Goal: Information Seeking & Learning: Learn about a topic

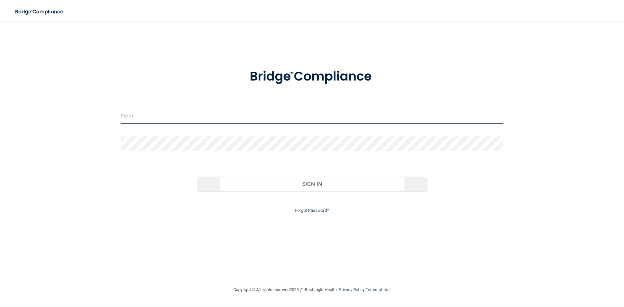
type input "[PERSON_NAME][EMAIL_ADDRESS][DOMAIN_NAME]"
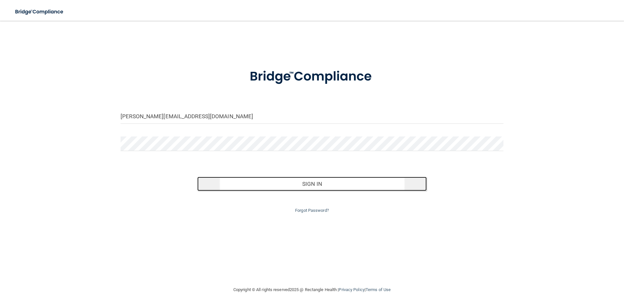
click at [316, 179] on button "Sign In" at bounding box center [312, 184] width 230 height 14
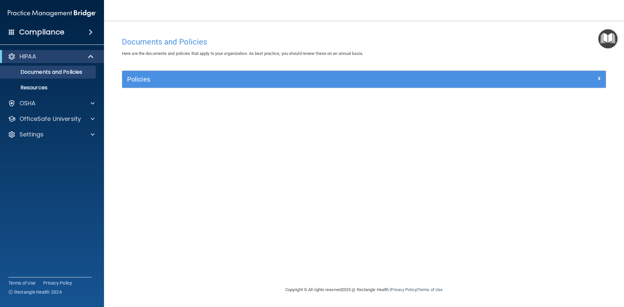
click at [45, 35] on h4 "Compliance" at bounding box center [41, 32] width 45 height 9
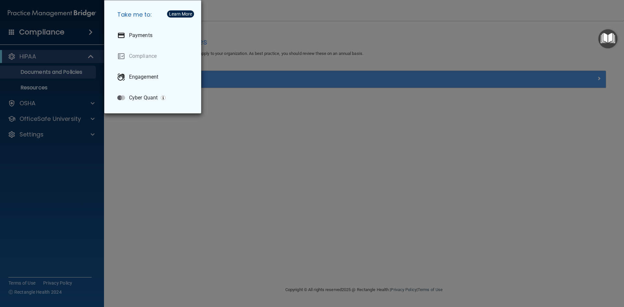
click at [179, 192] on div "Take me to: Payments Compliance Engagement Cyber Quant" at bounding box center [312, 153] width 624 height 307
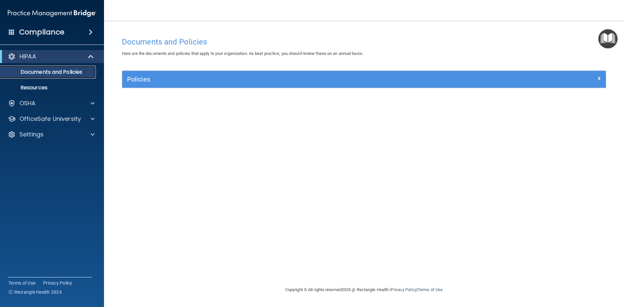
click at [37, 73] on p "Documents and Policies" at bounding box center [48, 72] width 89 height 6
click at [29, 101] on p "OSHA" at bounding box center [27, 103] width 16 height 8
click at [12, 33] on span at bounding box center [12, 32] width 6 height 6
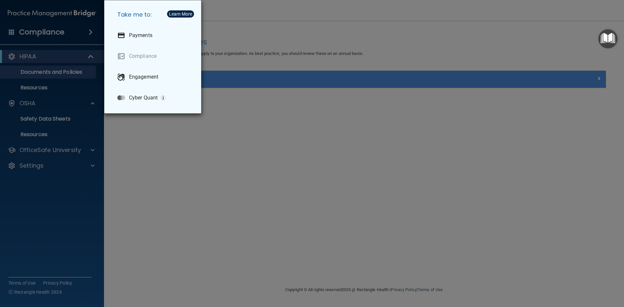
click at [144, 139] on div "Take me to: Payments Compliance Engagement Cyber Quant" at bounding box center [312, 153] width 624 height 307
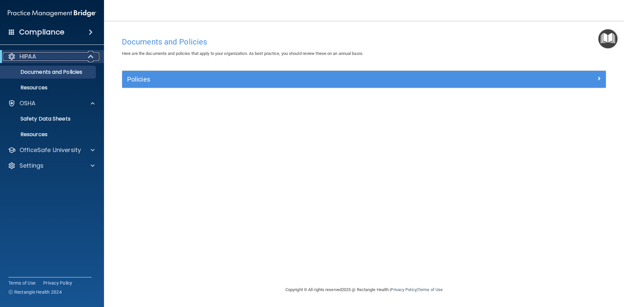
click at [36, 56] on p "HIPAA" at bounding box center [27, 57] width 17 height 8
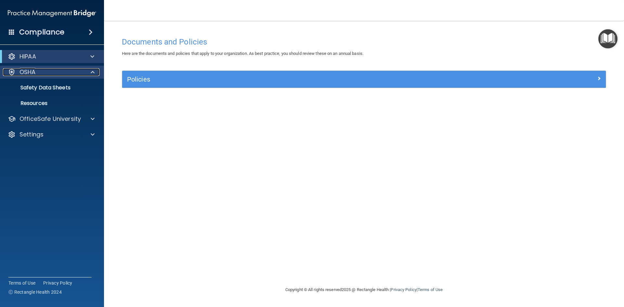
click at [33, 70] on p "OSHA" at bounding box center [27, 72] width 16 height 8
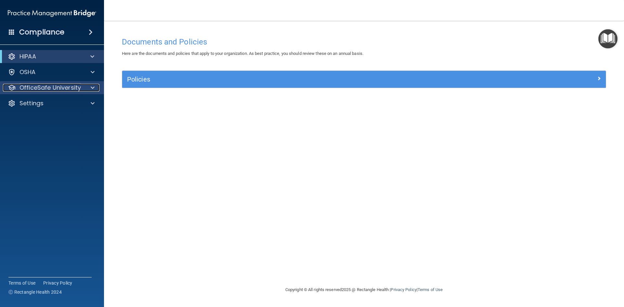
click at [76, 88] on p "OfficeSafe University" at bounding box center [49, 88] width 61 height 8
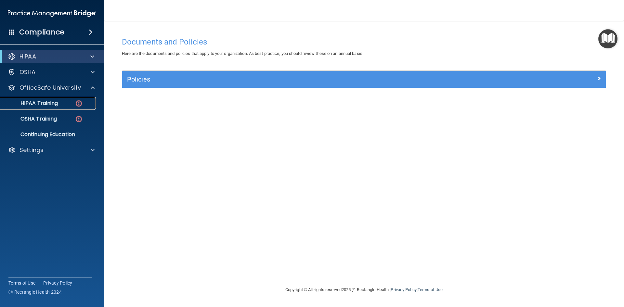
click at [77, 103] on img at bounding box center [79, 103] width 8 height 8
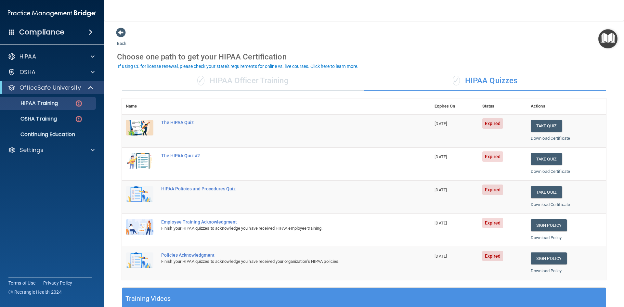
click at [0, 284] on div "Compliance HIPAA Documents and Policies Report an Incident Business Associates …" at bounding box center [52, 153] width 104 height 307
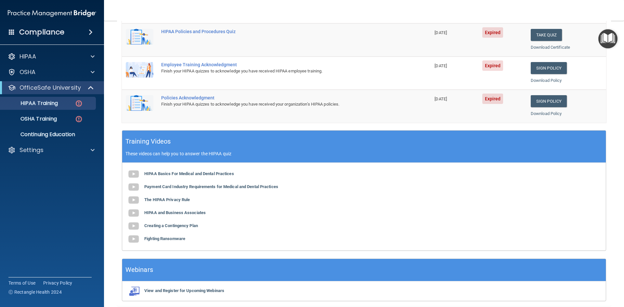
scroll to position [162, 0]
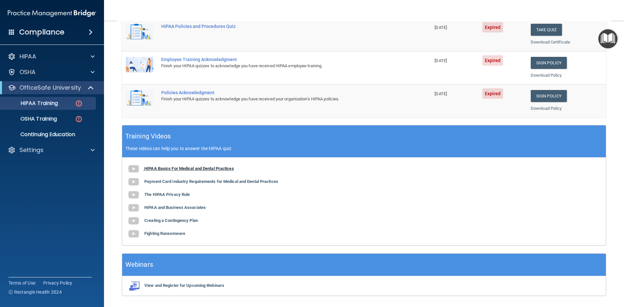
click at [133, 168] on img at bounding box center [133, 168] width 13 height 13
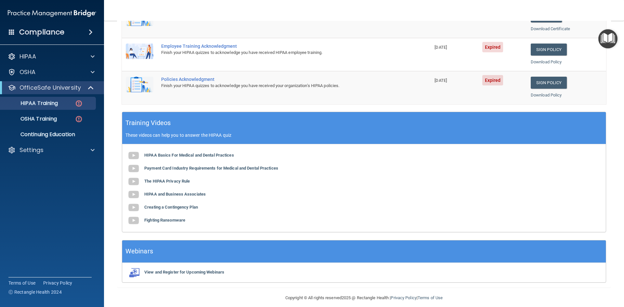
scroll to position [182, 0]
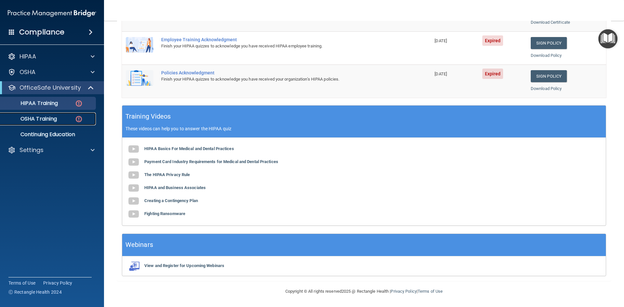
click at [39, 120] on p "OSHA Training" at bounding box center [30, 119] width 53 height 6
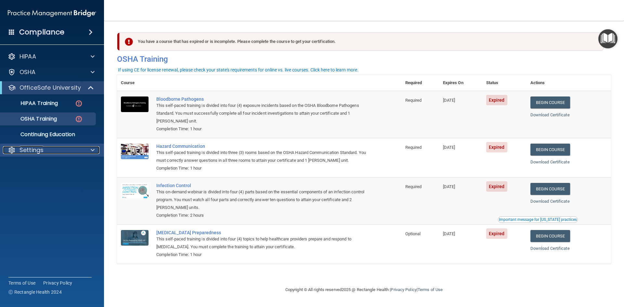
click at [40, 150] on p "Settings" at bounding box center [31, 150] width 24 height 8
click at [64, 86] on p "OfficeSafe University" at bounding box center [49, 88] width 61 height 8
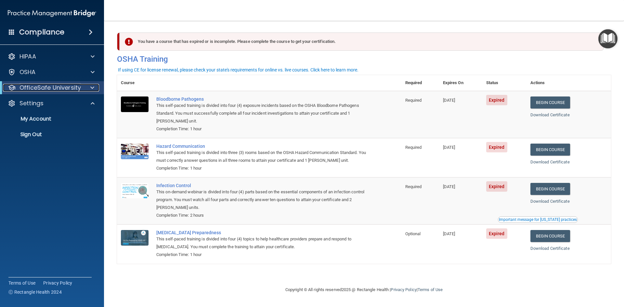
click at [64, 86] on p "OfficeSafe University" at bounding box center [49, 88] width 61 height 8
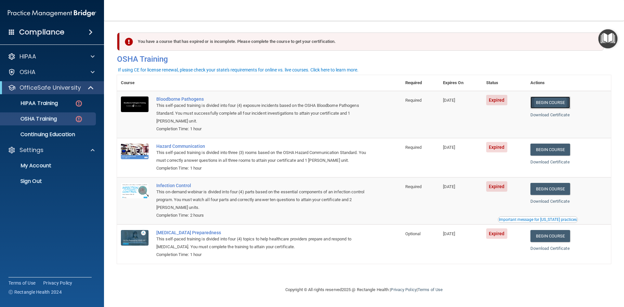
click at [547, 103] on link "Begin Course" at bounding box center [550, 102] width 40 height 12
click at [550, 114] on link "Download Certificate" at bounding box center [549, 114] width 39 height 5
click at [138, 106] on img at bounding box center [135, 104] width 28 height 16
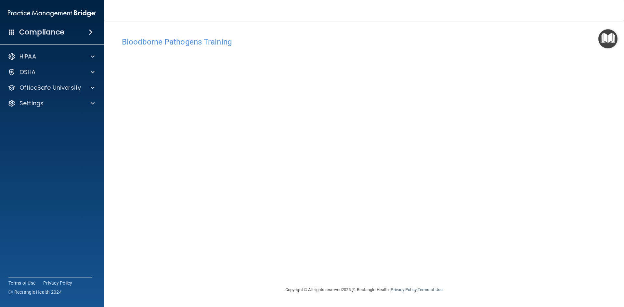
drag, startPoint x: 274, startPoint y: 48, endPoint x: 371, endPoint y: 38, distance: 97.7
click at [371, 38] on h4 "Bloodborne Pathogens Training" at bounding box center [364, 42] width 484 height 8
drag, startPoint x: 476, startPoint y: 268, endPoint x: 448, endPoint y: 257, distance: 29.9
click at [476, 268] on div "Bloodborne Pathogens Training This course doesn’t expire until 07/15/2025. Are …" at bounding box center [364, 160] width 494 height 252
click at [63, 88] on p "OfficeSafe University" at bounding box center [49, 88] width 61 height 8
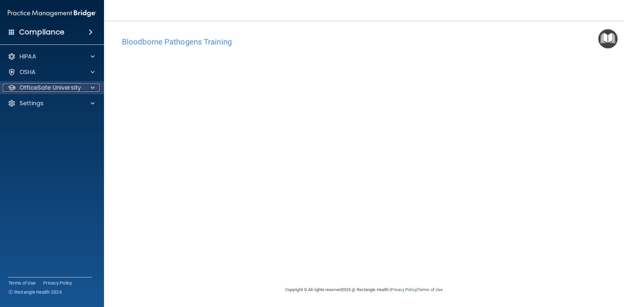
click at [63, 88] on p "OfficeSafe University" at bounding box center [49, 88] width 61 height 8
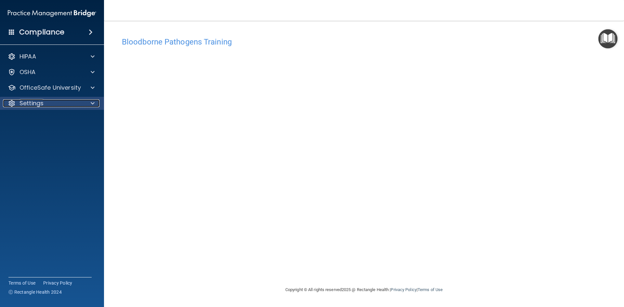
click at [38, 104] on p "Settings" at bounding box center [31, 103] width 24 height 8
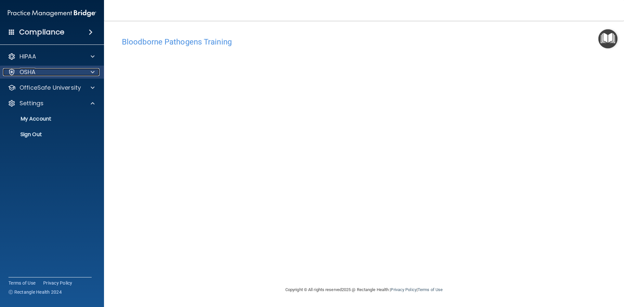
click at [30, 71] on p "OSHA" at bounding box center [27, 72] width 16 height 8
click at [93, 70] on span at bounding box center [93, 72] width 4 height 8
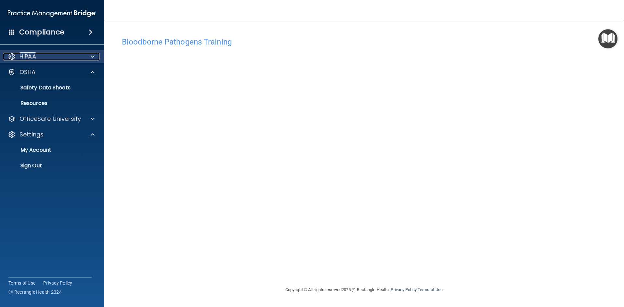
click at [39, 56] on div "HIPAA" at bounding box center [43, 57] width 81 height 8
click at [52, 32] on h4 "Compliance" at bounding box center [41, 32] width 45 height 9
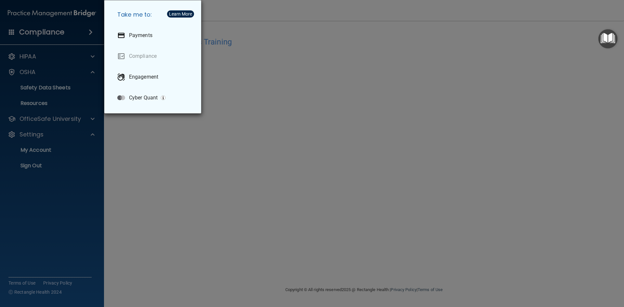
click at [115, 177] on div "Take me to: Payments Compliance Engagement Cyber Quant" at bounding box center [312, 153] width 624 height 307
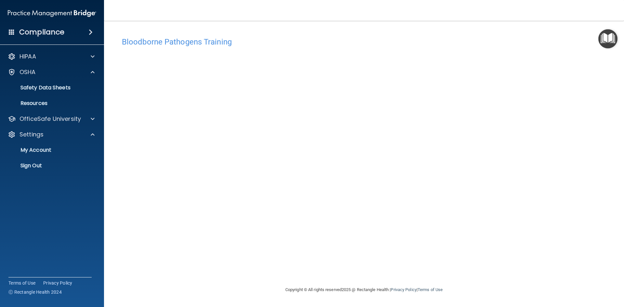
click at [610, 37] on img "Open Resource Center" at bounding box center [607, 38] width 19 height 19
click at [38, 165] on p "Sign Out" at bounding box center [48, 165] width 89 height 6
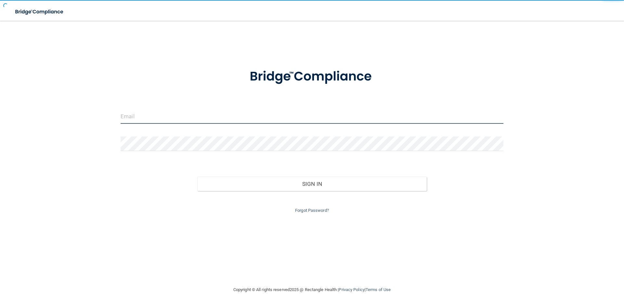
type input "[PERSON_NAME][EMAIL_ADDRESS][DOMAIN_NAME]"
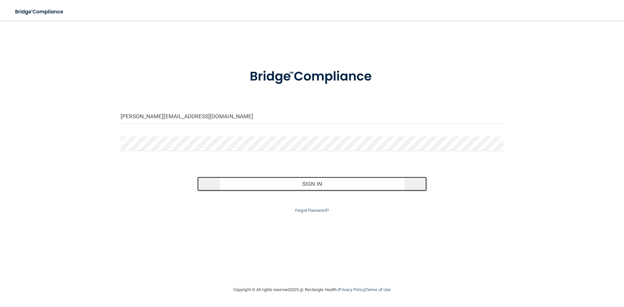
click at [308, 185] on button "Sign In" at bounding box center [312, 184] width 230 height 14
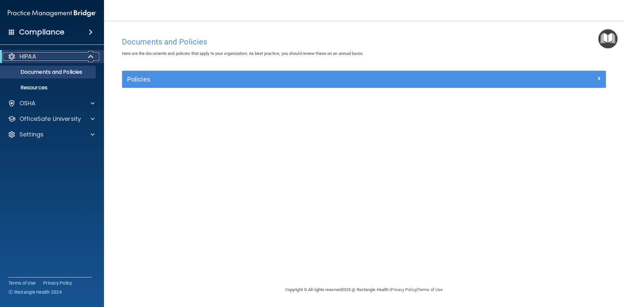
click at [40, 58] on div "HIPAA" at bounding box center [43, 57] width 80 height 8
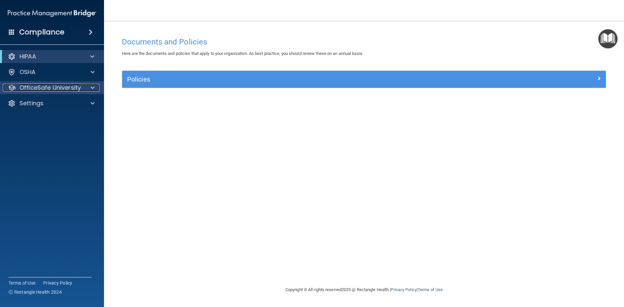
click at [47, 88] on p "OfficeSafe University" at bounding box center [49, 88] width 61 height 8
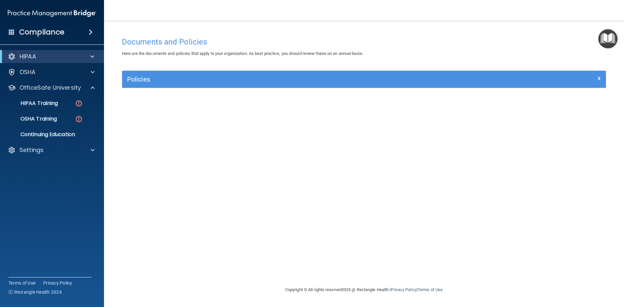
click at [12, 32] on span at bounding box center [12, 32] width 6 height 6
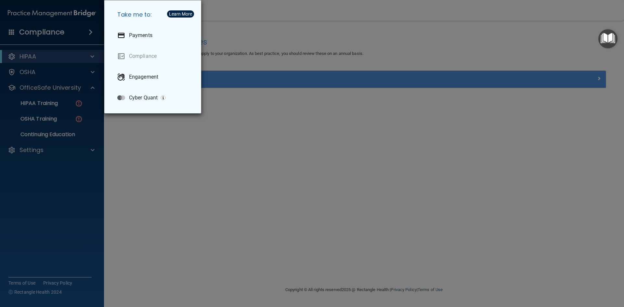
click at [151, 123] on div "Take me to: Payments Compliance Engagement Cyber Quant" at bounding box center [312, 153] width 624 height 307
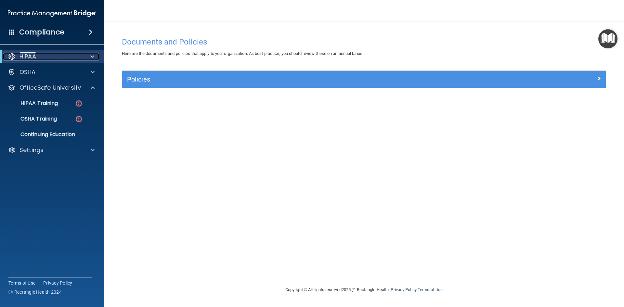
click at [91, 56] on span at bounding box center [92, 57] width 4 height 8
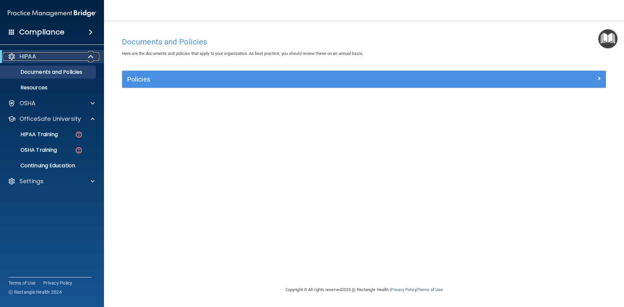
click at [91, 56] on span at bounding box center [92, 57] width 6 height 8
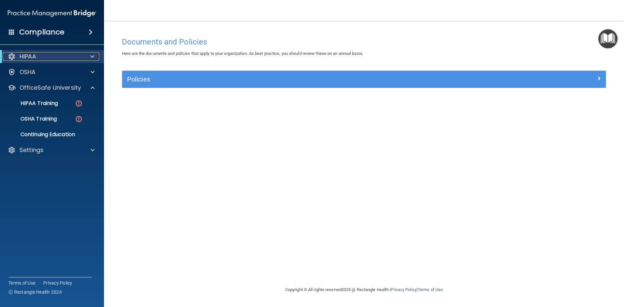
click at [91, 56] on span at bounding box center [92, 57] width 4 height 8
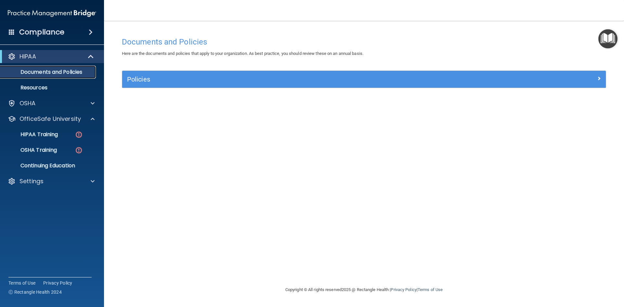
click at [52, 70] on p "Documents and Policies" at bounding box center [48, 72] width 89 height 6
click at [35, 88] on p "Resources" at bounding box center [48, 87] width 89 height 6
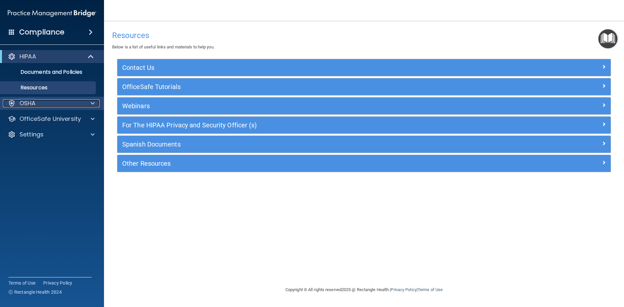
click at [30, 101] on p "OSHA" at bounding box center [27, 103] width 16 height 8
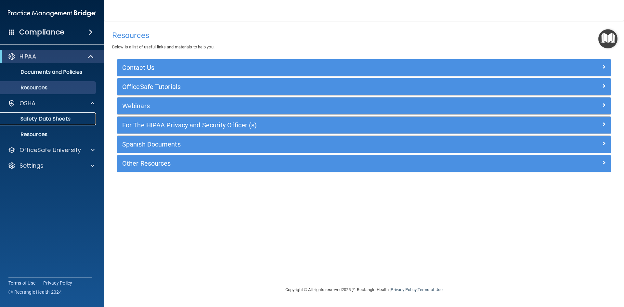
click at [48, 118] on p "Safety Data Sheets" at bounding box center [48, 119] width 89 height 6
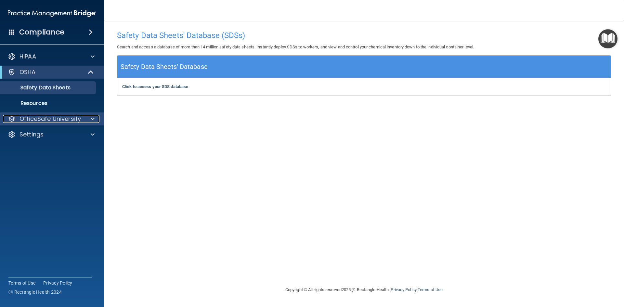
click at [91, 117] on span at bounding box center [93, 119] width 4 height 8
click at [92, 133] on span at bounding box center [93, 135] width 4 height 8
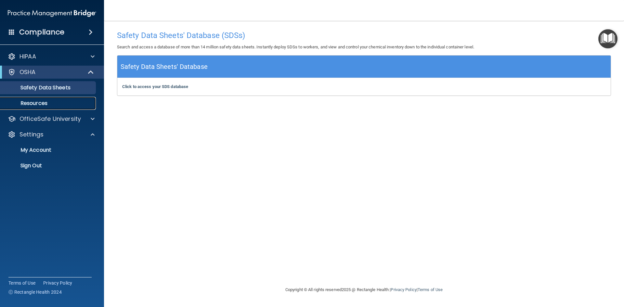
click at [32, 103] on p "Resources" at bounding box center [48, 103] width 89 height 6
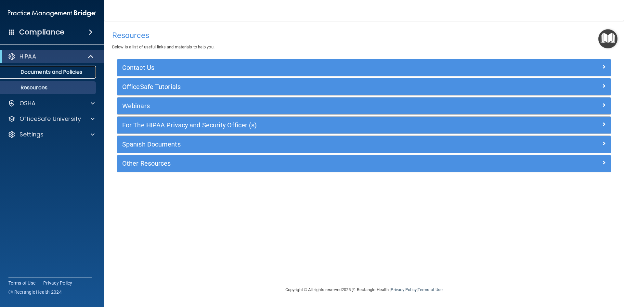
click at [42, 74] on p "Documents and Policies" at bounding box center [48, 72] width 89 height 6
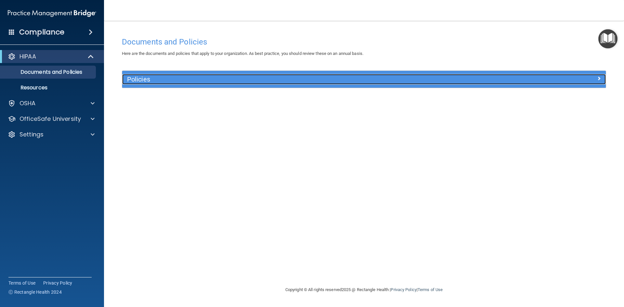
click at [137, 81] on h5 "Policies" at bounding box center [303, 79] width 353 height 7
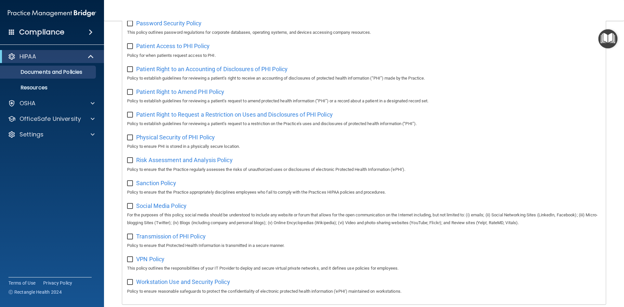
scroll to position [312, 0]
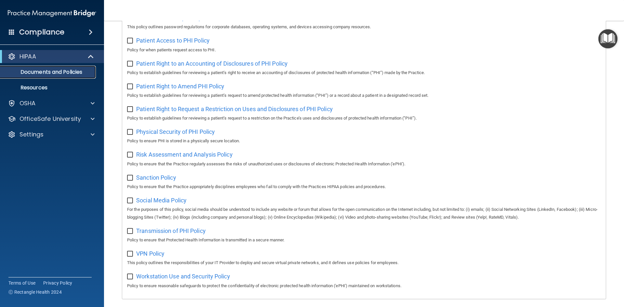
click at [72, 74] on p "Documents and Policies" at bounding box center [48, 72] width 89 height 6
click at [28, 104] on p "OSHA" at bounding box center [27, 103] width 16 height 8
click at [54, 119] on p "Safety Data Sheets" at bounding box center [48, 119] width 89 height 6
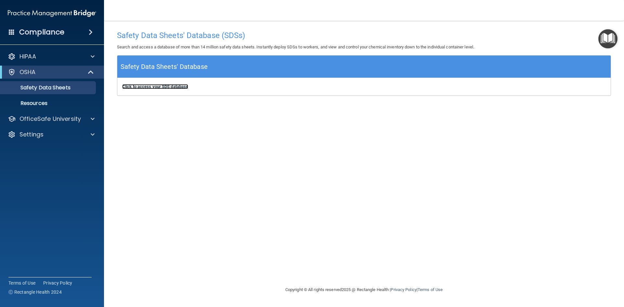
click at [166, 88] on b "Click to access your SDS database" at bounding box center [155, 86] width 66 height 5
click at [188, 66] on h5 "Safety Data Sheets' Database" at bounding box center [164, 66] width 87 height 11
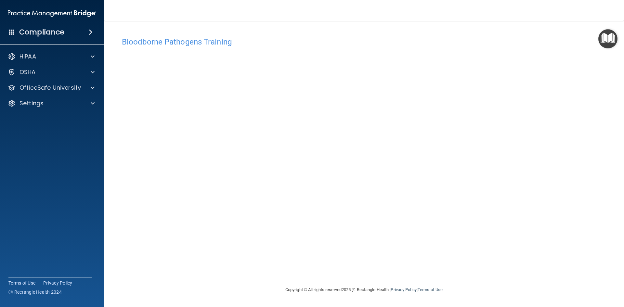
click at [604, 40] on img "Open Resource Center" at bounding box center [607, 38] width 19 height 19
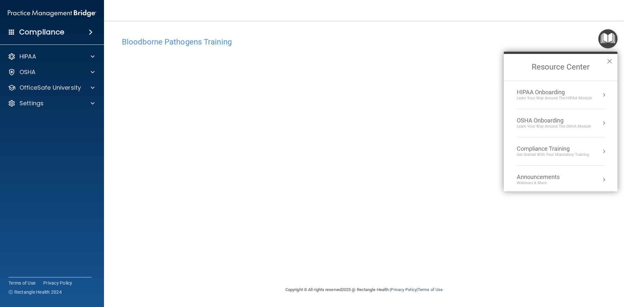
click at [473, 46] on div "Bloodborne Pathogens Training" at bounding box center [364, 42] width 494 height 16
click at [610, 61] on button "×" at bounding box center [609, 61] width 6 height 10
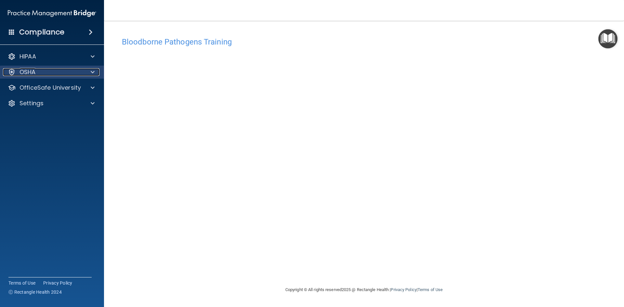
click at [25, 72] on p "OSHA" at bounding box center [27, 72] width 16 height 8
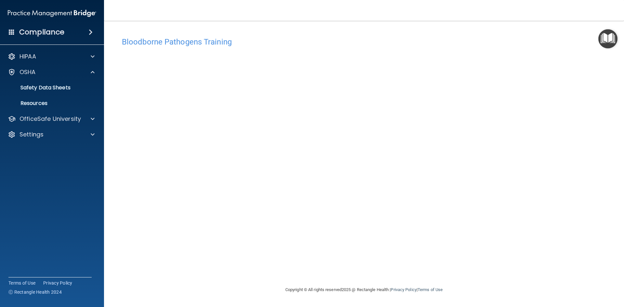
click at [608, 36] on img "Open Resource Center" at bounding box center [607, 38] width 19 height 19
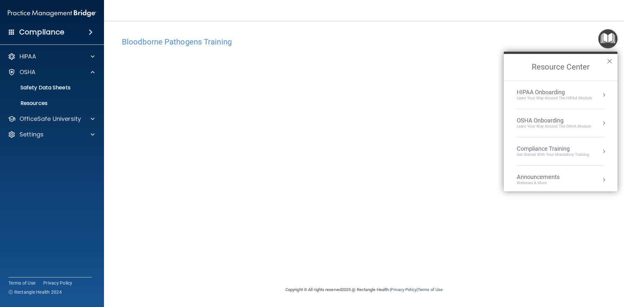
click at [600, 151] on button "Resource Center" at bounding box center [603, 151] width 6 height 6
click at [556, 91] on div "HIPAA Training for Members" at bounding box center [545, 92] width 72 height 6
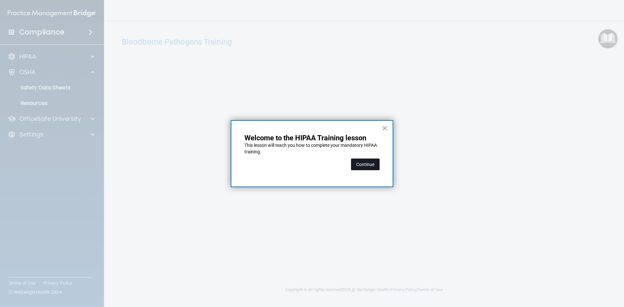
click at [364, 166] on button "Continue" at bounding box center [365, 165] width 29 height 12
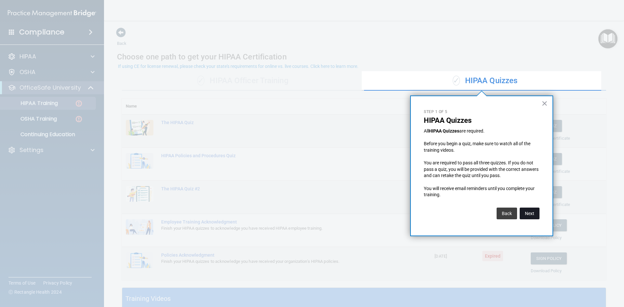
click at [532, 213] on button "Next" at bounding box center [530, 214] width 20 height 12
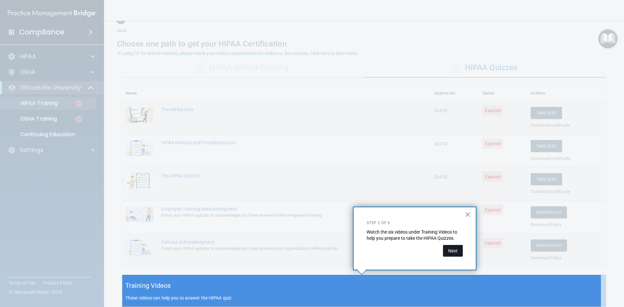
click at [455, 252] on button "Next" at bounding box center [453, 251] width 20 height 12
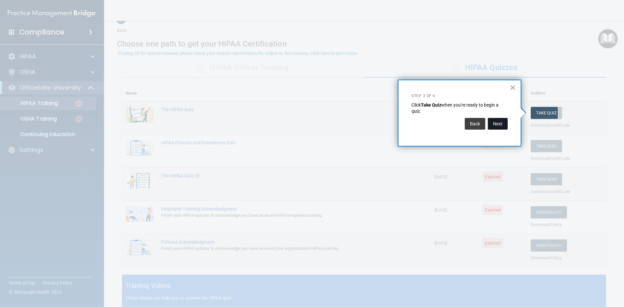
click at [496, 124] on button "Next" at bounding box center [498, 124] width 20 height 12
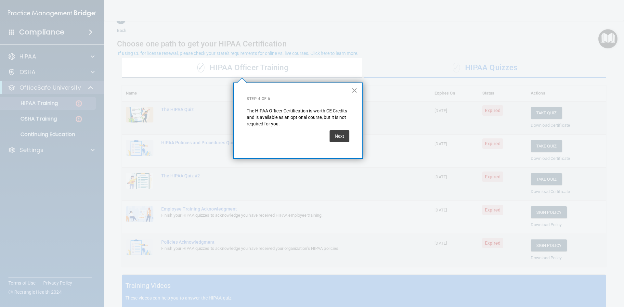
click at [355, 90] on button "×" at bounding box center [354, 90] width 6 height 10
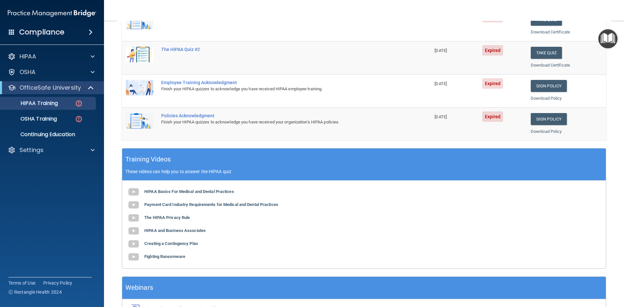
scroll to position [52, 0]
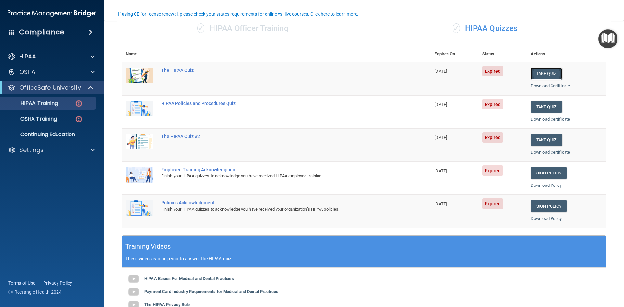
click at [543, 72] on button "Take Quiz" at bounding box center [546, 74] width 31 height 12
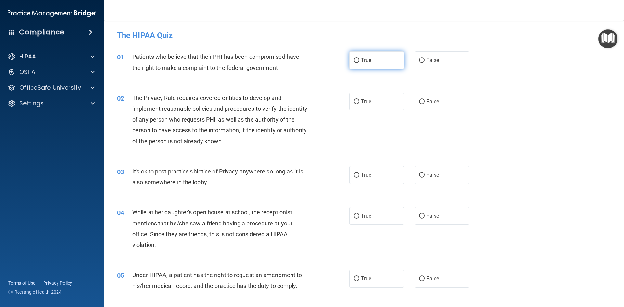
click at [354, 58] on input "True" at bounding box center [356, 60] width 6 height 5
radio input "true"
click at [354, 102] on input "True" at bounding box center [356, 101] width 6 height 5
radio input "true"
click at [355, 174] on input "True" at bounding box center [356, 175] width 6 height 5
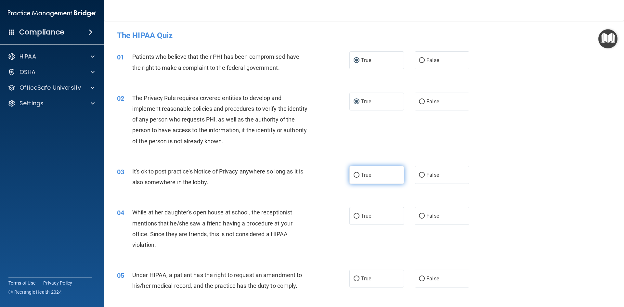
radio input "true"
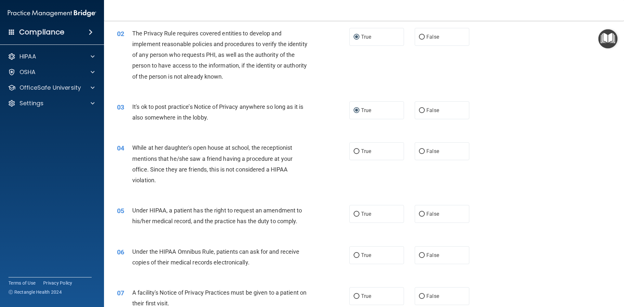
scroll to position [65, 0]
click at [419, 149] on input "False" at bounding box center [422, 151] width 6 height 5
radio input "true"
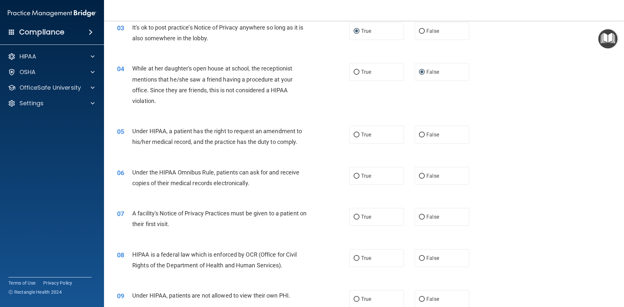
scroll to position [162, 0]
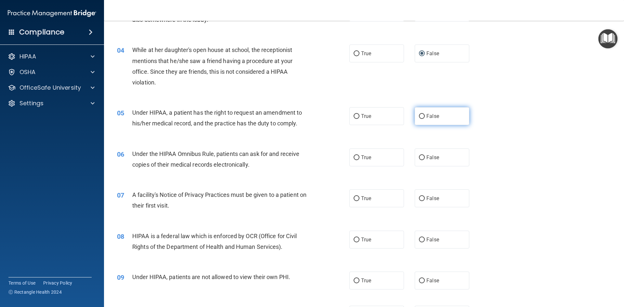
click at [419, 116] on input "False" at bounding box center [422, 116] width 6 height 5
radio input "true"
click at [421, 157] on input "False" at bounding box center [422, 157] width 6 height 5
radio input "true"
click at [353, 157] on input "True" at bounding box center [356, 157] width 6 height 5
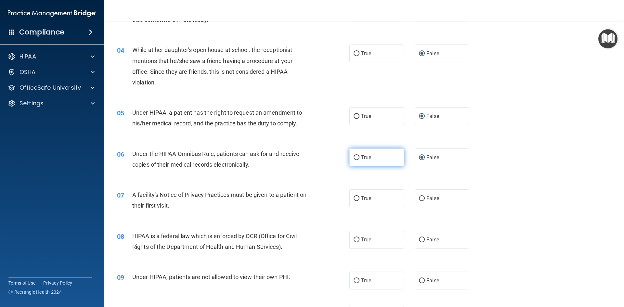
radio input "true"
radio input "false"
click at [356, 199] on input "True" at bounding box center [356, 198] width 6 height 5
radio input "true"
click at [354, 238] on input "True" at bounding box center [356, 239] width 6 height 5
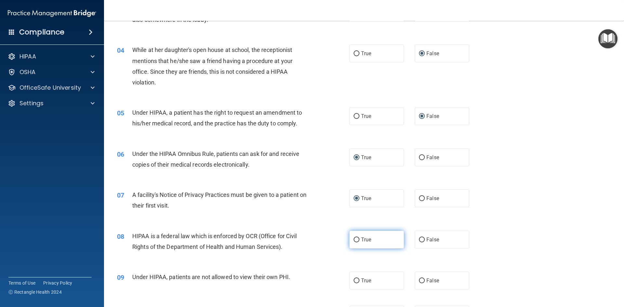
radio input "true"
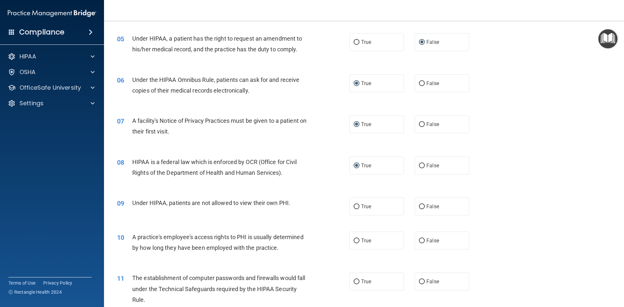
scroll to position [260, 0]
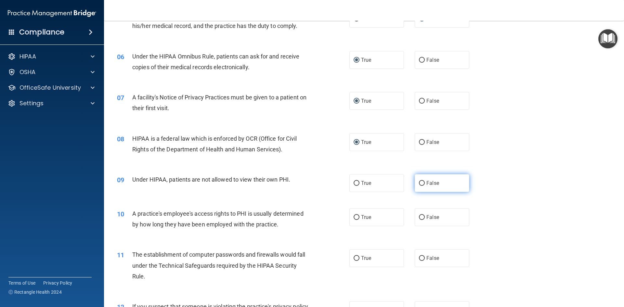
click at [419, 182] on input "False" at bounding box center [422, 183] width 6 height 5
radio input "true"
click at [419, 217] on input "False" at bounding box center [422, 217] width 6 height 5
radio input "true"
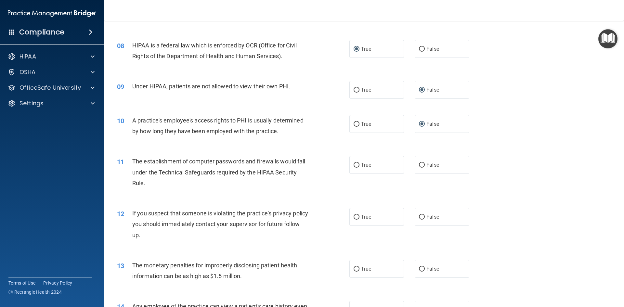
scroll to position [357, 0]
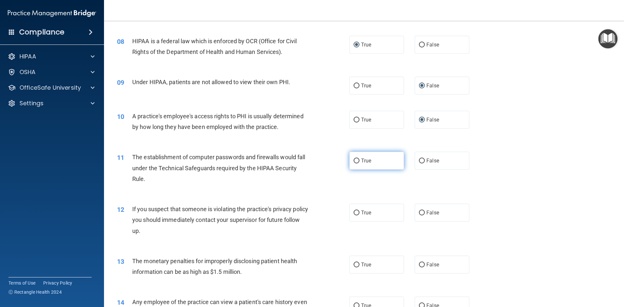
click at [353, 160] on input "True" at bounding box center [356, 161] width 6 height 5
radio input "true"
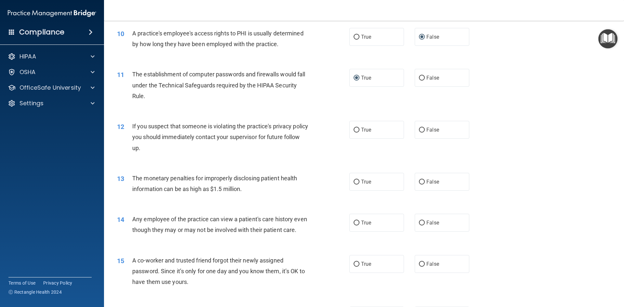
scroll to position [455, 0]
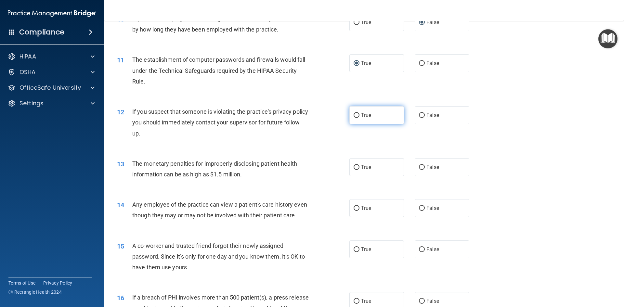
click at [353, 116] on input "True" at bounding box center [356, 115] width 6 height 5
radio input "true"
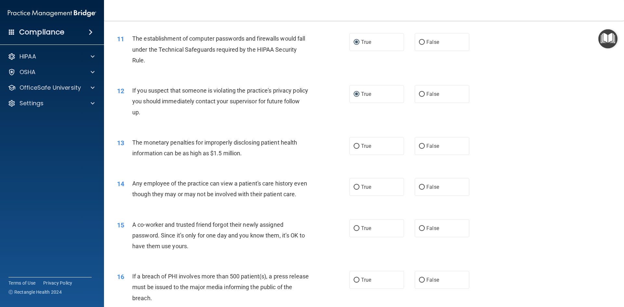
scroll to position [487, 0]
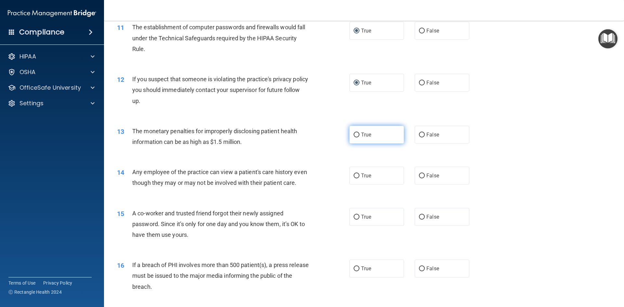
click at [354, 134] on input "True" at bounding box center [356, 135] width 6 height 5
radio input "true"
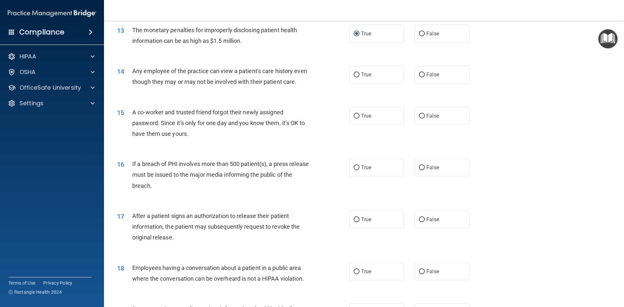
scroll to position [581, 0]
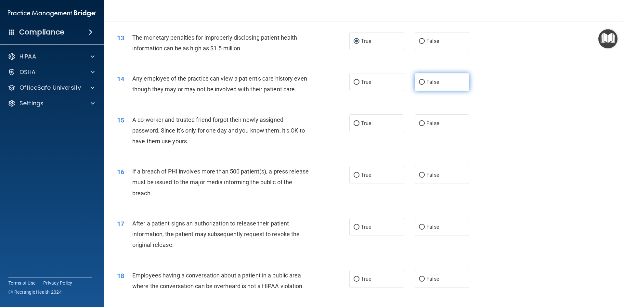
click at [422, 81] on label "False" at bounding box center [442, 82] width 55 height 18
click at [422, 81] on input "False" at bounding box center [422, 82] width 6 height 5
radio input "true"
click at [421, 126] on input "False" at bounding box center [422, 123] width 6 height 5
radio input "true"
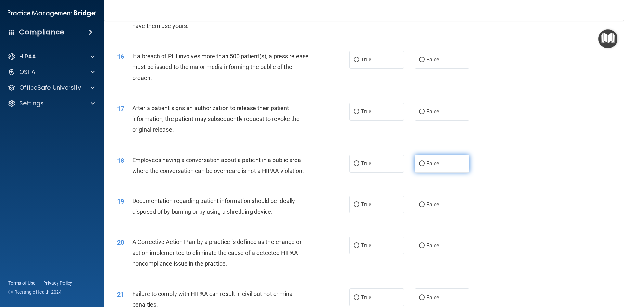
scroll to position [711, 0]
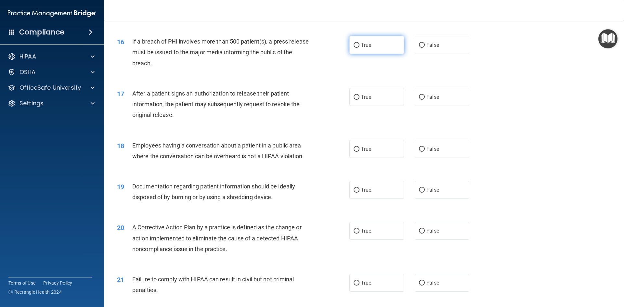
click at [353, 48] on input "True" at bounding box center [356, 45] width 6 height 5
radio input "true"
drag, startPoint x: 353, startPoint y: 107, endPoint x: 390, endPoint y: 122, distance: 38.8
click at [353, 100] on input "True" at bounding box center [356, 97] width 6 height 5
radio input "true"
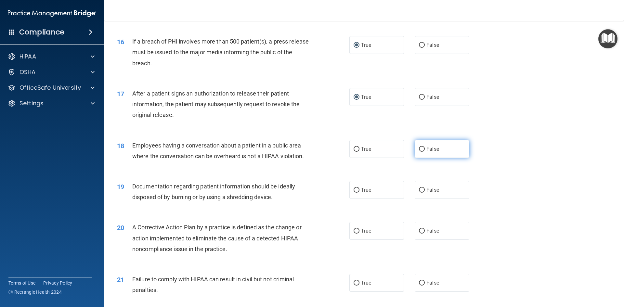
click at [420, 152] on input "False" at bounding box center [422, 149] width 6 height 5
radio input "true"
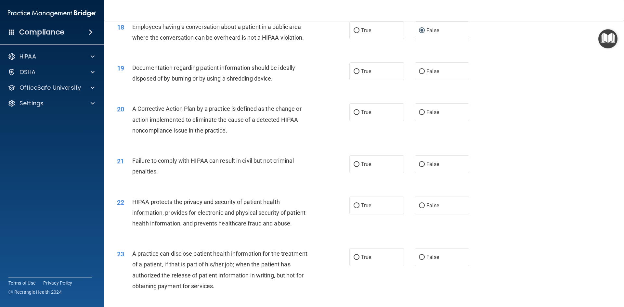
scroll to position [841, 0]
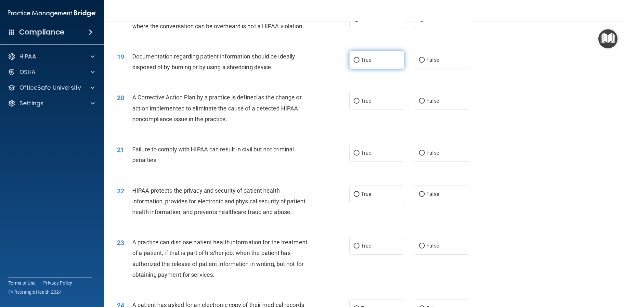
click at [353, 63] on input "True" at bounding box center [356, 60] width 6 height 5
radio input "true"
click at [353, 104] on input "True" at bounding box center [356, 101] width 6 height 5
radio input "true"
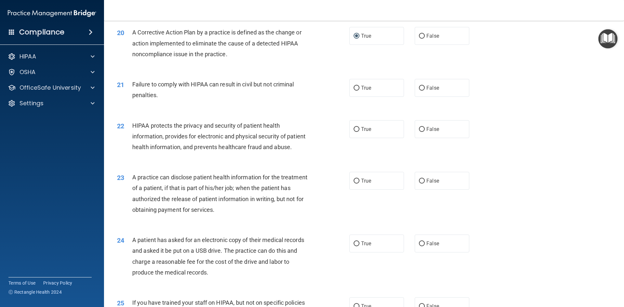
scroll to position [873, 0]
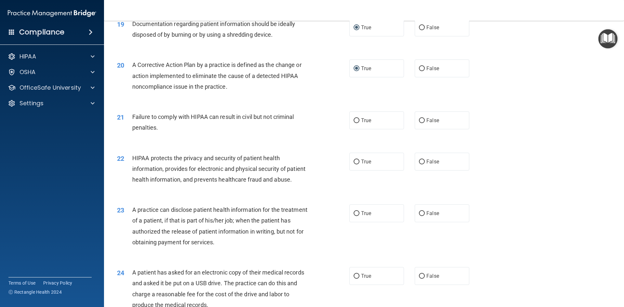
drag, startPoint x: 421, startPoint y: 130, endPoint x: 397, endPoint y: 155, distance: 34.2
click at [419, 123] on input "False" at bounding box center [422, 120] width 6 height 5
radio input "true"
click at [357, 170] on label "True" at bounding box center [376, 162] width 55 height 18
click at [357, 164] on input "True" at bounding box center [356, 162] width 6 height 5
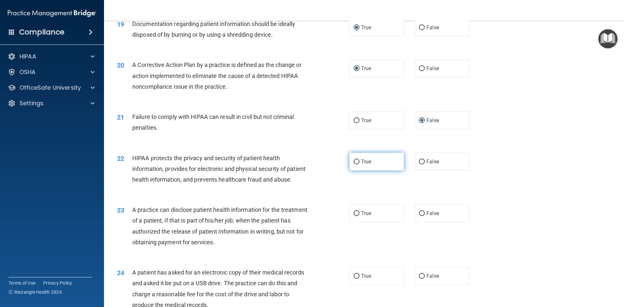
radio input "true"
click at [357, 170] on label "True" at bounding box center [376, 162] width 55 height 18
click at [357, 164] on input "True" at bounding box center [356, 162] width 6 height 5
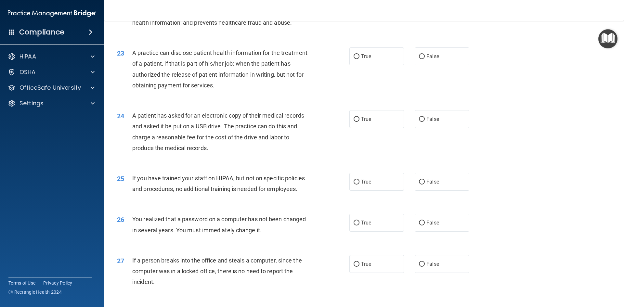
scroll to position [1036, 0]
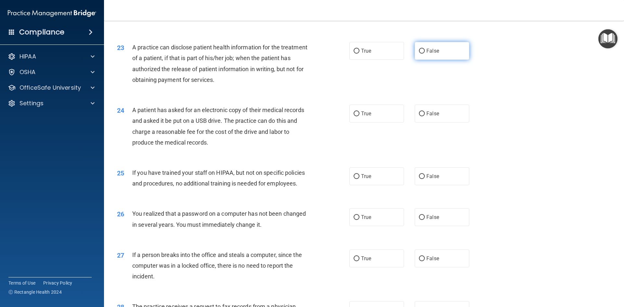
click at [419, 54] on input "False" at bounding box center [422, 51] width 6 height 5
radio input "true"
click at [354, 116] on input "True" at bounding box center [356, 113] width 6 height 5
radio input "true"
click at [419, 179] on input "False" at bounding box center [422, 176] width 6 height 5
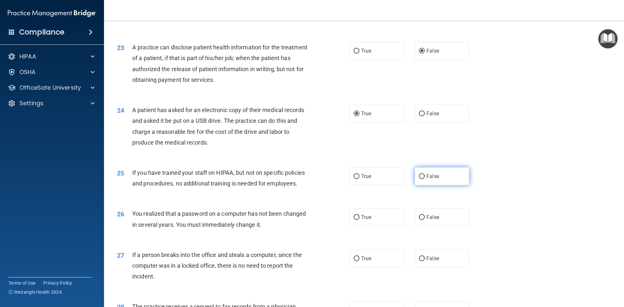
radio input "true"
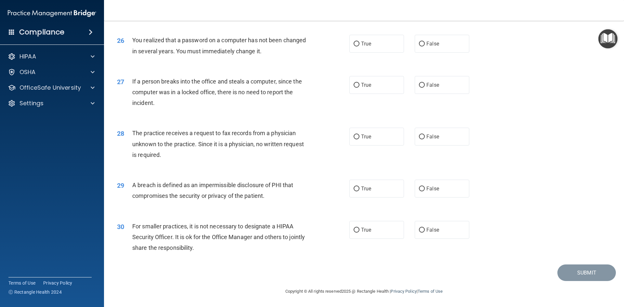
scroll to position [1198, 0]
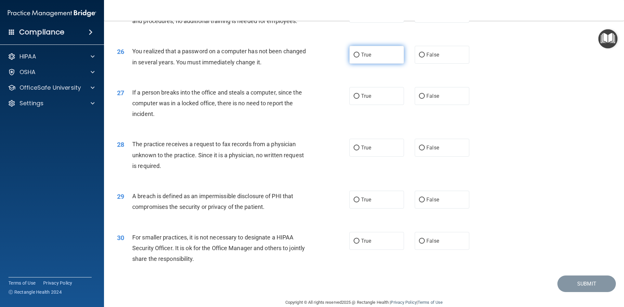
drag, startPoint x: 352, startPoint y: 76, endPoint x: 356, endPoint y: 76, distance: 4.3
click at [355, 58] on input "True" at bounding box center [356, 55] width 6 height 5
radio input "true"
click at [419, 99] on input "False" at bounding box center [422, 96] width 6 height 5
radio input "true"
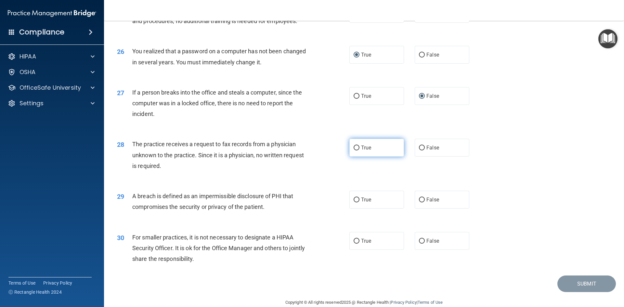
click at [357, 157] on label "True" at bounding box center [376, 148] width 55 height 18
click at [355, 150] on input "True" at bounding box center [356, 148] width 6 height 5
radio input "true"
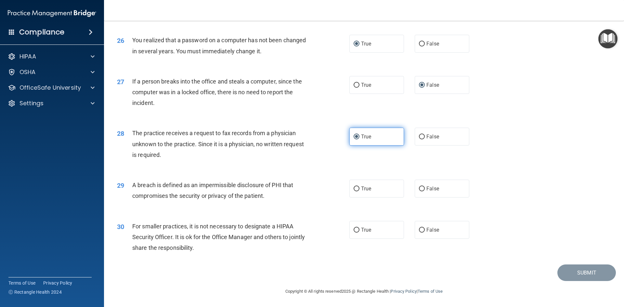
scroll to position [1231, 0]
click at [419, 137] on input "False" at bounding box center [422, 137] width 6 height 5
radio input "true"
radio input "false"
click at [353, 188] on input "True" at bounding box center [356, 188] width 6 height 5
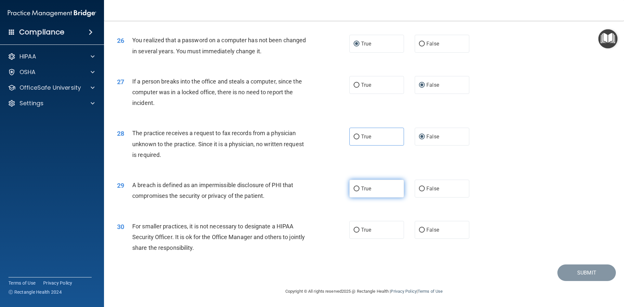
radio input "true"
click at [419, 231] on input "False" at bounding box center [422, 230] width 6 height 5
radio input "true"
click at [561, 270] on button "Submit" at bounding box center [586, 272] width 58 height 17
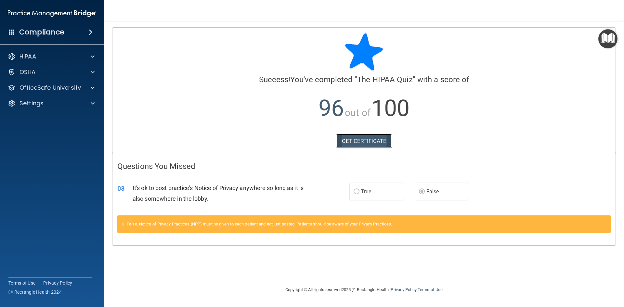
click at [354, 142] on link "GET CERTIFICATE" at bounding box center [364, 141] width 56 height 14
click at [46, 72] on div "OSHA" at bounding box center [43, 72] width 81 height 8
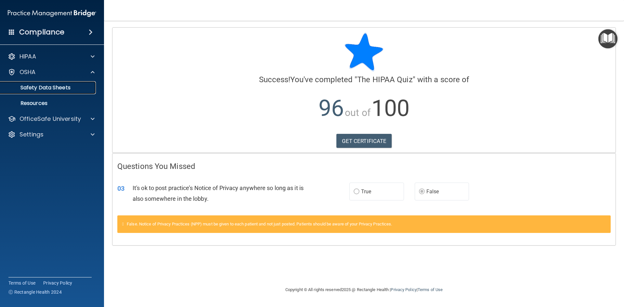
click at [47, 88] on p "Safety Data Sheets" at bounding box center [48, 87] width 89 height 6
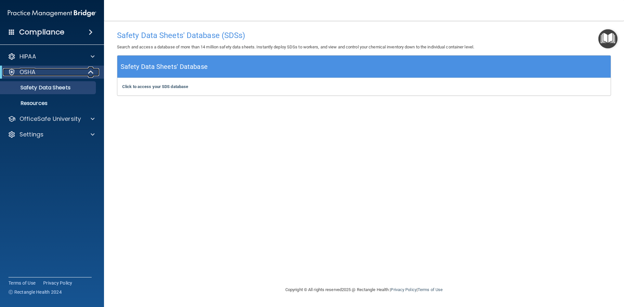
click at [32, 72] on p "OSHA" at bounding box center [27, 72] width 16 height 8
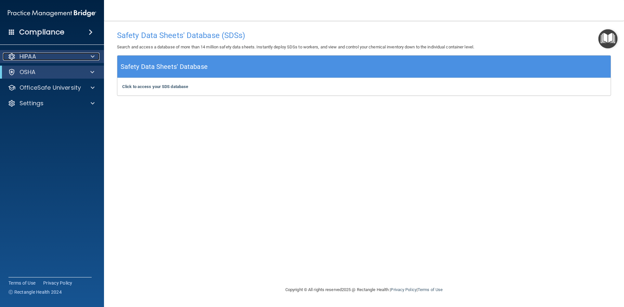
click at [26, 58] on p "HIPAA" at bounding box center [27, 57] width 17 height 8
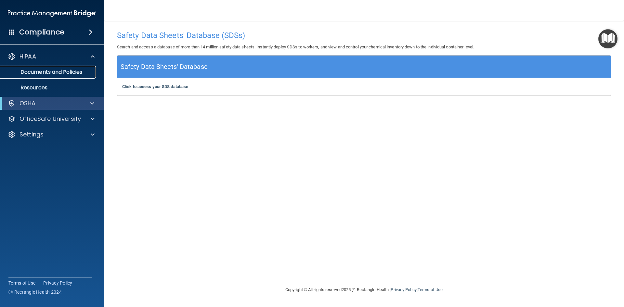
click at [53, 73] on p "Documents and Policies" at bounding box center [48, 72] width 89 height 6
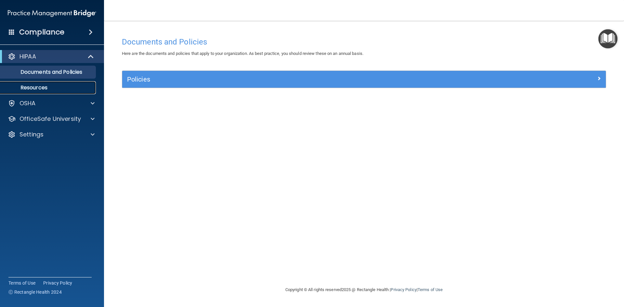
click at [43, 91] on link "Resources" at bounding box center [45, 87] width 102 height 13
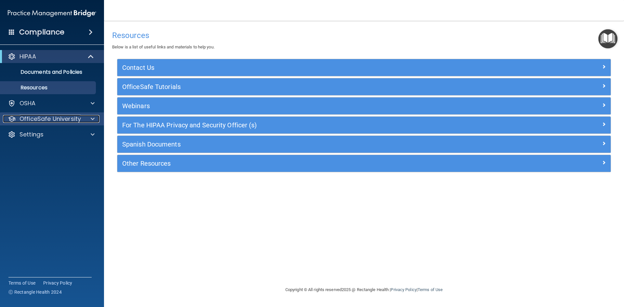
click at [52, 121] on p "OfficeSafe University" at bounding box center [49, 119] width 61 height 8
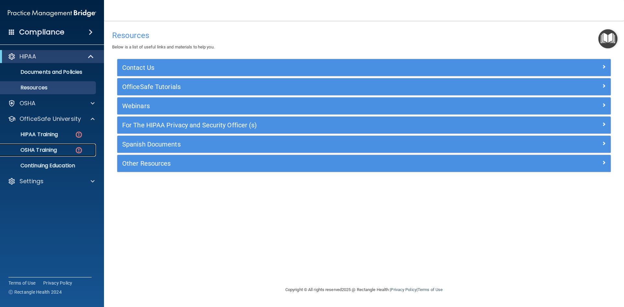
click at [54, 150] on p "OSHA Training" at bounding box center [30, 150] width 53 height 6
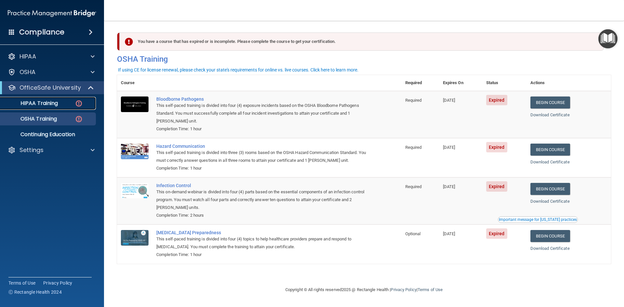
click at [46, 105] on p "HIPAA Training" at bounding box center [31, 103] width 54 height 6
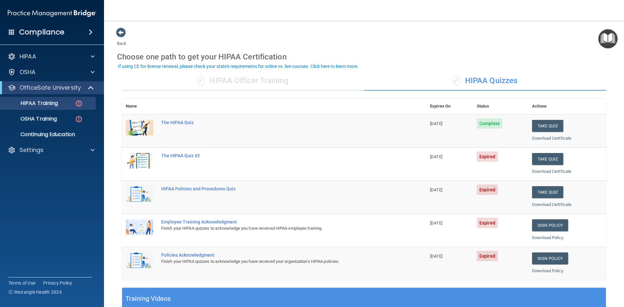
click at [137, 162] on img at bounding box center [140, 161] width 28 height 16
click at [75, 104] on img at bounding box center [79, 103] width 8 height 8
click at [39, 134] on p "Continuing Education" at bounding box center [48, 134] width 89 height 6
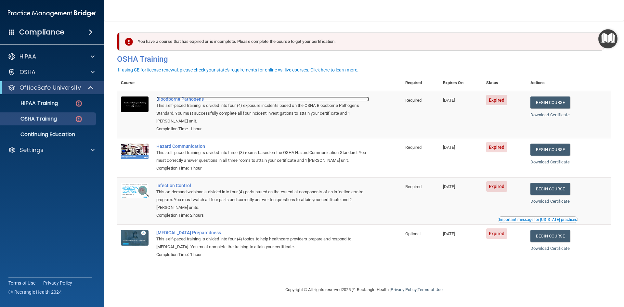
click at [191, 99] on div "Bloodborne Pathogens" at bounding box center [262, 98] width 212 height 5
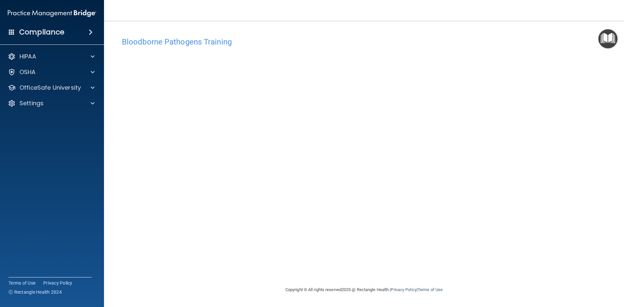
click at [607, 39] on img "Open Resource Center" at bounding box center [607, 38] width 19 height 19
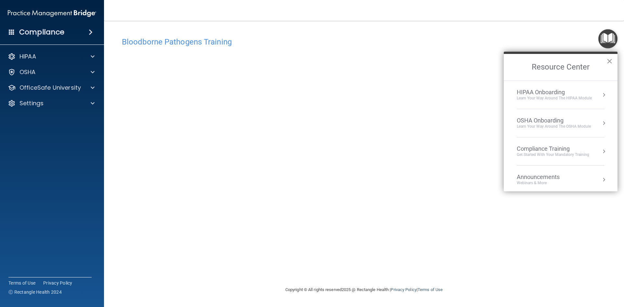
click at [610, 60] on button "×" at bounding box center [609, 61] width 6 height 10
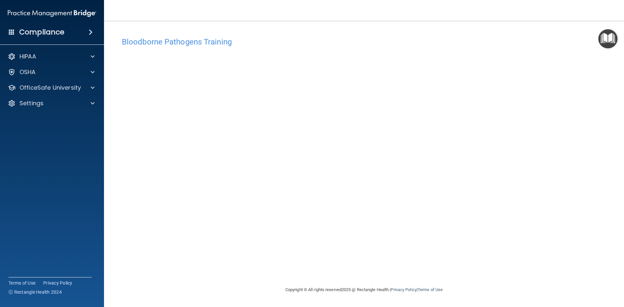
click at [612, 41] on img "Open Resource Center" at bounding box center [607, 38] width 19 height 19
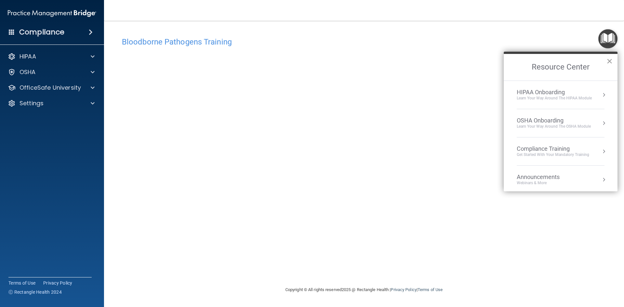
click at [609, 60] on button "×" at bounding box center [609, 61] width 6 height 10
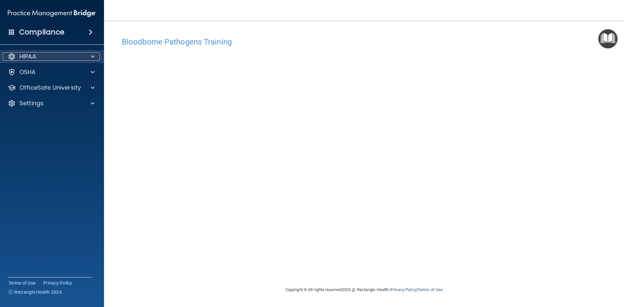
click at [35, 57] on p "HIPAA" at bounding box center [27, 57] width 17 height 8
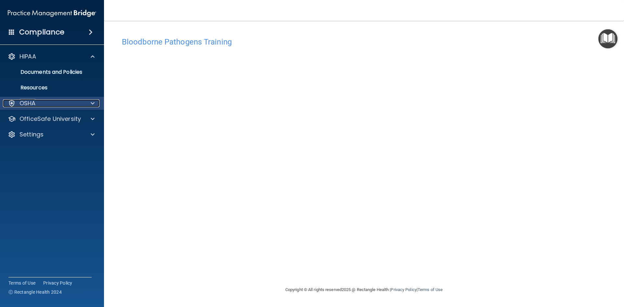
click at [30, 104] on p "OSHA" at bounding box center [27, 103] width 16 height 8
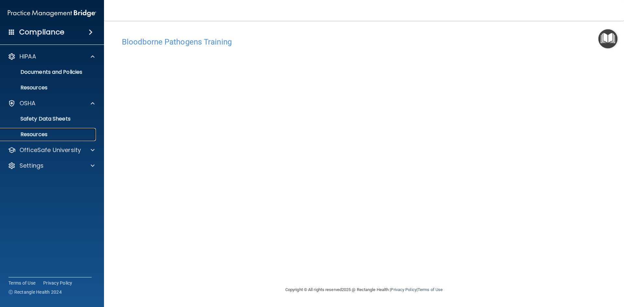
click at [34, 133] on p "Resources" at bounding box center [48, 134] width 89 height 6
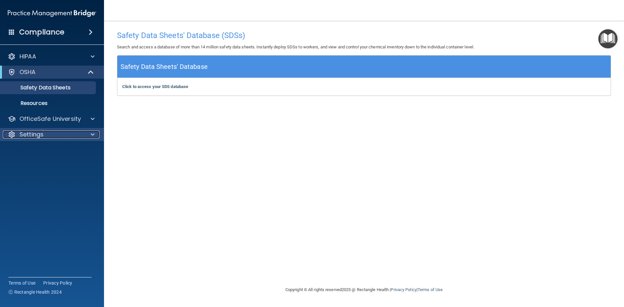
click at [39, 134] on p "Settings" at bounding box center [31, 135] width 24 height 8
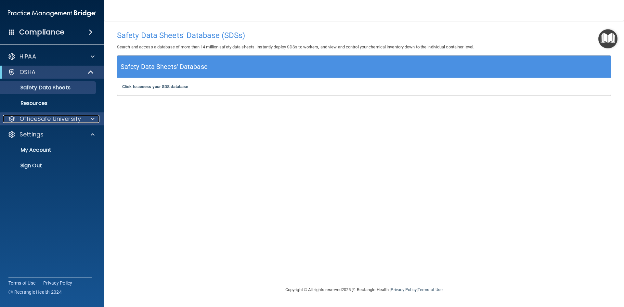
click at [57, 121] on p "OfficeSafe University" at bounding box center [49, 119] width 61 height 8
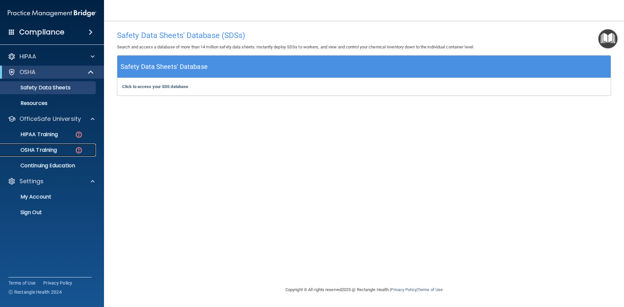
click at [48, 149] on p "OSHA Training" at bounding box center [30, 150] width 53 height 6
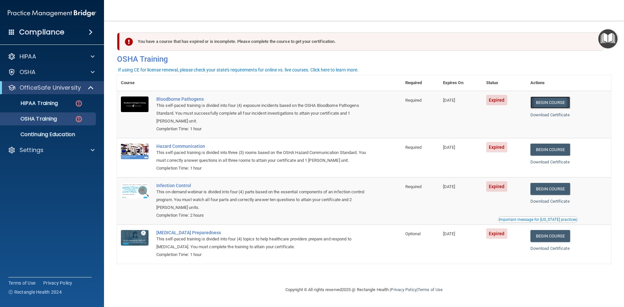
click at [554, 102] on link "Begin Course" at bounding box center [550, 102] width 40 height 12
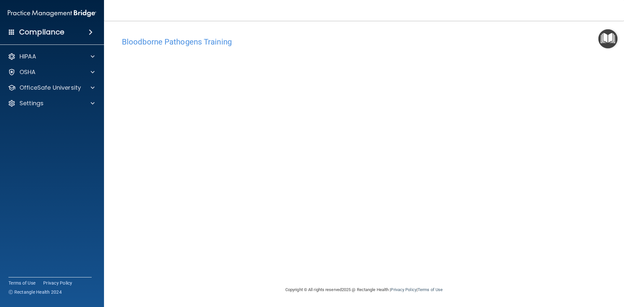
drag, startPoint x: 332, startPoint y: 5, endPoint x: 517, endPoint y: 36, distance: 187.2
click at [517, 36] on div "Bloodborne Pathogens Training" at bounding box center [364, 42] width 494 height 16
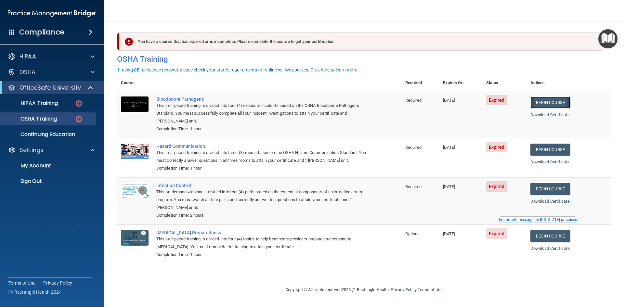
click at [553, 107] on link "Begin Course" at bounding box center [550, 102] width 40 height 12
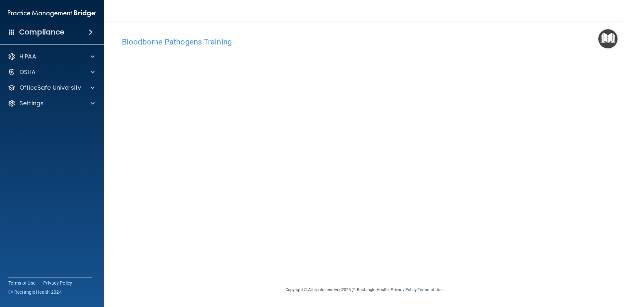
click at [484, 279] on footer "Copyright © All rights reserved 2025 @ Rectangle Health | Privacy Policy | Term…" at bounding box center [364, 289] width 494 height 21
drag, startPoint x: 623, startPoint y: 159, endPoint x: 623, endPoint y: 164, distance: 4.9
click at [623, 160] on main "Bloodborne Pathogens Training This course doesn’t expire until [DATE]. Are you …" at bounding box center [364, 164] width 520 height 286
click at [502, 44] on h4 "Bloodborne Pathogens Training" at bounding box center [364, 42] width 484 height 8
click at [452, 271] on div "Bloodborne Pathogens Training This course doesn’t expire until 07/15/2025. Are …" at bounding box center [364, 160] width 494 height 252
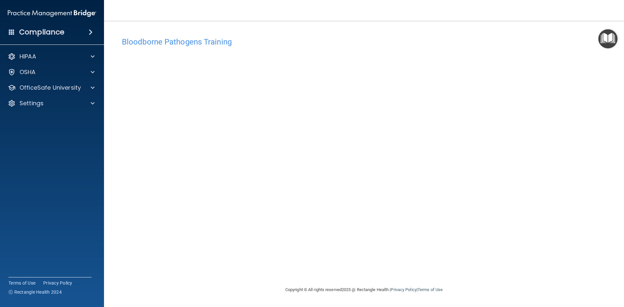
click at [490, 34] on div "Bloodborne Pathogens Training" at bounding box center [364, 42] width 494 height 16
click at [175, 10] on nav "Toggle navigation Patricia Peek faye.peek@yahoo.com Manage My Enterprise Omni H…" at bounding box center [364, 10] width 520 height 21
drag, startPoint x: 523, startPoint y: 32, endPoint x: 594, endPoint y: 297, distance: 274.6
drag, startPoint x: 536, startPoint y: 48, endPoint x: 569, endPoint y: 294, distance: 248.4
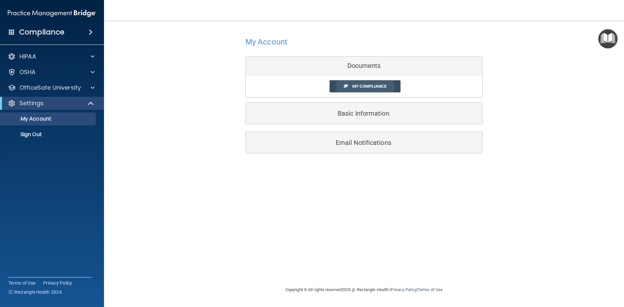
click at [349, 88] on link "My Compliance" at bounding box center [364, 86] width 71 height 12
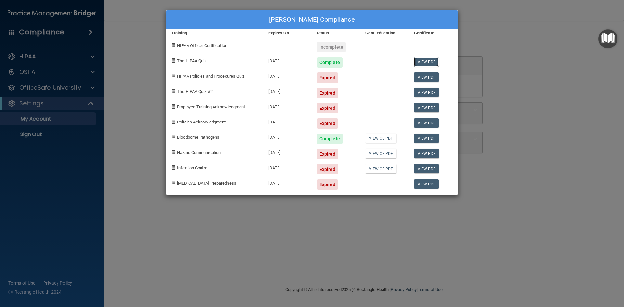
click at [426, 62] on link "View PDF" at bounding box center [426, 61] width 25 height 9
click at [381, 140] on link "View CE PDF" at bounding box center [380, 138] width 31 height 9
click at [425, 138] on link "View PDF" at bounding box center [426, 138] width 25 height 9
click at [331, 122] on div "Expired" at bounding box center [327, 123] width 21 height 10
click at [174, 76] on span at bounding box center [173, 76] width 4 height 4
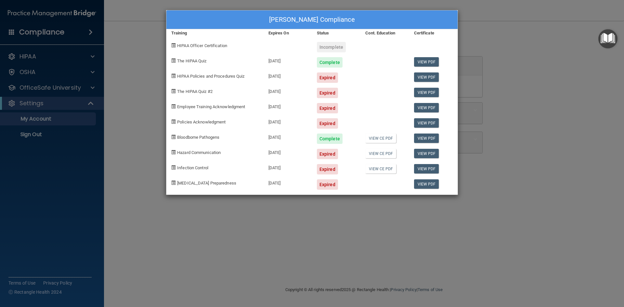
click at [174, 75] on span at bounding box center [173, 76] width 4 height 4
click at [329, 79] on div "Expired" at bounding box center [327, 77] width 21 height 10
click at [31, 56] on div "Patricia Peek's Compliance Training Expires On Status Cont. Education Certifica…" at bounding box center [312, 153] width 624 height 307
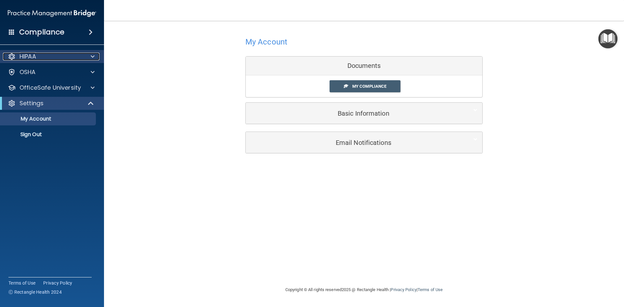
click at [25, 59] on p "HIPAA" at bounding box center [27, 57] width 17 height 8
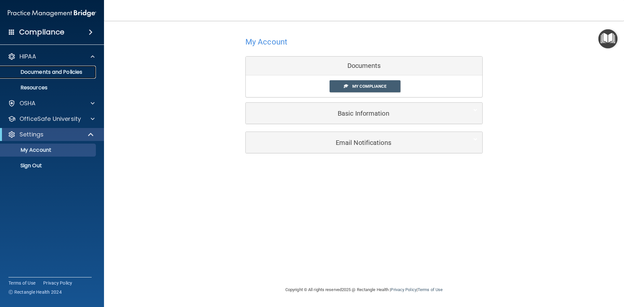
click at [36, 71] on p "Documents and Policies" at bounding box center [48, 72] width 89 height 6
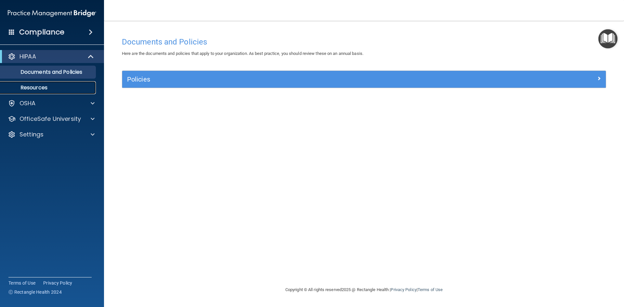
click at [35, 89] on p "Resources" at bounding box center [48, 87] width 89 height 6
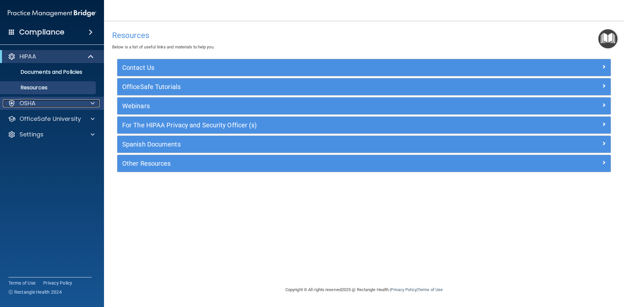
click at [31, 100] on p "OSHA" at bounding box center [27, 103] width 16 height 8
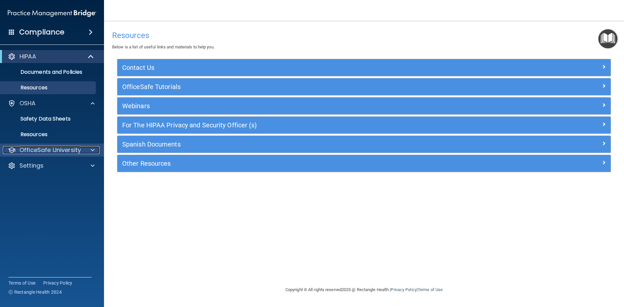
click at [58, 150] on p "OfficeSafe University" at bounding box center [49, 150] width 61 height 8
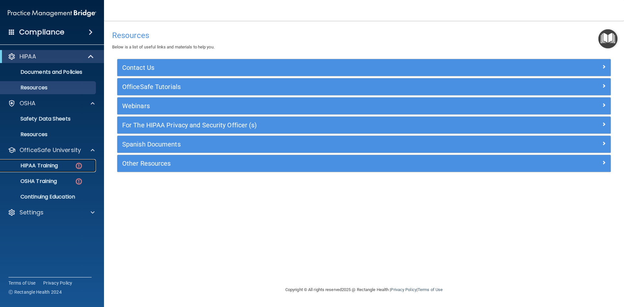
click at [43, 164] on p "HIPAA Training" at bounding box center [31, 165] width 54 height 6
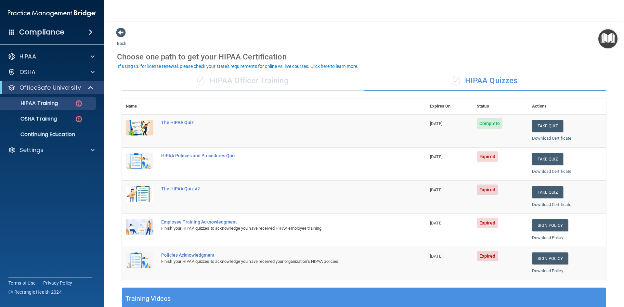
click at [190, 161] on td "HIPAA Policies and Procedures Quiz" at bounding box center [291, 164] width 269 height 33
click at [145, 197] on img at bounding box center [140, 194] width 28 height 16
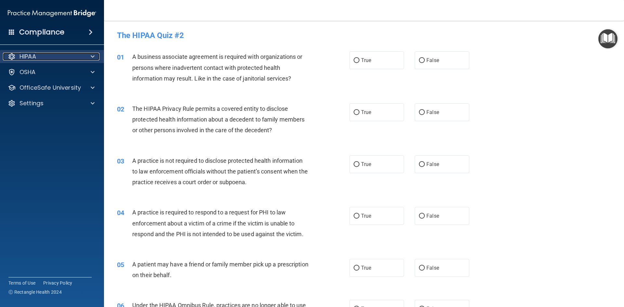
click at [24, 58] on p "HIPAA" at bounding box center [27, 57] width 17 height 8
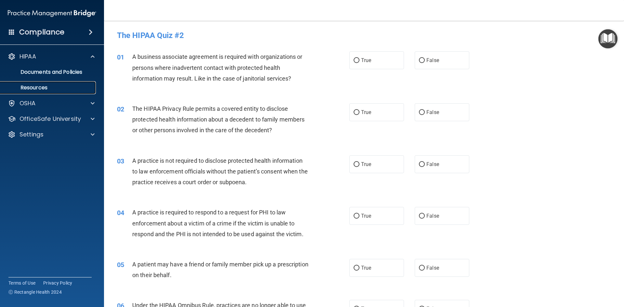
click at [35, 88] on p "Resources" at bounding box center [48, 87] width 89 height 6
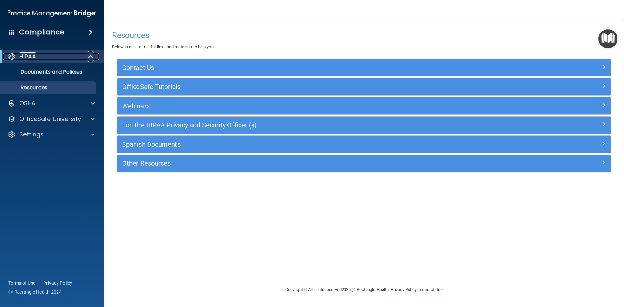
click at [29, 54] on p "HIPAA" at bounding box center [27, 57] width 17 height 8
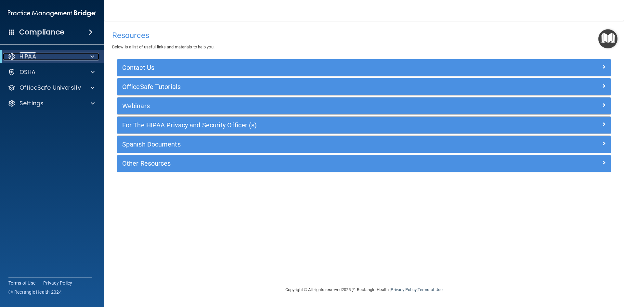
click at [93, 55] on span at bounding box center [92, 57] width 4 height 8
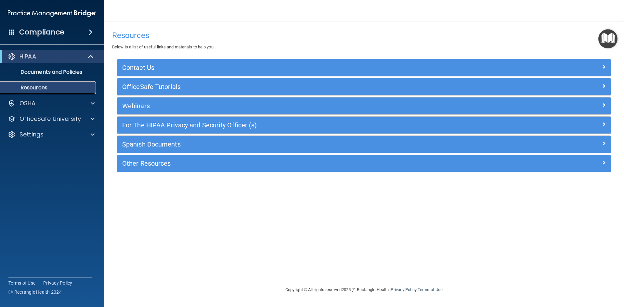
click at [51, 86] on p "Resources" at bounding box center [48, 87] width 89 height 6
click at [31, 88] on p "Resources" at bounding box center [48, 87] width 89 height 6
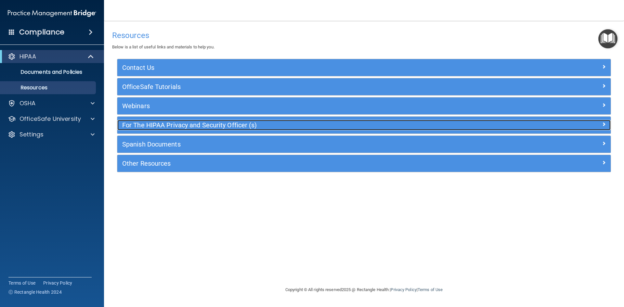
click at [218, 124] on h5 "For The HIPAA Privacy and Security Officer (s)" at bounding box center [302, 125] width 360 height 7
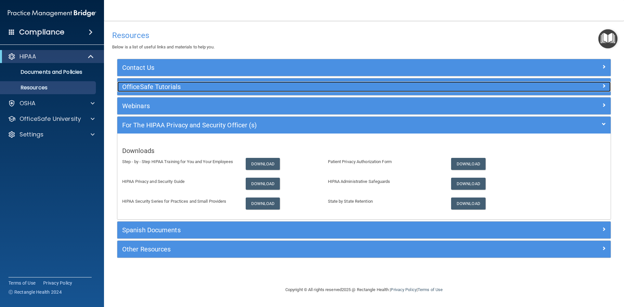
click at [150, 86] on h5 "OfficeSafe Tutorials" at bounding box center [302, 86] width 360 height 7
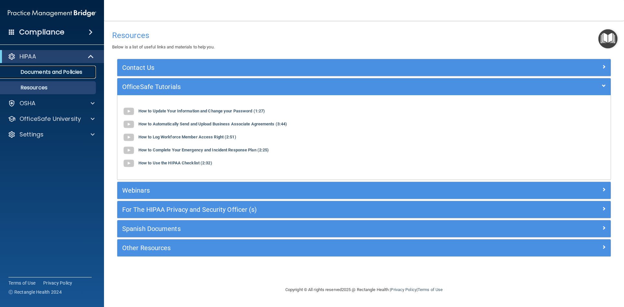
click at [45, 71] on p "Documents and Policies" at bounding box center [48, 72] width 89 height 6
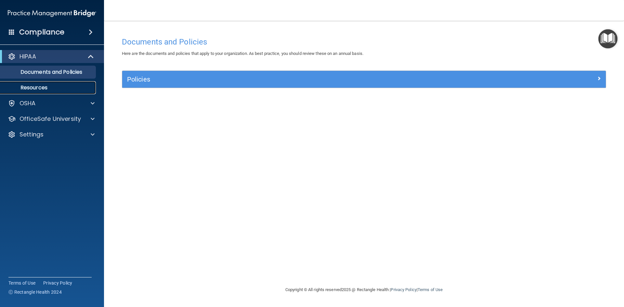
click at [40, 87] on p "Resources" at bounding box center [48, 87] width 89 height 6
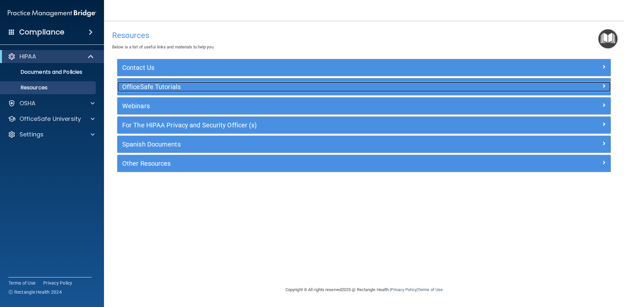
click at [156, 89] on h5 "OfficeSafe Tutorials" at bounding box center [302, 86] width 360 height 7
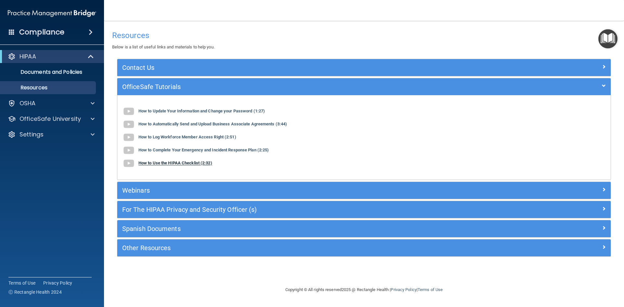
click at [152, 163] on b "How to Use the HIPAA Checklist (2:32)" at bounding box center [175, 163] width 74 height 5
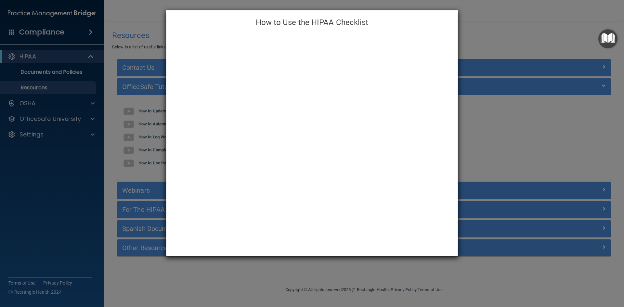
click at [492, 38] on div "How to Use the HIPAA Checklist" at bounding box center [312, 153] width 624 height 307
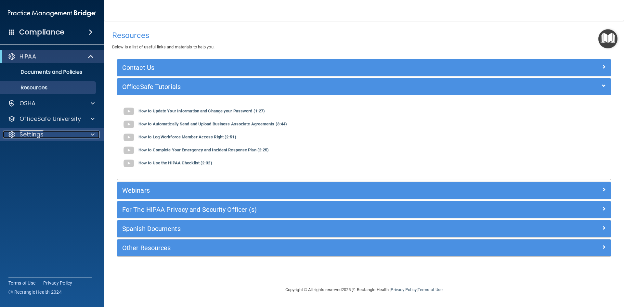
click at [52, 133] on div "Settings" at bounding box center [43, 135] width 81 height 8
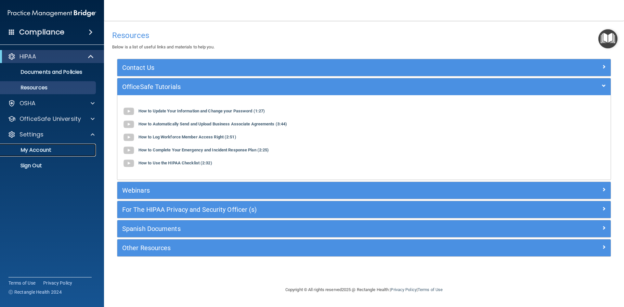
click at [41, 151] on p "My Account" at bounding box center [48, 150] width 89 height 6
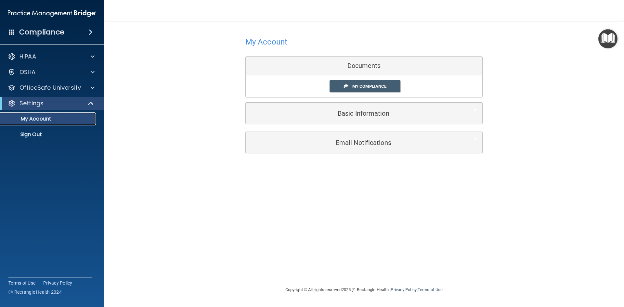
click at [44, 118] on p "My Account" at bounding box center [48, 119] width 89 height 6
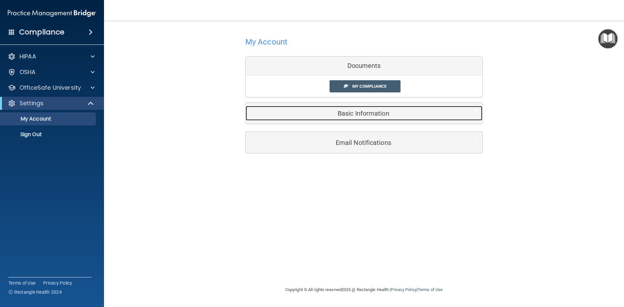
click at [362, 111] on h5 "Basic Information" at bounding box center [353, 113] width 207 height 7
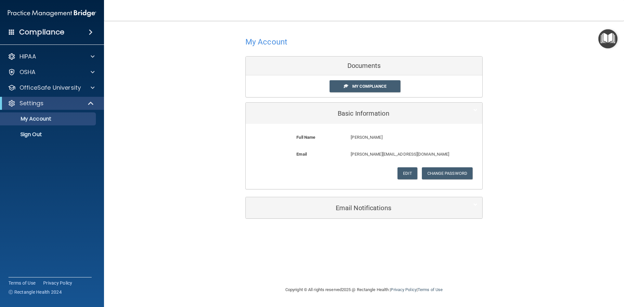
click at [559, 187] on div "My Account Documents My Compliance My Compliance My BAA Basic Information Full …" at bounding box center [364, 126] width 494 height 199
click at [356, 86] on span "My Compliance" at bounding box center [369, 86] width 34 height 5
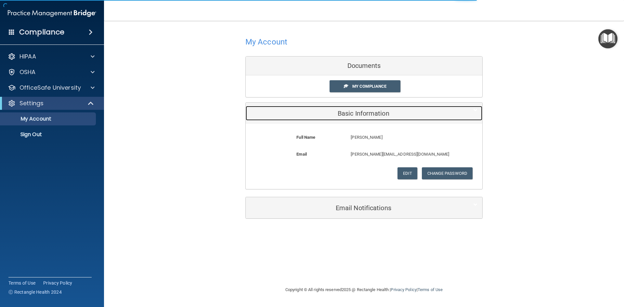
click at [351, 113] on h5 "Basic Information" at bounding box center [353, 113] width 207 height 7
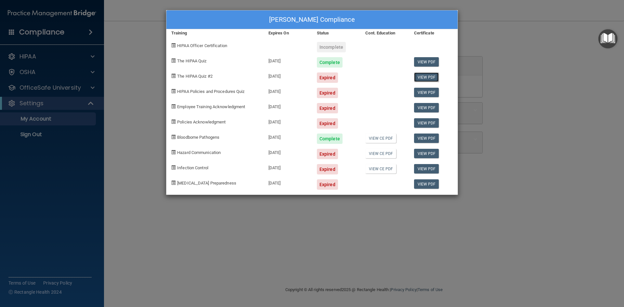
click at [429, 79] on link "View PDF" at bounding box center [426, 76] width 25 height 9
click at [40, 30] on div "Patricia Peek's Compliance Training Expires On Status Cont. Education Certifica…" at bounding box center [312, 153] width 624 height 307
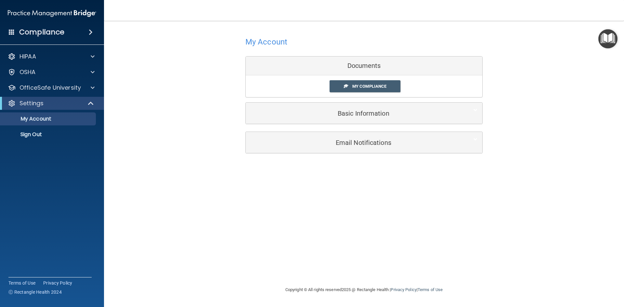
click at [90, 32] on span at bounding box center [91, 32] width 4 height 8
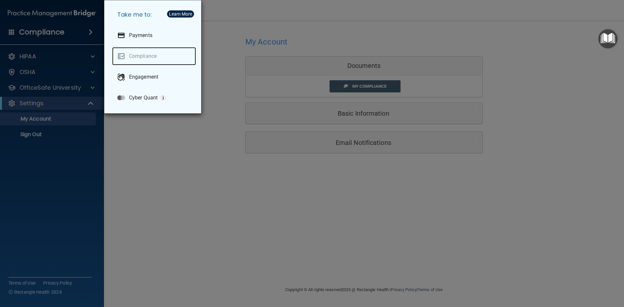
click at [123, 55] on link "Compliance" at bounding box center [154, 56] width 84 height 18
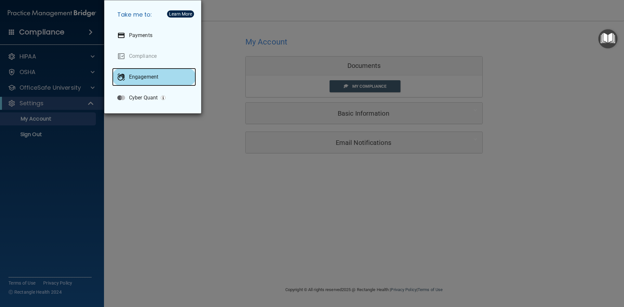
click at [142, 78] on p "Engagement" at bounding box center [143, 77] width 29 height 6
click at [37, 30] on div "Take me to: Payments Compliance Engagement Cyber Quant" at bounding box center [312, 153] width 624 height 307
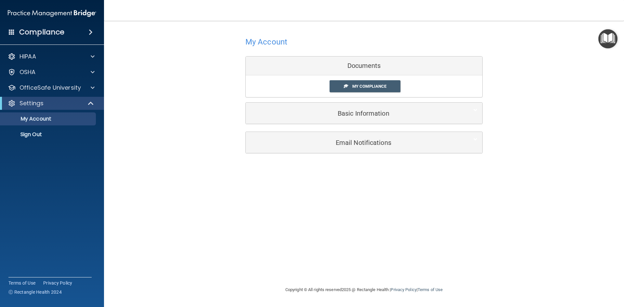
click at [68, 14] on img at bounding box center [52, 13] width 88 height 13
click at [29, 56] on p "HIPAA" at bounding box center [27, 57] width 17 height 8
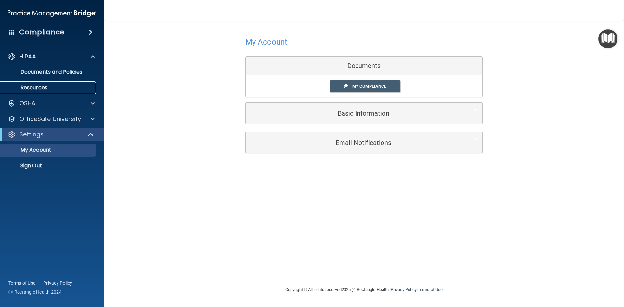
click at [33, 88] on p "Resources" at bounding box center [48, 87] width 89 height 6
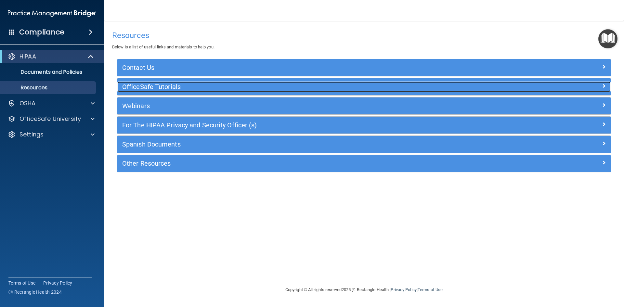
click at [135, 87] on h5 "OfficeSafe Tutorials" at bounding box center [302, 86] width 360 height 7
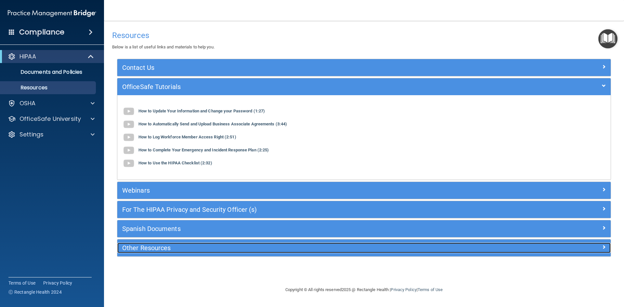
drag, startPoint x: 173, startPoint y: 249, endPoint x: 171, endPoint y: 246, distance: 3.7
click at [173, 248] on h5 "Other Resources" at bounding box center [302, 247] width 360 height 7
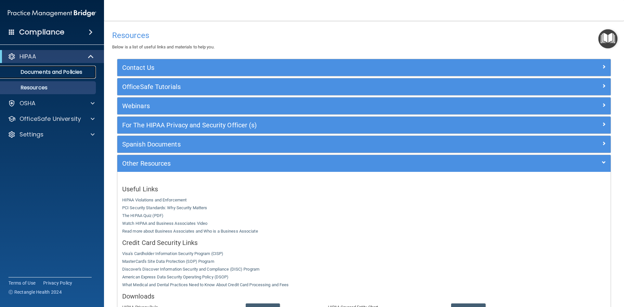
click at [26, 71] on p "Documents and Policies" at bounding box center [48, 72] width 89 height 6
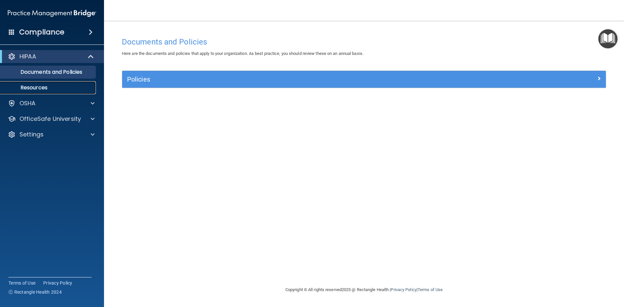
click at [32, 84] on p "Resources" at bounding box center [48, 87] width 89 height 6
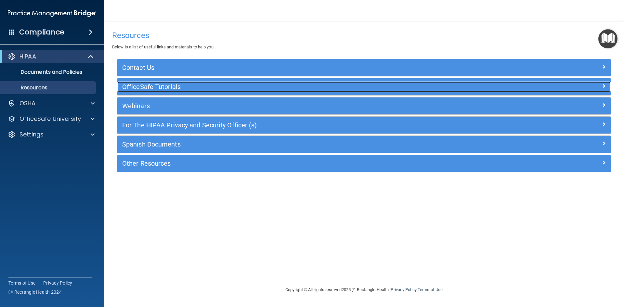
click at [160, 84] on h5 "OfficeSafe Tutorials" at bounding box center [302, 86] width 360 height 7
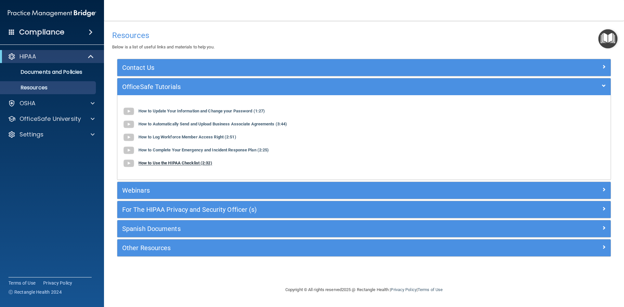
click at [196, 163] on b "How to Use the HIPAA Checklist (2:32)" at bounding box center [175, 163] width 74 height 5
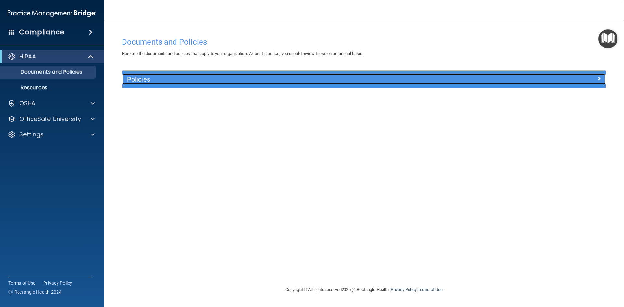
click at [142, 80] on h5 "Policies" at bounding box center [303, 79] width 353 height 7
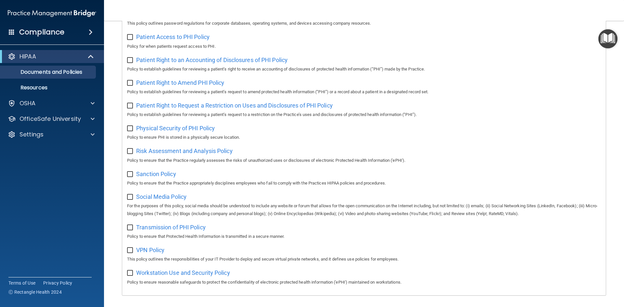
scroll to position [345, 0]
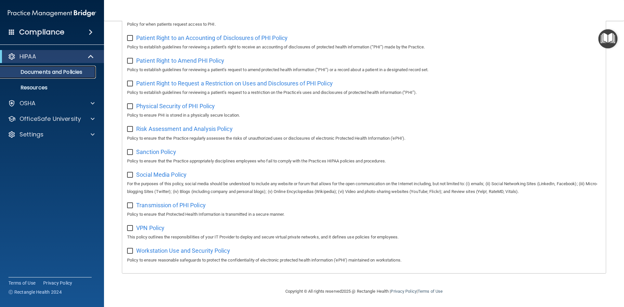
click at [60, 71] on p "Documents and Policies" at bounding box center [48, 72] width 89 height 6
click at [45, 88] on p "Resources" at bounding box center [48, 87] width 89 height 6
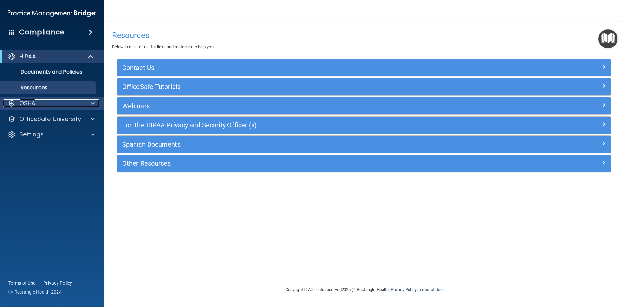
click at [28, 102] on p "OSHA" at bounding box center [27, 103] width 16 height 8
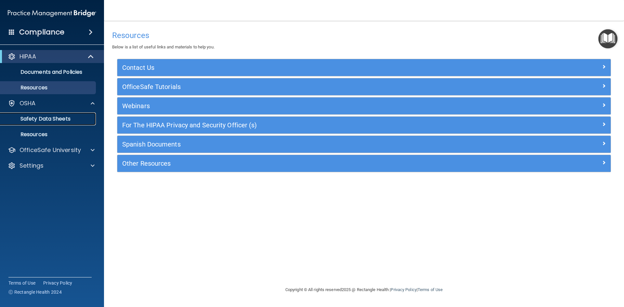
click at [58, 116] on p "Safety Data Sheets" at bounding box center [48, 119] width 89 height 6
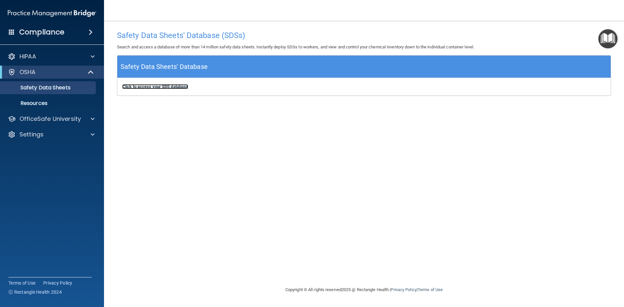
click at [157, 84] on b "Click to access your SDS database" at bounding box center [155, 86] width 66 height 5
click at [38, 70] on div "OSHA" at bounding box center [43, 72] width 80 height 8
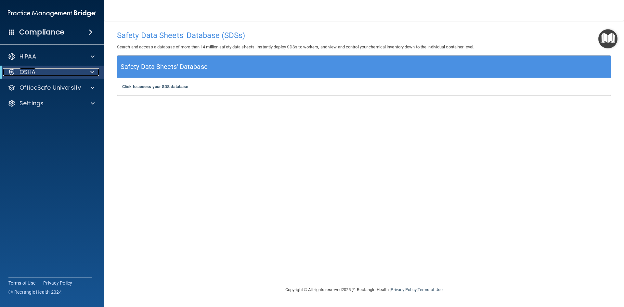
click at [38, 70] on div "OSHA" at bounding box center [43, 72] width 80 height 8
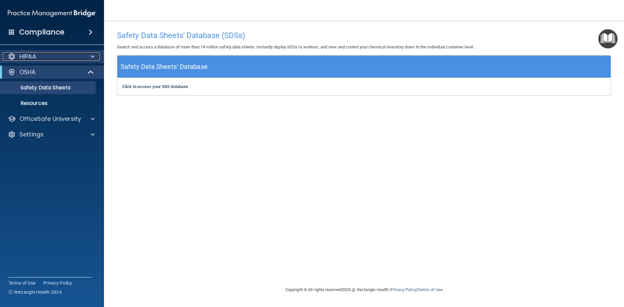
click at [42, 58] on div "HIPAA" at bounding box center [43, 57] width 81 height 8
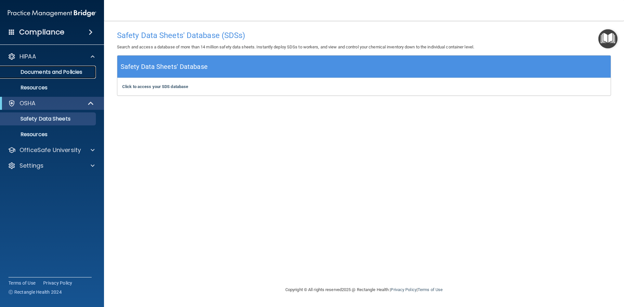
click at [62, 72] on p "Documents and Policies" at bounding box center [48, 72] width 89 height 6
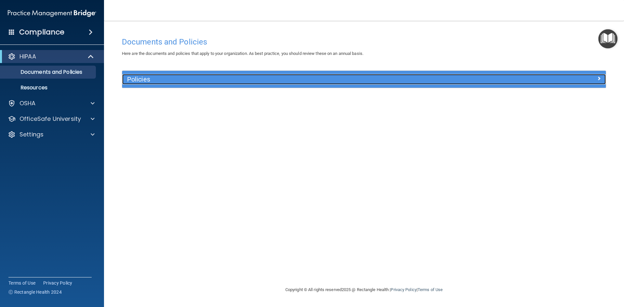
click at [146, 80] on h5 "Policies" at bounding box center [303, 79] width 353 height 7
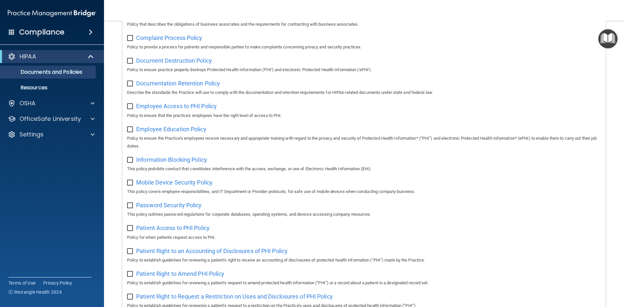
scroll to position [162, 0]
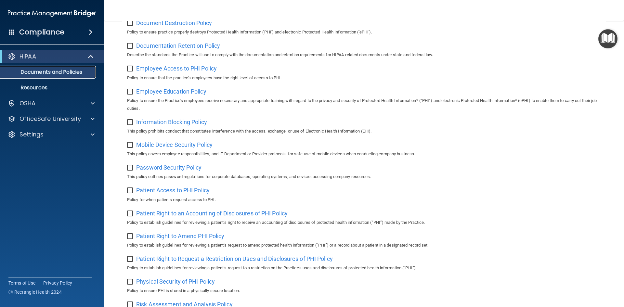
click at [57, 71] on p "Documents and Policies" at bounding box center [48, 72] width 89 height 6
click at [37, 88] on p "Resources" at bounding box center [48, 87] width 89 height 6
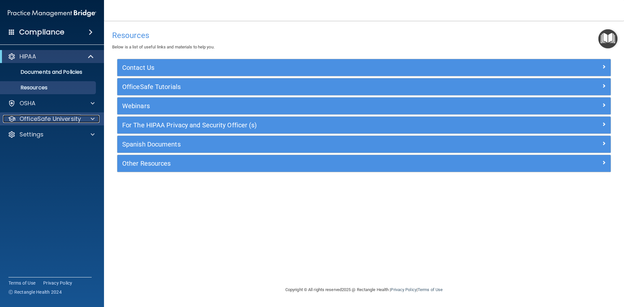
click at [57, 122] on p "OfficeSafe University" at bounding box center [49, 119] width 61 height 8
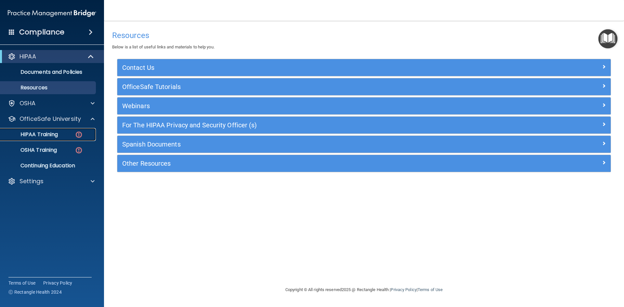
click at [78, 135] on img at bounding box center [79, 135] width 8 height 8
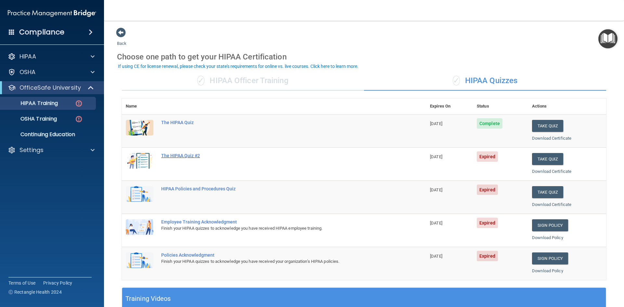
click at [178, 155] on div "The HIPAA Quiz #2" at bounding box center [277, 155] width 232 height 5
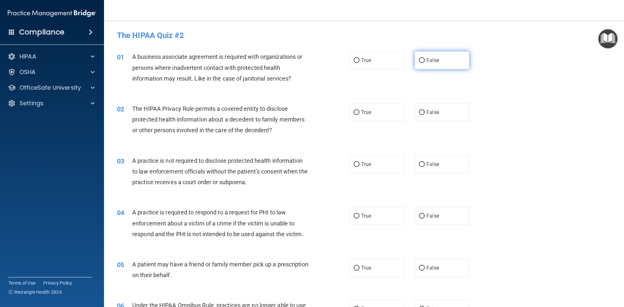
click at [419, 58] on input "False" at bounding box center [422, 60] width 6 height 5
radio input "true"
drag, startPoint x: 354, startPoint y: 112, endPoint x: 356, endPoint y: 123, distance: 11.3
click at [354, 112] on input "True" at bounding box center [356, 112] width 6 height 5
radio input "true"
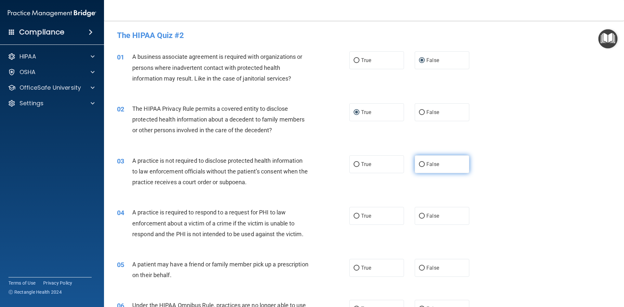
click at [422, 162] on label "False" at bounding box center [442, 164] width 55 height 18
click at [422, 162] on input "False" at bounding box center [422, 164] width 6 height 5
radio input "true"
click at [354, 215] on input "True" at bounding box center [356, 216] width 6 height 5
radio input "true"
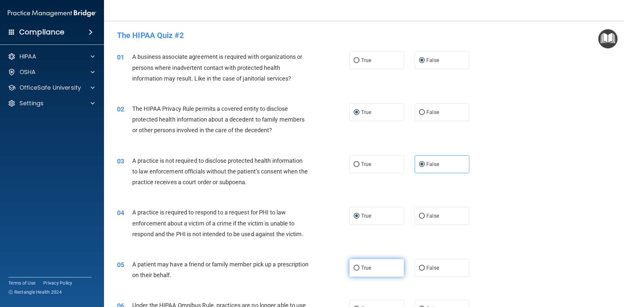
click at [353, 267] on input "True" at bounding box center [356, 268] width 6 height 5
radio input "true"
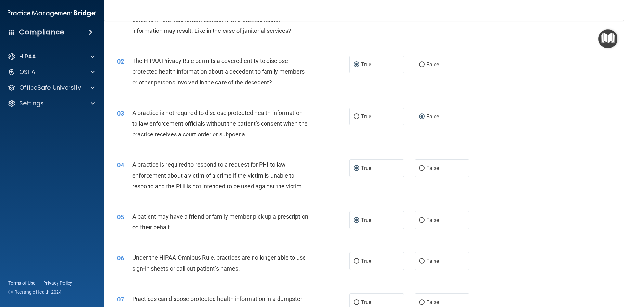
scroll to position [97, 0]
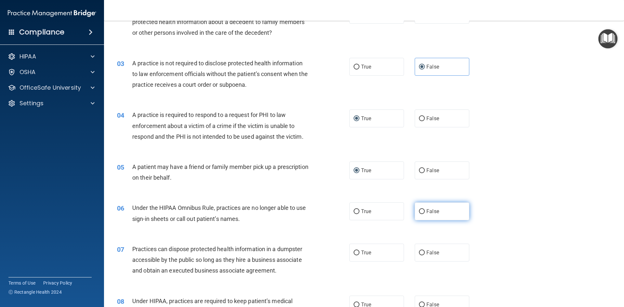
click at [421, 213] on input "False" at bounding box center [422, 211] width 6 height 5
radio input "true"
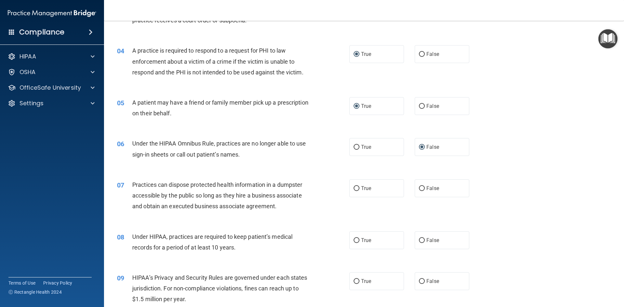
scroll to position [162, 0]
click at [420, 239] on input "False" at bounding box center [422, 239] width 6 height 5
radio input "true"
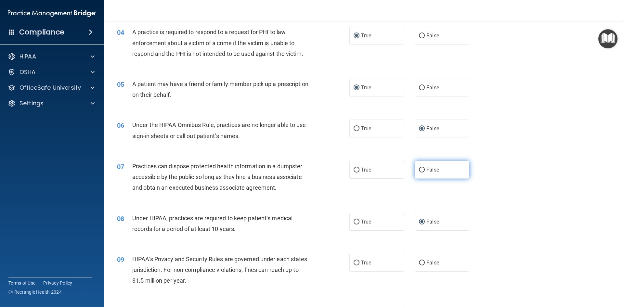
scroll to position [195, 0]
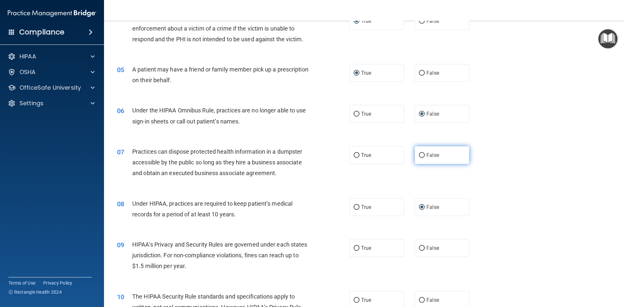
click at [419, 154] on input "False" at bounding box center [422, 155] width 6 height 5
radio input "true"
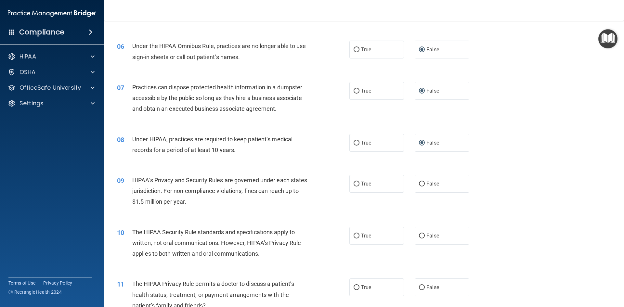
scroll to position [260, 0]
click at [353, 184] on input "True" at bounding box center [356, 183] width 6 height 5
radio input "true"
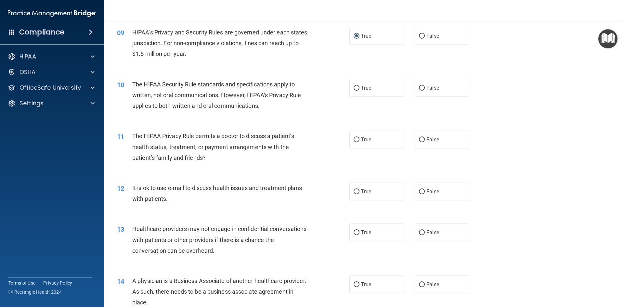
scroll to position [422, 0]
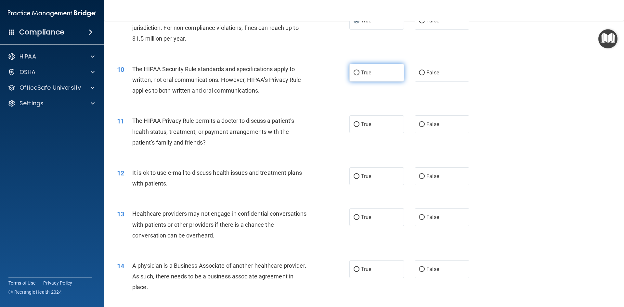
click at [354, 72] on input "True" at bounding box center [356, 73] width 6 height 5
radio input "true"
click at [354, 125] on input "True" at bounding box center [356, 124] width 6 height 5
radio input "true"
click at [354, 176] on input "True" at bounding box center [356, 176] width 6 height 5
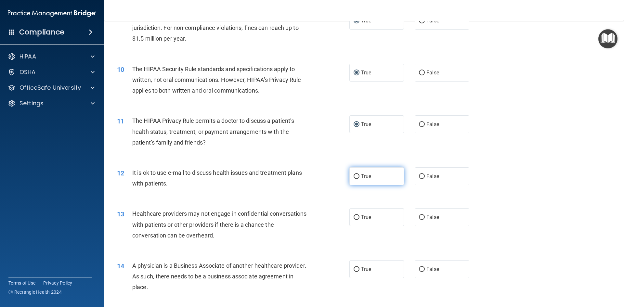
radio input "true"
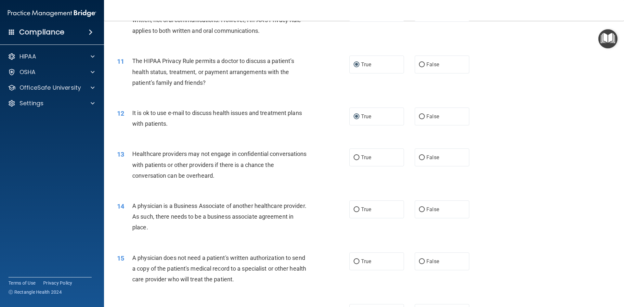
scroll to position [487, 0]
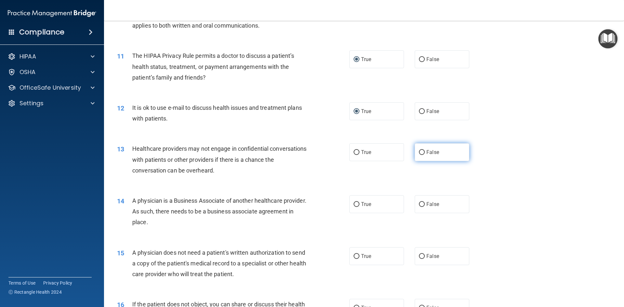
click at [419, 150] on input "False" at bounding box center [422, 152] width 6 height 5
radio input "true"
click at [354, 205] on input "True" at bounding box center [356, 204] width 6 height 5
radio input "true"
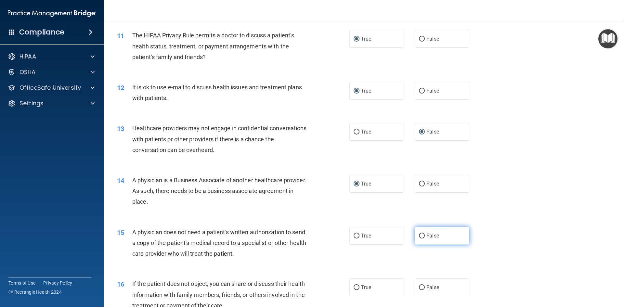
scroll to position [552, 0]
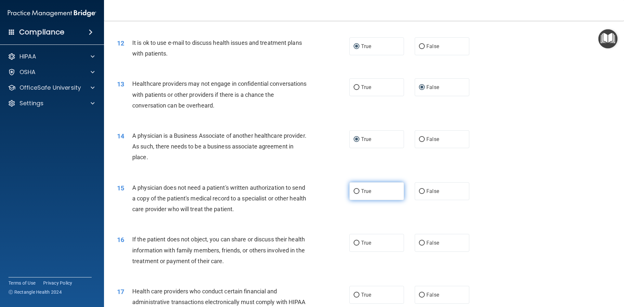
click at [353, 190] on input "True" at bounding box center [356, 191] width 6 height 5
radio input "true"
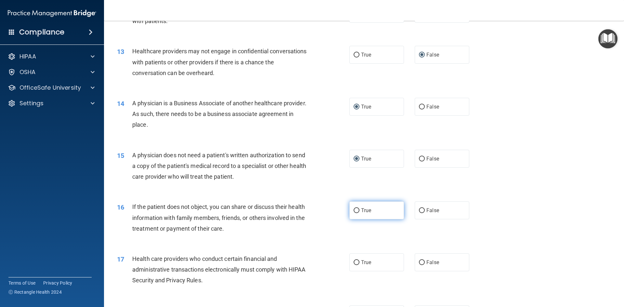
click at [355, 212] on input "True" at bounding box center [356, 210] width 6 height 5
radio input "true"
click at [353, 262] on input "True" at bounding box center [356, 262] width 6 height 5
radio input "true"
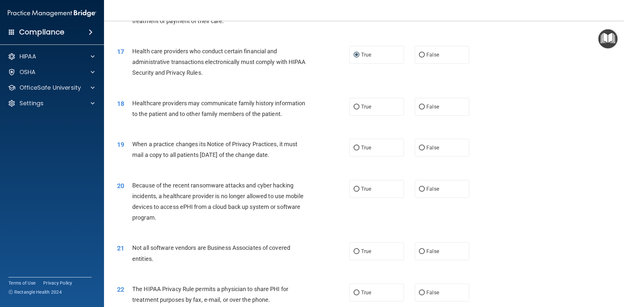
scroll to position [812, 0]
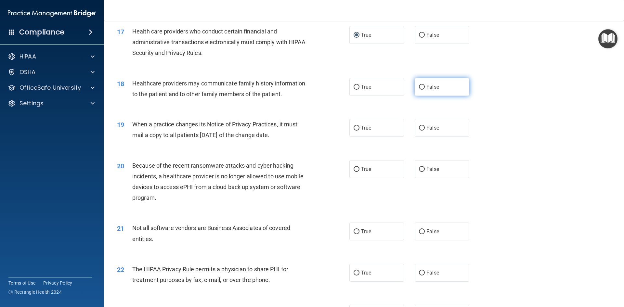
click at [419, 87] on input "False" at bounding box center [422, 87] width 6 height 5
radio input "true"
click at [419, 127] on input "False" at bounding box center [422, 128] width 6 height 5
radio input "true"
click at [419, 170] on input "False" at bounding box center [422, 169] width 6 height 5
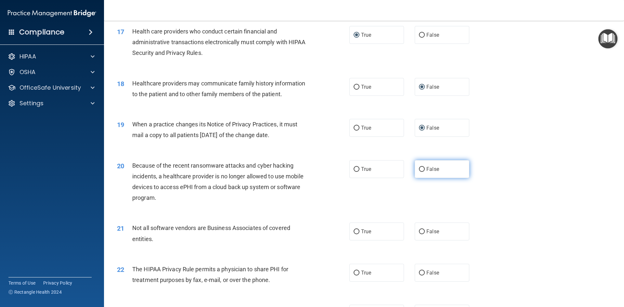
radio input "true"
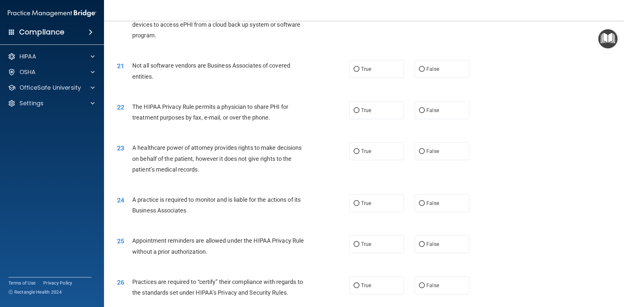
scroll to position [910, 0]
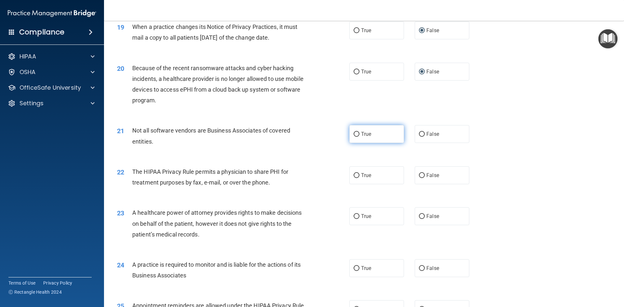
click at [356, 133] on input "True" at bounding box center [356, 134] width 6 height 5
radio input "true"
click at [419, 174] on input "False" at bounding box center [422, 175] width 6 height 5
radio input "true"
click at [419, 216] on input "False" at bounding box center [422, 216] width 6 height 5
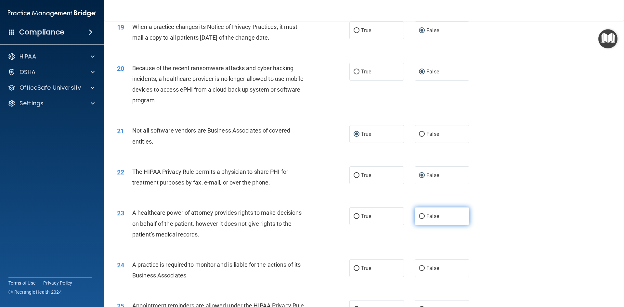
radio input "true"
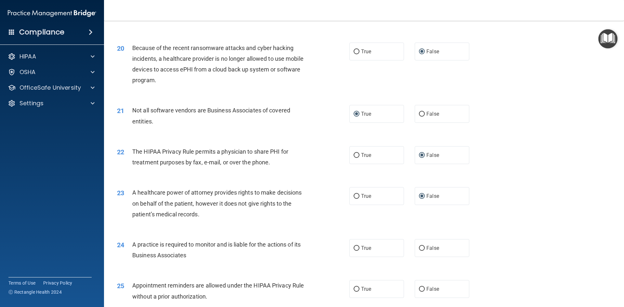
scroll to position [1007, 0]
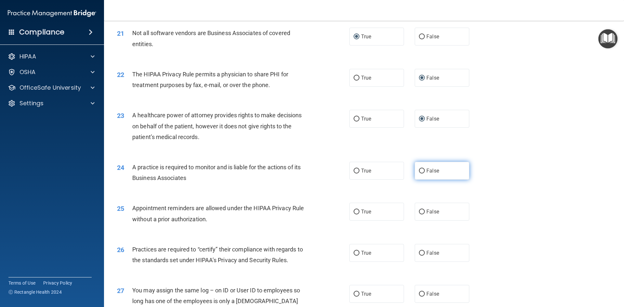
click at [419, 169] on input "False" at bounding box center [422, 171] width 6 height 5
radio input "true"
click at [353, 211] on input "True" at bounding box center [356, 212] width 6 height 5
radio input "true"
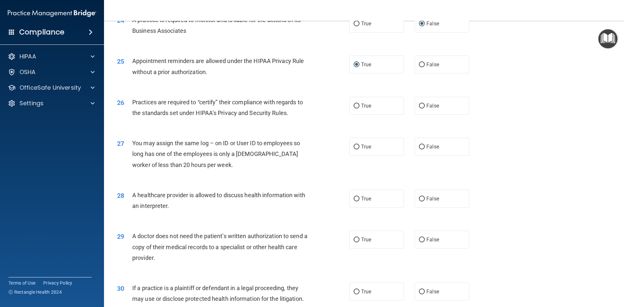
scroll to position [1170, 0]
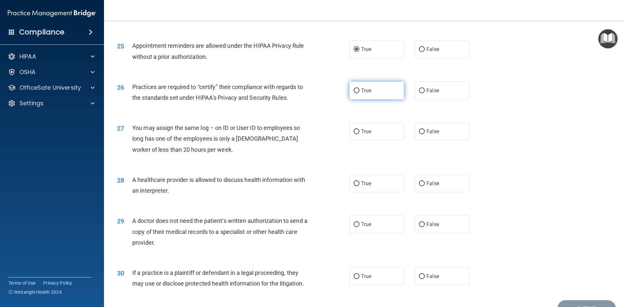
click at [353, 92] on input "True" at bounding box center [356, 90] width 6 height 5
radio input "true"
click at [419, 89] on input "False" at bounding box center [422, 90] width 6 height 5
radio input "true"
radio input "false"
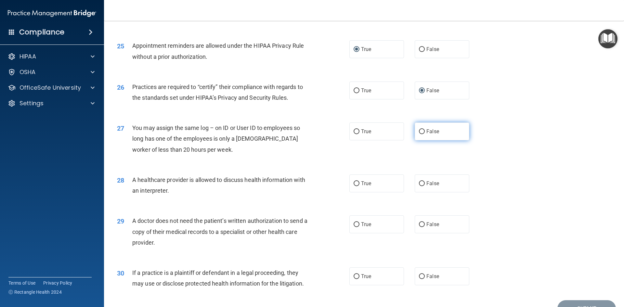
click at [419, 132] on input "False" at bounding box center [422, 131] width 6 height 5
radio input "true"
click at [356, 181] on input "True" at bounding box center [356, 183] width 6 height 5
radio input "true"
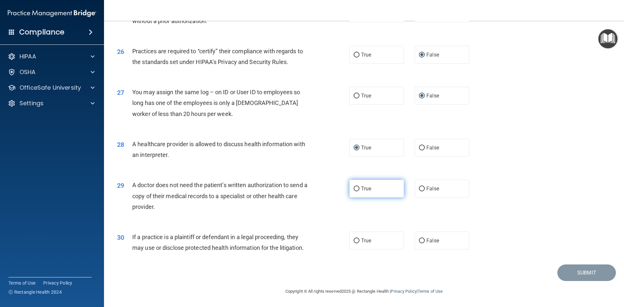
click at [353, 187] on input "True" at bounding box center [356, 188] width 6 height 5
radio input "true"
click at [355, 240] on input "True" at bounding box center [356, 240] width 6 height 5
radio input "true"
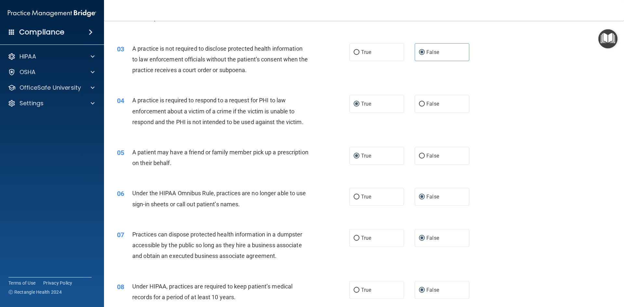
scroll to position [0, 0]
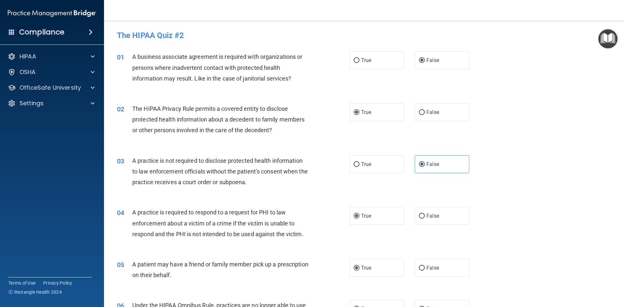
click at [576, 123] on div "02 The HIPAA Privacy Rule permits a covered entity to disclose protected health…" at bounding box center [364, 121] width 504 height 52
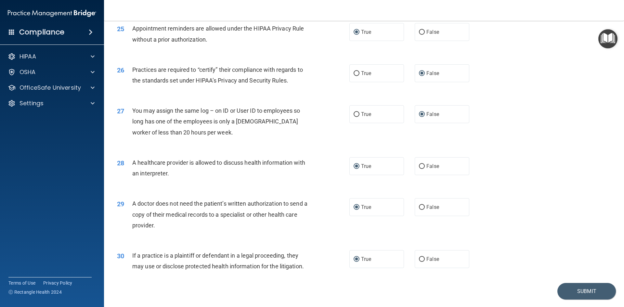
scroll to position [1205, 0]
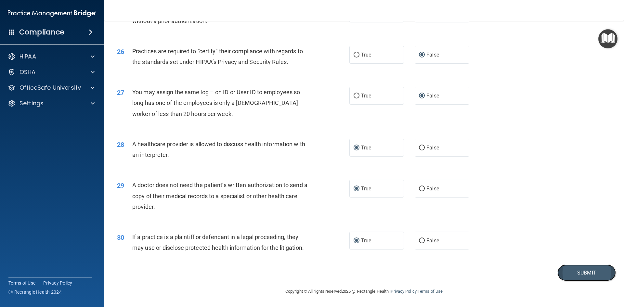
click at [578, 273] on button "Submit" at bounding box center [586, 272] width 58 height 17
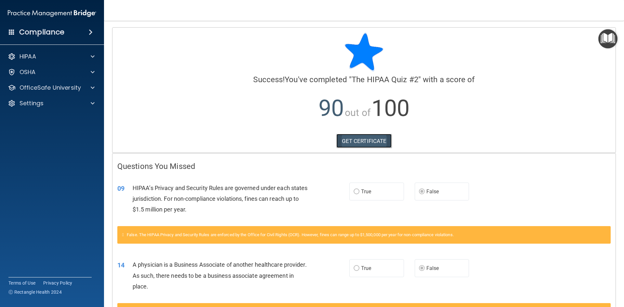
click at [363, 140] on link "GET CERTIFICATE" at bounding box center [364, 141] width 56 height 14
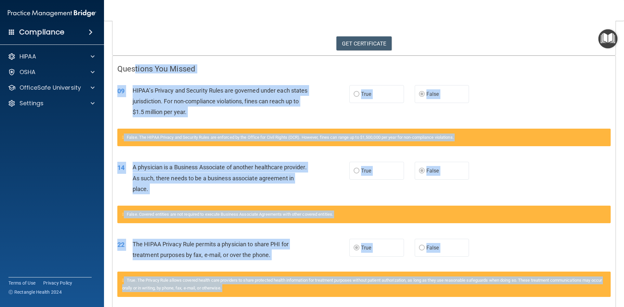
scroll to position [126, 0]
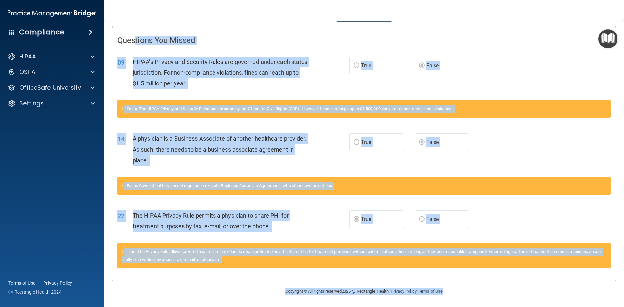
drag, startPoint x: 135, startPoint y: 59, endPoint x: 484, endPoint y: 211, distance: 380.6
click at [562, 307] on html "Compliance HIPAA Documents and Policies Report an Incident Business Associates …" at bounding box center [312, 153] width 624 height 307
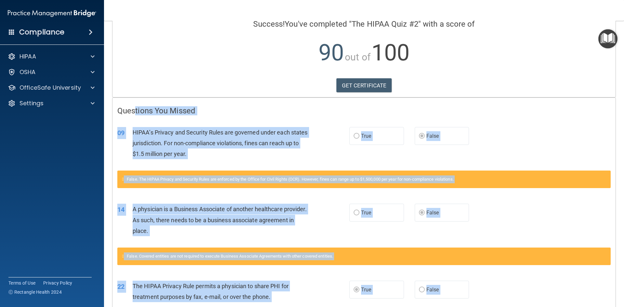
scroll to position [0, 0]
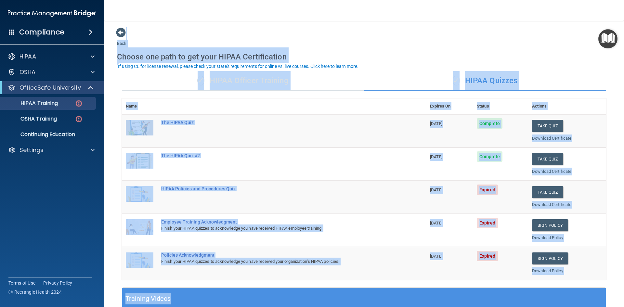
click at [370, 45] on div "Back Choose one path to get your HIPAA Certification ✓ HIPAA Officer Training ✓…" at bounding box center [364, 245] width 494 height 436
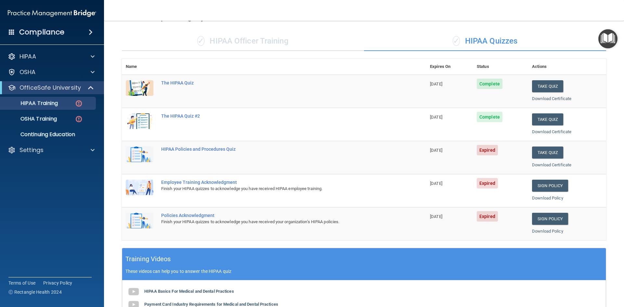
scroll to position [32, 0]
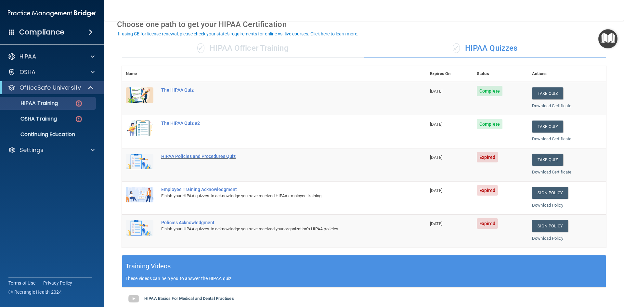
click at [184, 156] on div "HIPAA Policies and Procedures Quiz" at bounding box center [277, 156] width 232 height 5
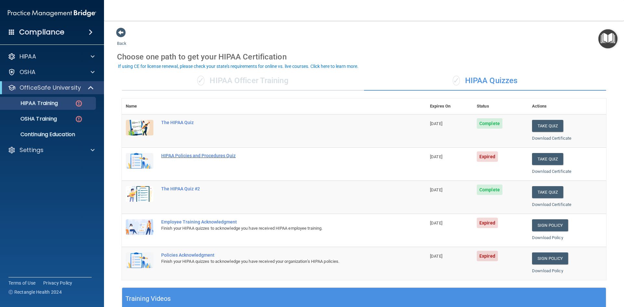
click at [192, 156] on div "HIPAA Policies and Procedures Quiz" at bounding box center [277, 155] width 232 height 5
click at [136, 192] on img at bounding box center [140, 194] width 28 height 16
click at [194, 156] on div "HIPAA Policies and Procedures Quiz" at bounding box center [277, 155] width 232 height 5
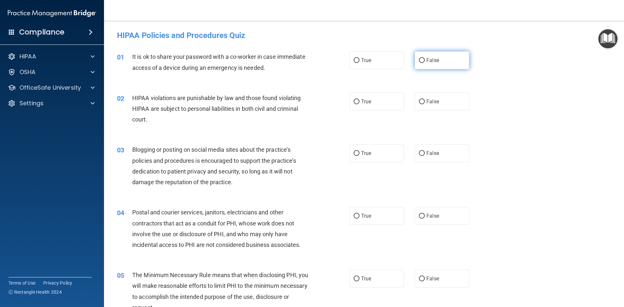
click at [419, 59] on input "False" at bounding box center [422, 60] width 6 height 5
radio input "true"
click at [355, 101] on input "True" at bounding box center [356, 101] width 6 height 5
radio input "true"
click at [420, 153] on input "False" at bounding box center [422, 153] width 6 height 5
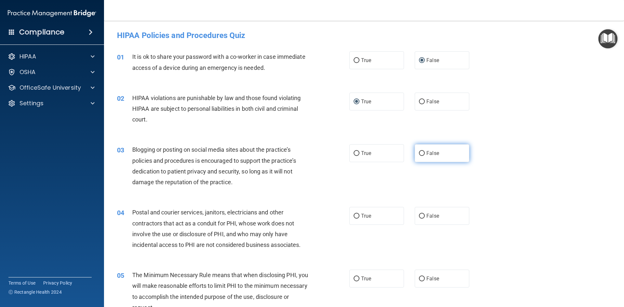
radio input "true"
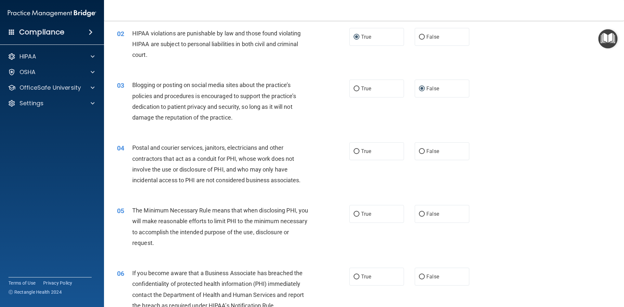
scroll to position [65, 0]
click at [353, 149] on input "True" at bounding box center [356, 151] width 6 height 5
radio input "true"
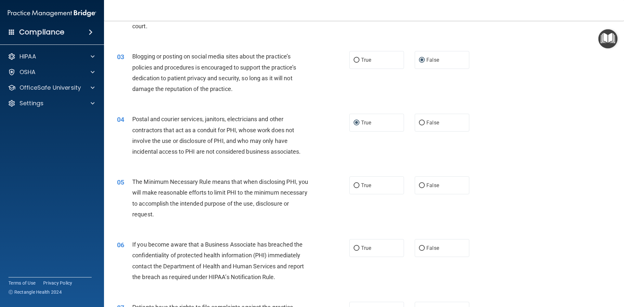
scroll to position [130, 0]
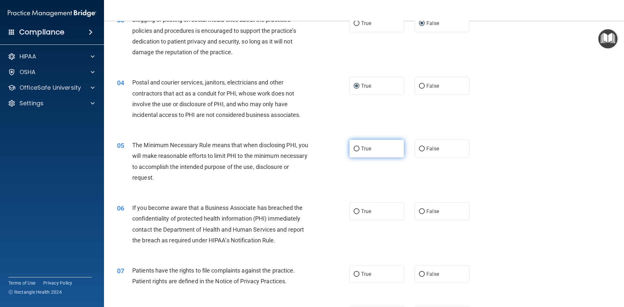
click at [354, 149] on input "True" at bounding box center [356, 149] width 6 height 5
radio input "true"
click at [353, 212] on input "True" at bounding box center [356, 211] width 6 height 5
radio input "true"
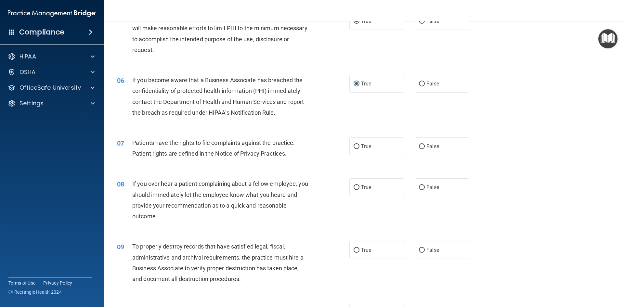
scroll to position [260, 0]
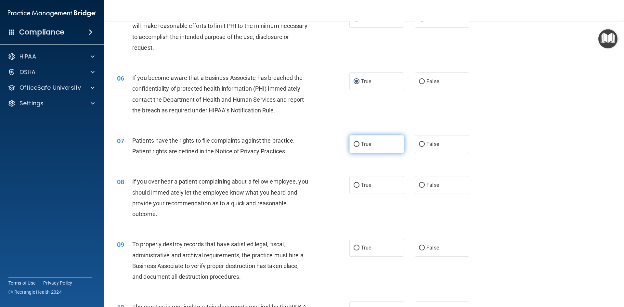
click at [353, 144] on input "True" at bounding box center [356, 144] width 6 height 5
radio input "true"
click at [419, 184] on input "False" at bounding box center [422, 185] width 6 height 5
radio input "true"
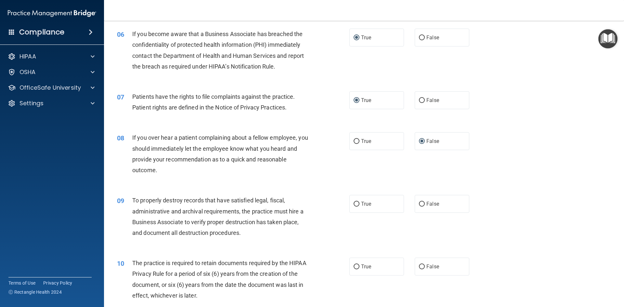
scroll to position [292, 0]
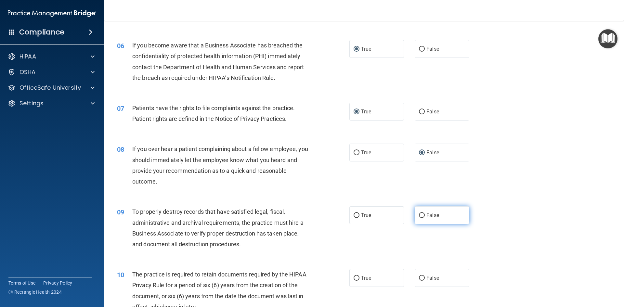
click at [421, 215] on input "False" at bounding box center [422, 215] width 6 height 5
radio input "true"
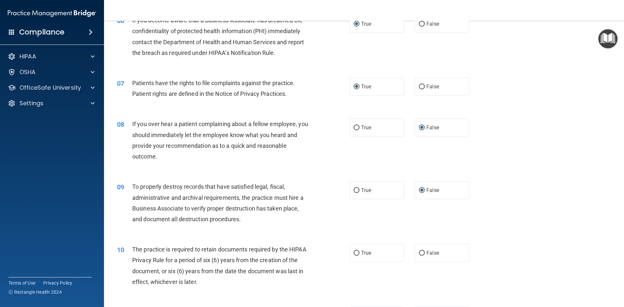
scroll to position [390, 0]
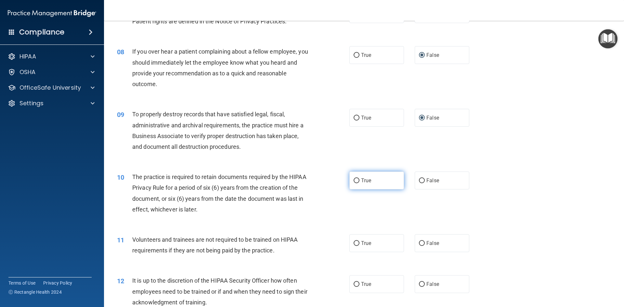
click at [354, 181] on input "True" at bounding box center [356, 180] width 6 height 5
radio input "true"
click at [419, 243] on input "False" at bounding box center [422, 243] width 6 height 5
radio input "true"
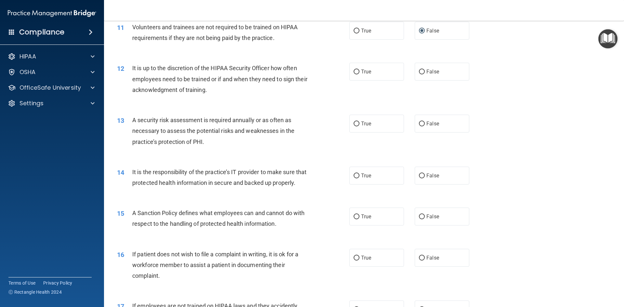
scroll to position [617, 0]
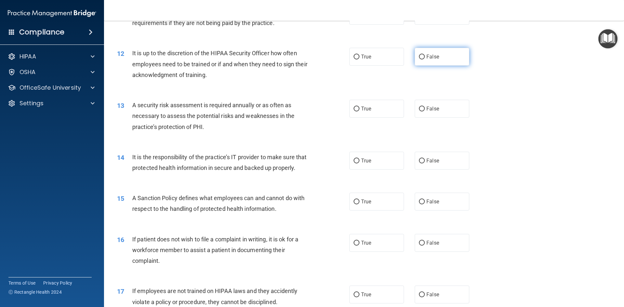
click at [419, 58] on input "False" at bounding box center [422, 57] width 6 height 5
radio input "true"
click at [354, 109] on input "True" at bounding box center [356, 109] width 6 height 5
radio input "true"
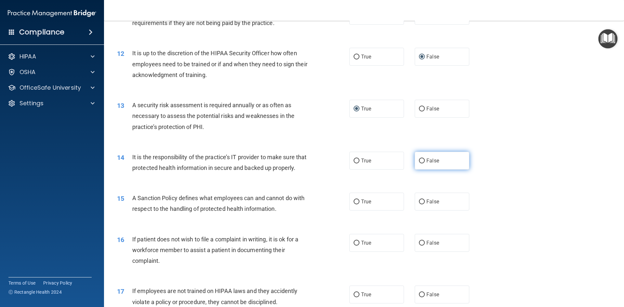
click at [419, 160] on input "False" at bounding box center [422, 161] width 6 height 5
radio input "true"
click at [419, 204] on input "False" at bounding box center [422, 201] width 6 height 5
radio input "true"
click at [419, 246] on input "False" at bounding box center [422, 243] width 6 height 5
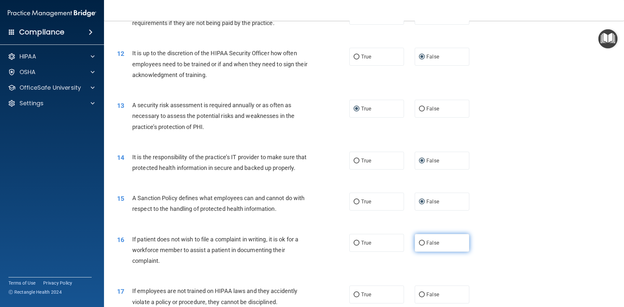
radio input "true"
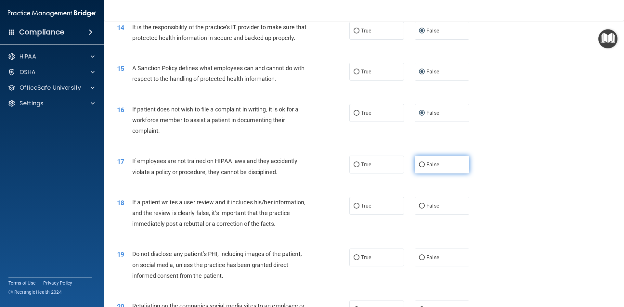
click at [420, 167] on input "False" at bounding box center [422, 164] width 6 height 5
radio input "true"
click at [419, 209] on input "False" at bounding box center [422, 206] width 6 height 5
radio input "true"
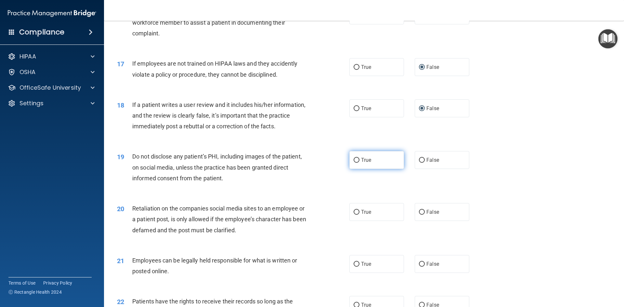
click at [353, 163] on input "True" at bounding box center [356, 160] width 6 height 5
radio input "true"
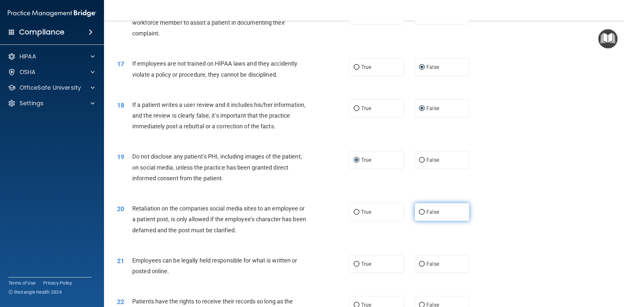
click at [419, 215] on input "False" at bounding box center [422, 212] width 6 height 5
radio input "true"
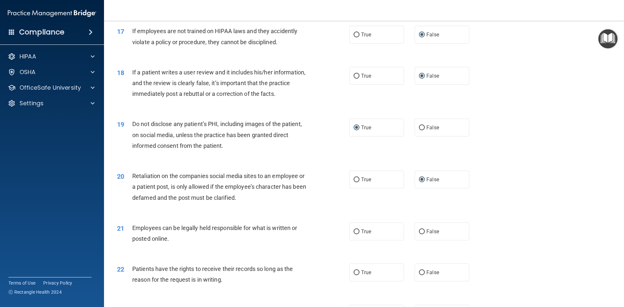
scroll to position [910, 0]
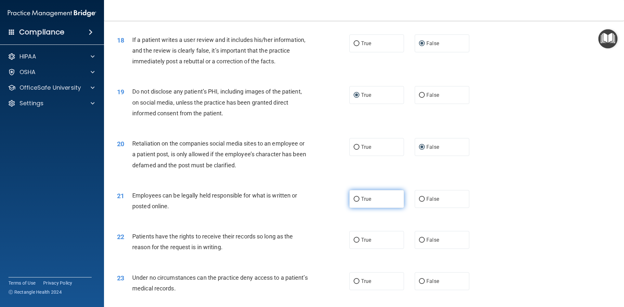
click at [353, 202] on input "True" at bounding box center [356, 199] width 6 height 5
radio input "true"
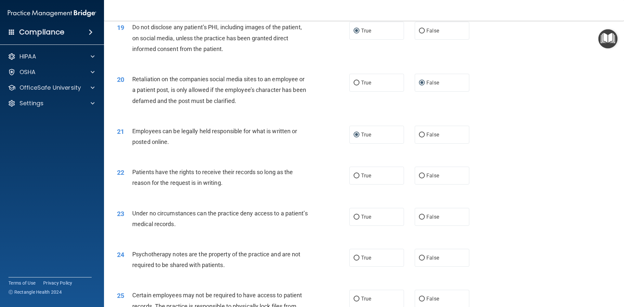
scroll to position [975, 0]
click at [419, 178] on input "False" at bounding box center [422, 175] width 6 height 5
radio input "true"
click at [419, 219] on input "False" at bounding box center [422, 216] width 6 height 5
radio input "true"
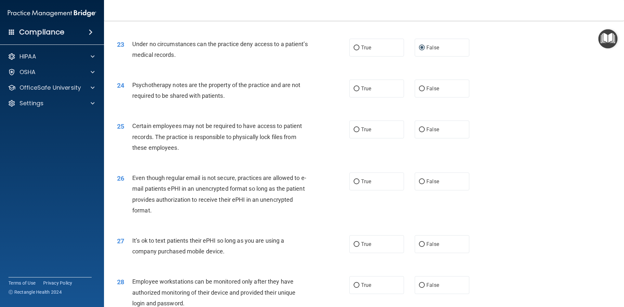
scroll to position [1137, 0]
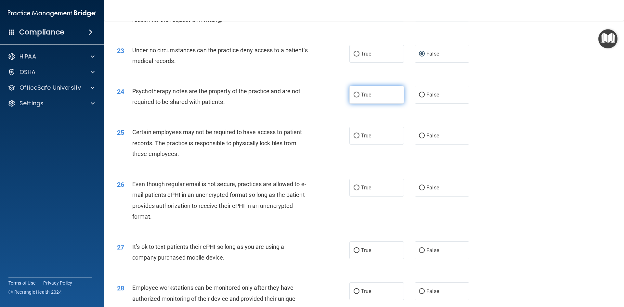
click at [354, 97] on input "True" at bounding box center [356, 95] width 6 height 5
radio input "true"
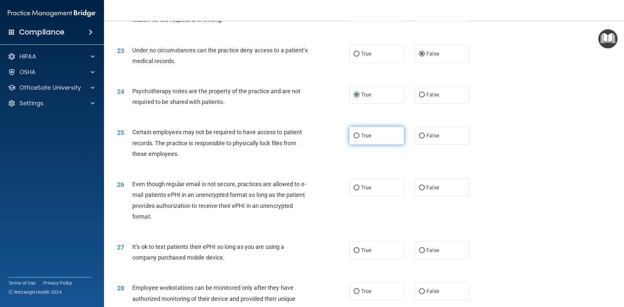
click at [353, 138] on input "True" at bounding box center [356, 136] width 6 height 5
radio input "true"
click at [353, 190] on input "True" at bounding box center [356, 188] width 6 height 5
radio input "true"
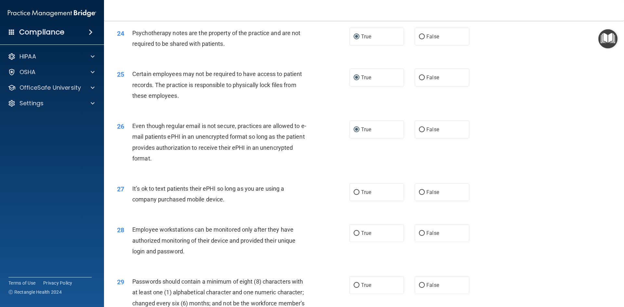
scroll to position [1202, 0]
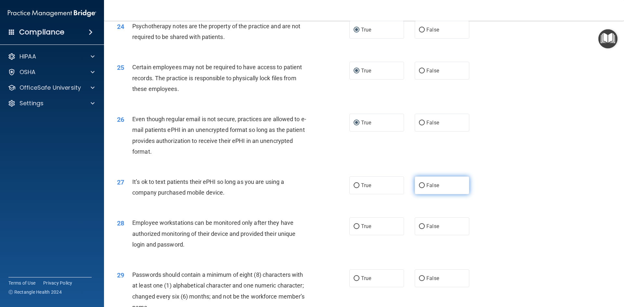
click at [422, 194] on label "False" at bounding box center [442, 185] width 55 height 18
click at [422, 188] on input "False" at bounding box center [422, 185] width 6 height 5
radio input "true"
click at [419, 229] on input "False" at bounding box center [422, 226] width 6 height 5
radio input "true"
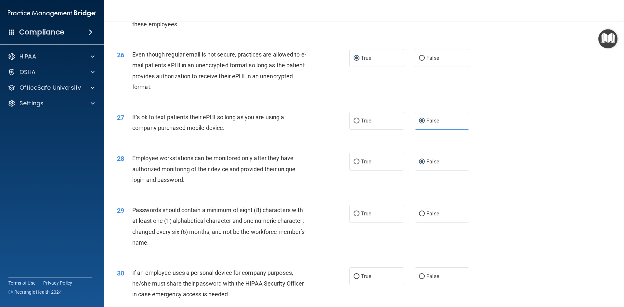
scroll to position [1267, 0]
click at [353, 216] on input "True" at bounding box center [356, 213] width 6 height 5
radio input "true"
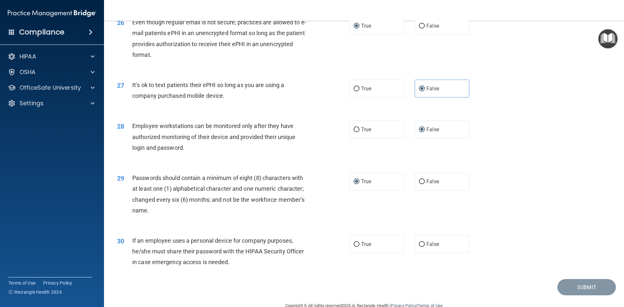
scroll to position [1324, 0]
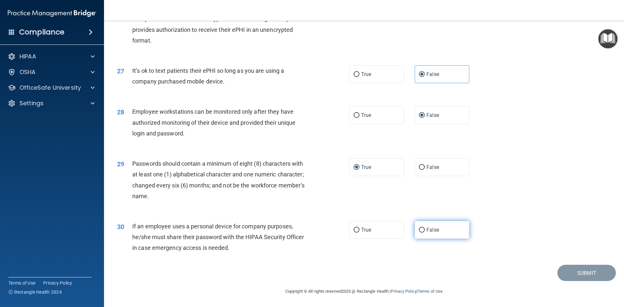
click at [421, 229] on input "False" at bounding box center [422, 230] width 6 height 5
radio input "true"
click at [575, 276] on button "Submit" at bounding box center [586, 273] width 58 height 17
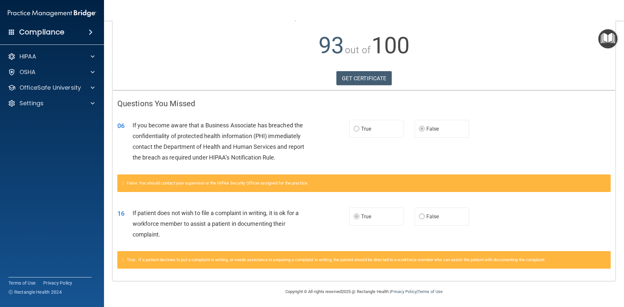
scroll to position [63, 0]
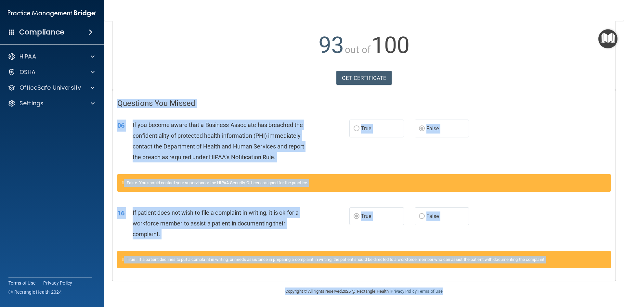
drag, startPoint x: 116, startPoint y: 99, endPoint x: 486, endPoint y: 284, distance: 413.5
click at [486, 284] on main "Calculating your score.... Success! You've completed " HIPAA Policies and Proce…" at bounding box center [364, 164] width 520 height 286
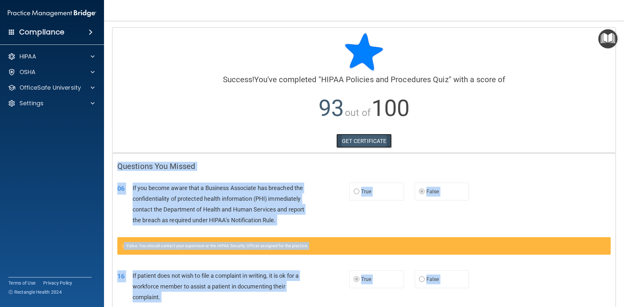
click at [366, 141] on link "GET CERTIFICATE" at bounding box center [364, 141] width 56 height 14
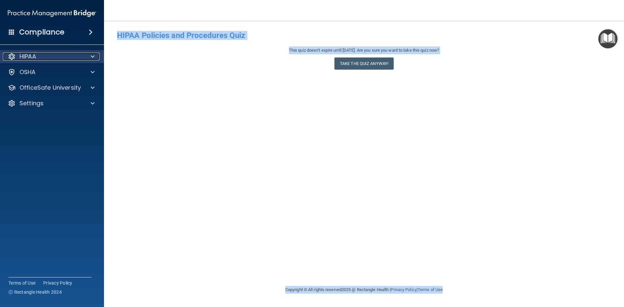
click at [33, 56] on p "HIPAA" at bounding box center [27, 57] width 17 height 8
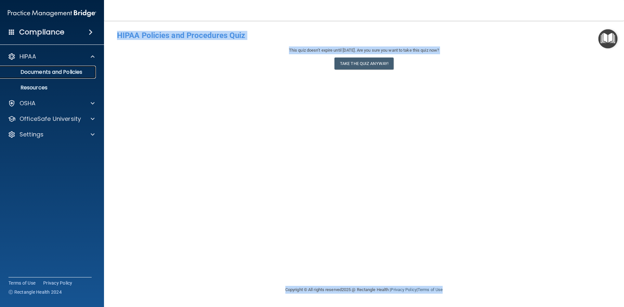
click at [56, 72] on p "Documents and Policies" at bounding box center [48, 72] width 89 height 6
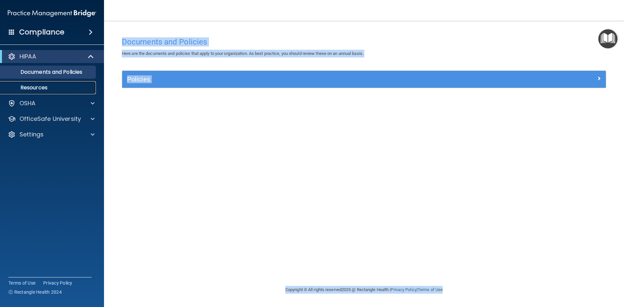
click at [31, 88] on p "Resources" at bounding box center [48, 87] width 89 height 6
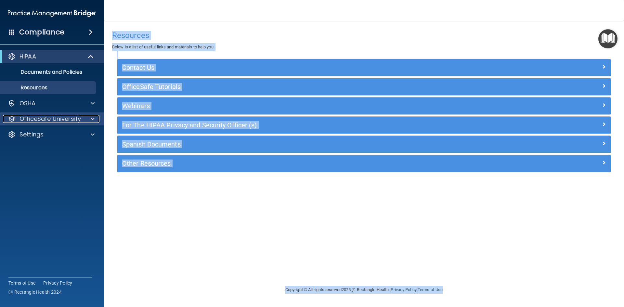
click at [59, 119] on p "OfficeSafe University" at bounding box center [49, 119] width 61 height 8
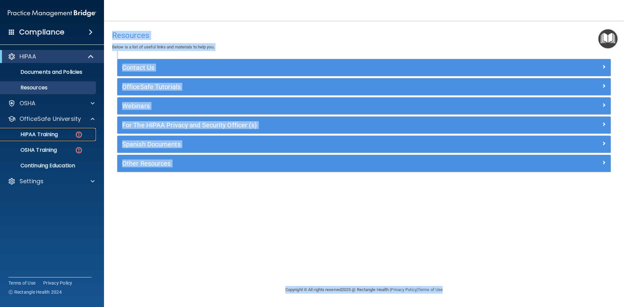
click at [49, 134] on p "HIPAA Training" at bounding box center [31, 134] width 54 height 6
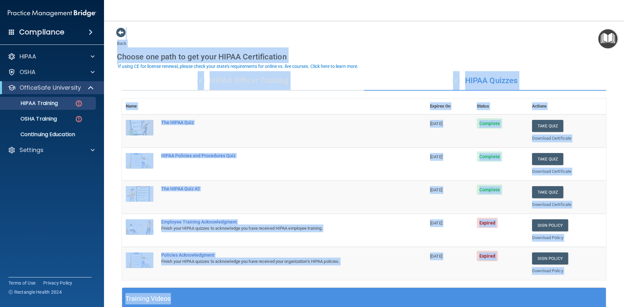
click at [409, 42] on div "Back Choose one path to get your HIPAA Certification ✓ HIPAA Officer Training ✓…" at bounding box center [364, 245] width 494 height 436
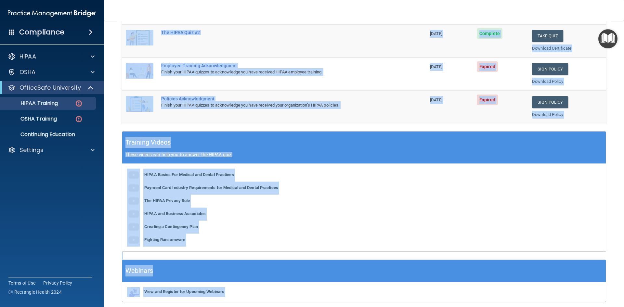
scroll to position [162, 0]
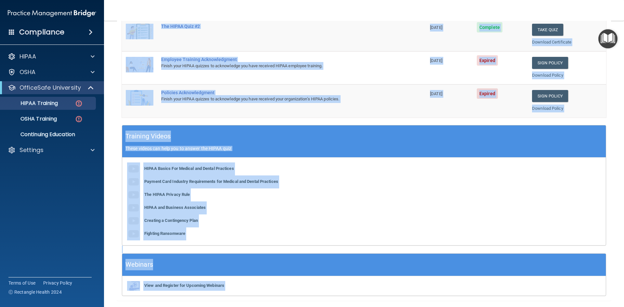
drag, startPoint x: 450, startPoint y: 212, endPoint x: 384, endPoint y: 157, distance: 86.2
click at [450, 212] on div "HIPAA Basics For Medical and Dental Practices Payment Card Industry Requirement…" at bounding box center [363, 202] width 483 height 88
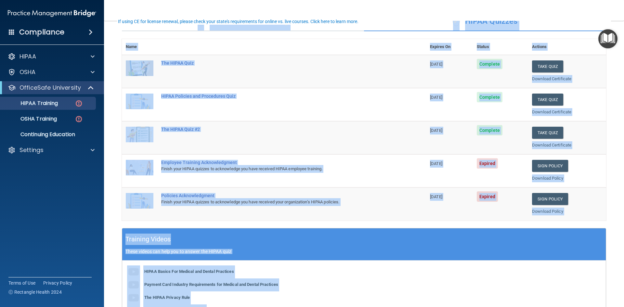
scroll to position [65, 0]
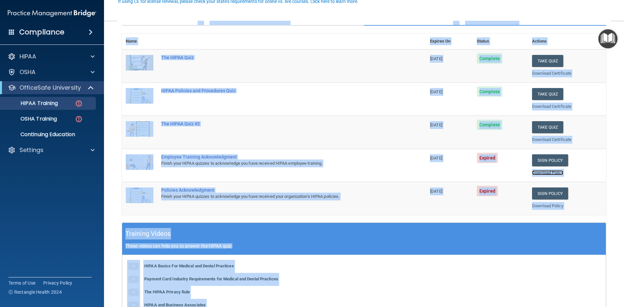
click at [545, 173] on link "Download Policy" at bounding box center [547, 172] width 31 height 5
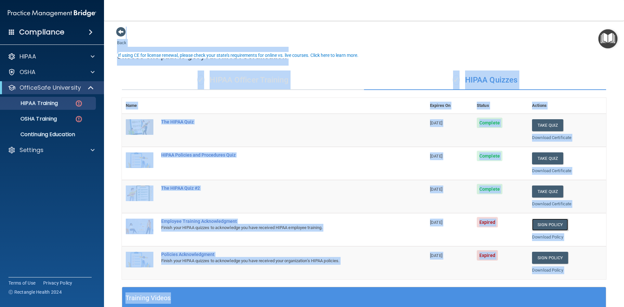
scroll to position [0, 0]
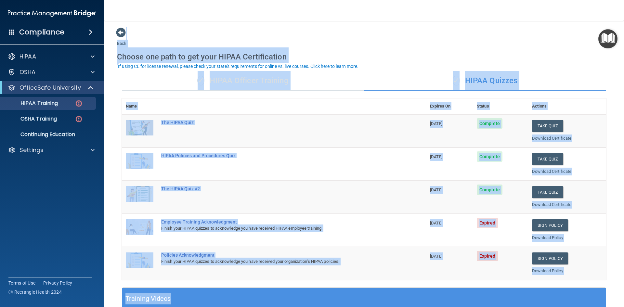
click at [345, 44] on div "Back Choose one path to get your HIPAA Certification ✓ HIPAA Officer Training ✓…" at bounding box center [364, 245] width 494 height 436
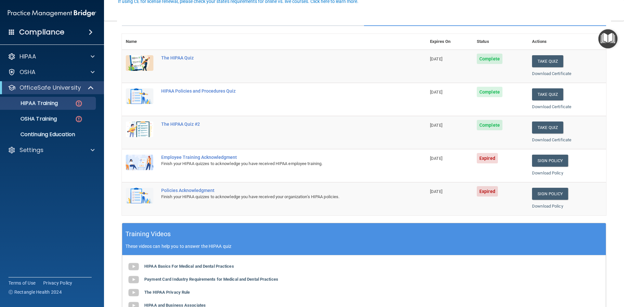
scroll to position [65, 0]
click at [545, 160] on link "Sign Policy" at bounding box center [550, 160] width 36 height 12
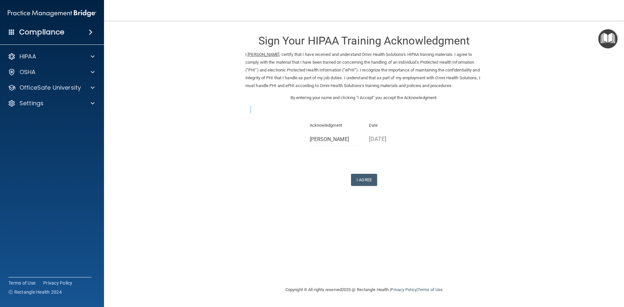
click at [319, 113] on div "Sign Your HIPAA Training Acknowledgment I, Patricia Peek , certify that I have …" at bounding box center [363, 106] width 237 height 159
click at [366, 180] on button "I Agree" at bounding box center [364, 180] width 26 height 12
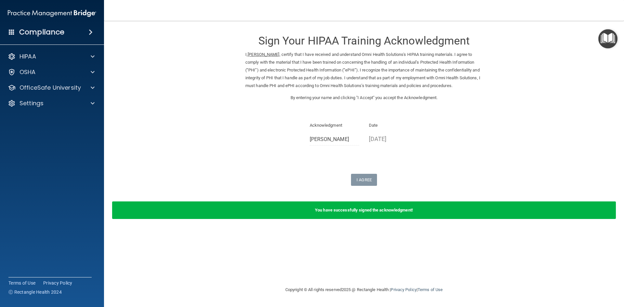
click at [315, 107] on div "Sign Your HIPAA Training Acknowledgment I, Patricia Peek , certify that I have …" at bounding box center [363, 106] width 237 height 159
click at [381, 123] on p "Date" at bounding box center [394, 126] width 50 height 8
click at [254, 102] on div "Sign Your HIPAA Training Acknowledgment I, Patricia Peek , certify that I have …" at bounding box center [363, 66] width 237 height 79
click at [33, 86] on p "OfficeSafe University" at bounding box center [49, 88] width 61 height 8
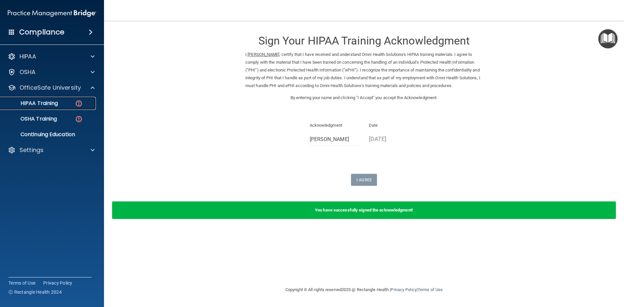
click at [37, 102] on p "HIPAA Training" at bounding box center [31, 103] width 54 height 6
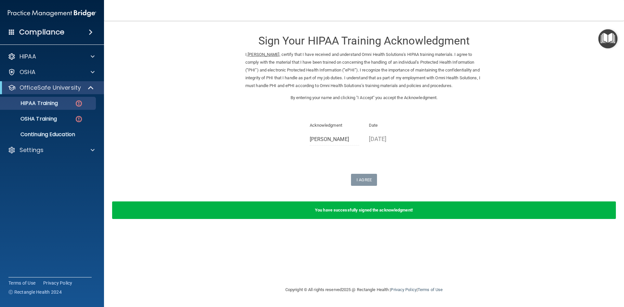
click at [44, 92] on div "OfficeSafe University" at bounding box center [52, 87] width 104 height 13
click at [44, 88] on p "OfficeSafe University" at bounding box center [49, 88] width 61 height 8
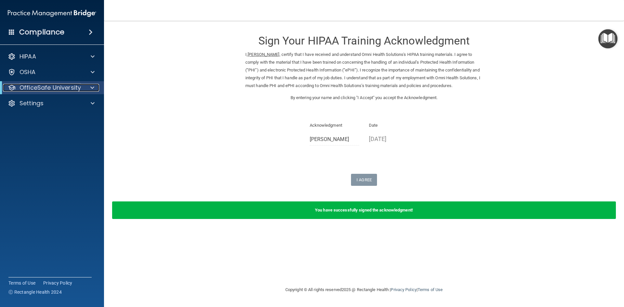
click at [43, 84] on p "OfficeSafe University" at bounding box center [49, 88] width 61 height 8
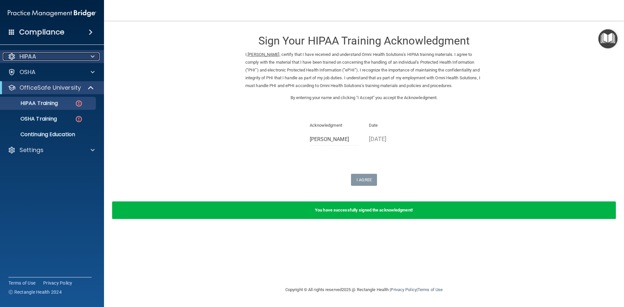
click at [30, 57] on p "HIPAA" at bounding box center [27, 57] width 17 height 8
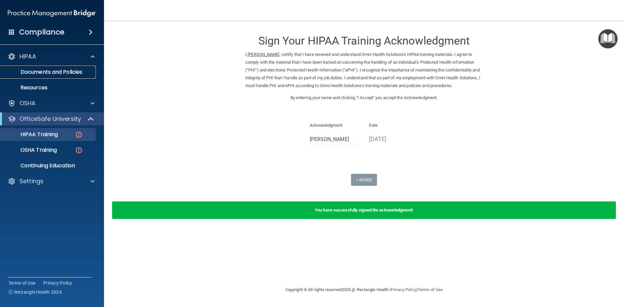
click at [61, 71] on p "Documents and Policies" at bounding box center [48, 72] width 89 height 6
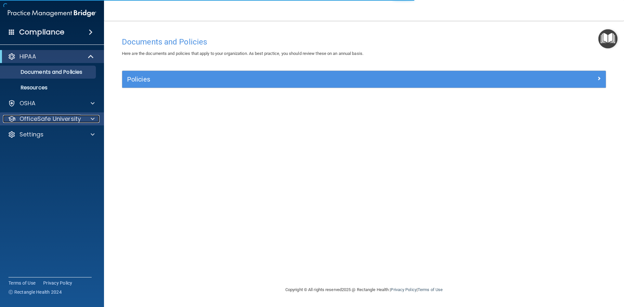
click at [46, 119] on p "OfficeSafe University" at bounding box center [49, 119] width 61 height 8
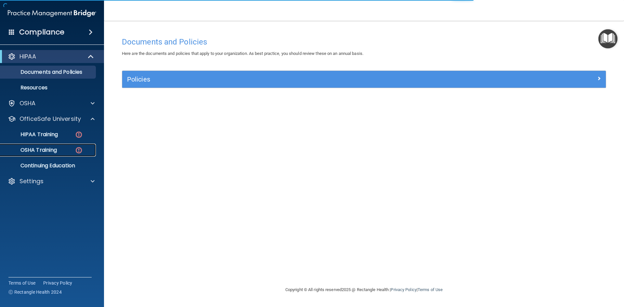
click at [43, 148] on p "OSHA Training" at bounding box center [30, 150] width 53 height 6
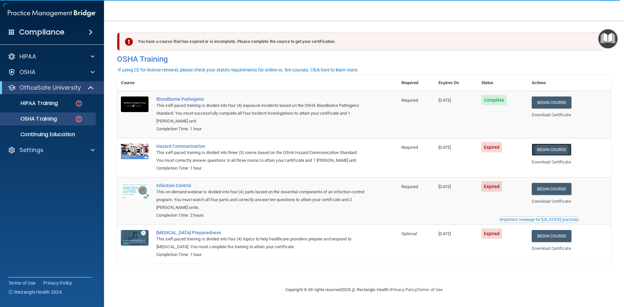
click at [549, 150] on link "Begin Course" at bounding box center [552, 150] width 40 height 12
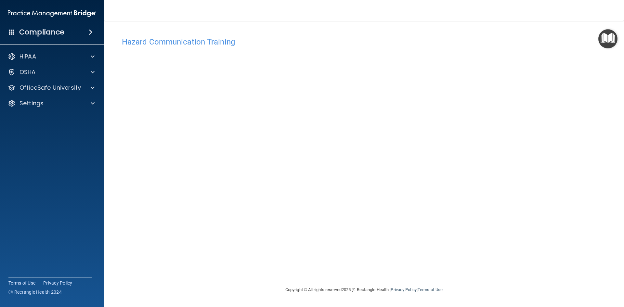
drag, startPoint x: 568, startPoint y: 47, endPoint x: 578, endPoint y: 272, distance: 225.1
click at [578, 272] on div "Hazard Communication Training This course doesn’t expire until [DATE]. Are you …" at bounding box center [364, 160] width 494 height 252
click at [521, 152] on div "Hazard Communication Training This course doesn’t expire until [DATE]. Are you …" at bounding box center [364, 160] width 494 height 252
click at [494, 279] on div "Hazard Communication Training This course doesn’t expire until 07/15/2025. Are …" at bounding box center [364, 160] width 494 height 252
drag, startPoint x: 554, startPoint y: 268, endPoint x: 576, endPoint y: 269, distance: 21.8
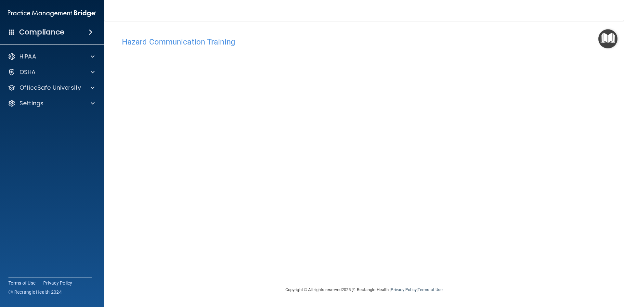
click at [576, 269] on div "Hazard Communication Training This course doesn’t expire until 07/15/2025. Are …" at bounding box center [364, 160] width 494 height 252
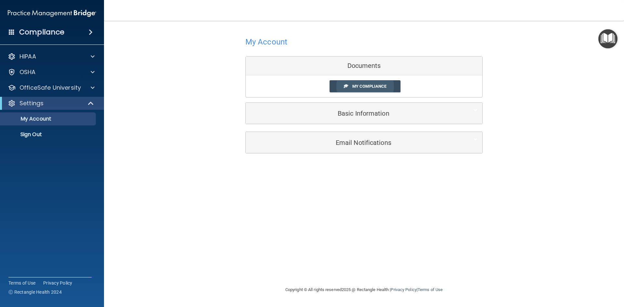
click at [371, 84] on span "My Compliance" at bounding box center [369, 86] width 34 height 5
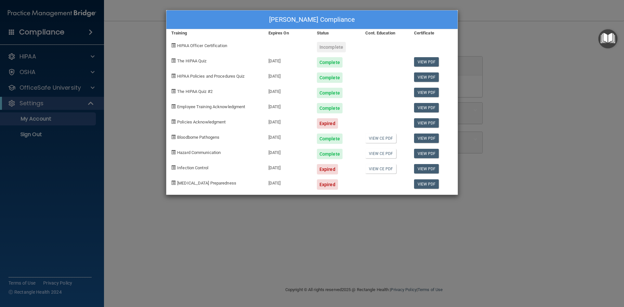
click at [173, 121] on span at bounding box center [173, 122] width 4 height 4
click at [174, 122] on span at bounding box center [173, 122] width 4 height 4
click at [191, 122] on span "Policies Acknowledgment" at bounding box center [201, 122] width 48 height 5
click at [173, 166] on span at bounding box center [173, 167] width 4 height 4
click at [173, 184] on span at bounding box center [173, 183] width 4 height 4
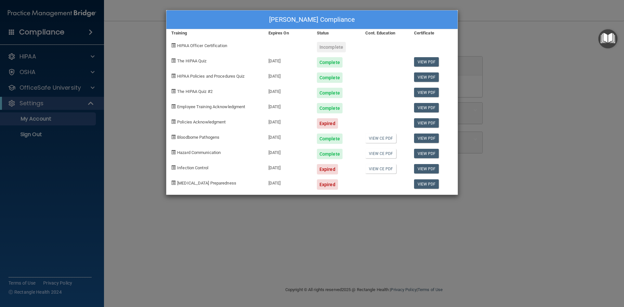
click at [174, 91] on span at bounding box center [173, 91] width 4 height 4
click at [431, 186] on link "View PDF" at bounding box center [426, 183] width 25 height 9
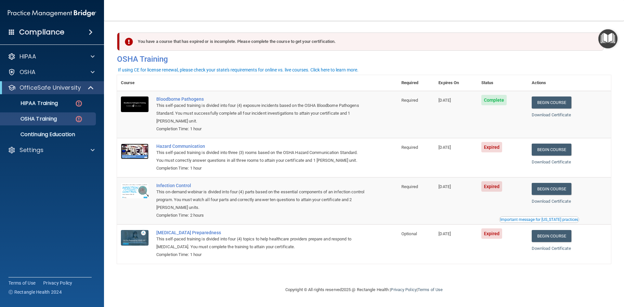
click at [135, 150] on img at bounding box center [135, 152] width 28 height 16
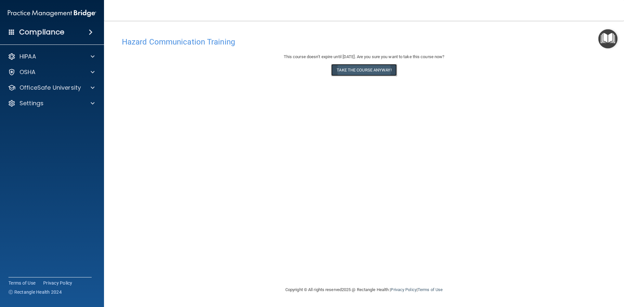
click at [367, 70] on button "Take the course anyway!" at bounding box center [363, 70] width 65 height 12
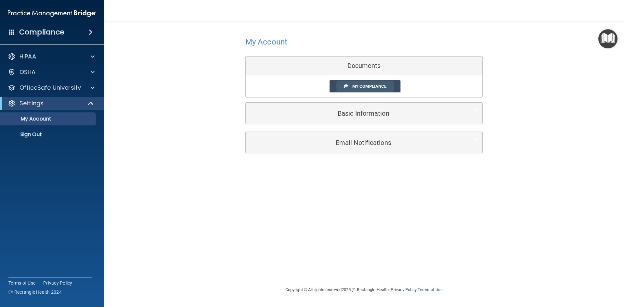
click at [357, 85] on span "My Compliance" at bounding box center [369, 86] width 34 height 5
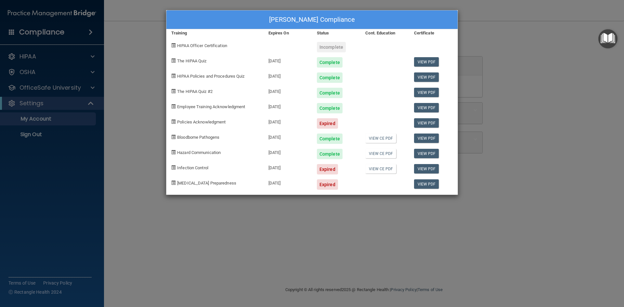
click at [172, 45] on span at bounding box center [173, 45] width 4 height 4
click at [174, 45] on span at bounding box center [173, 45] width 4 height 4
click at [174, 122] on span at bounding box center [173, 122] width 4 height 4
click at [429, 122] on link "View PDF" at bounding box center [426, 122] width 25 height 9
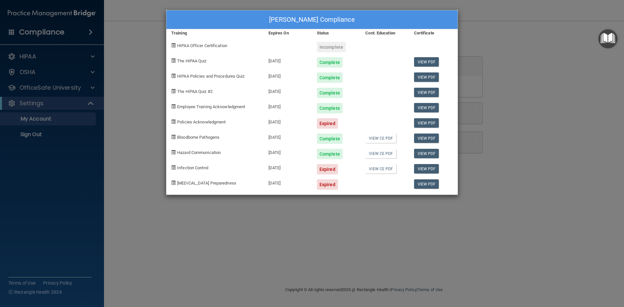
click at [333, 122] on div "Expired" at bounding box center [327, 123] width 21 height 10
click at [173, 121] on span at bounding box center [173, 122] width 4 height 4
click at [202, 123] on span "Policies Acknowledgment" at bounding box center [201, 122] width 48 height 5
click at [322, 126] on div "Expired" at bounding box center [327, 123] width 21 height 10
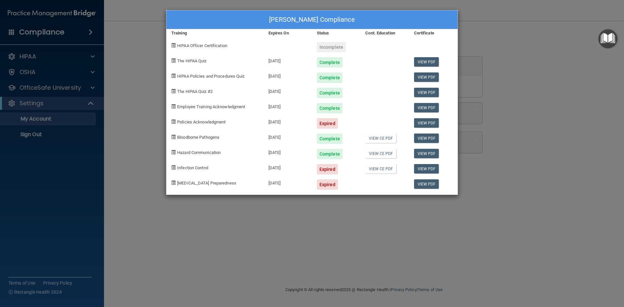
click at [322, 125] on div "Expired" at bounding box center [327, 123] width 21 height 10
drag, startPoint x: 376, startPoint y: 140, endPoint x: 317, endPoint y: 207, distance: 89.1
click at [317, 207] on div "[PERSON_NAME] Compliance Training Expires On Status Cont. Education Certificate…" at bounding box center [312, 153] width 624 height 307
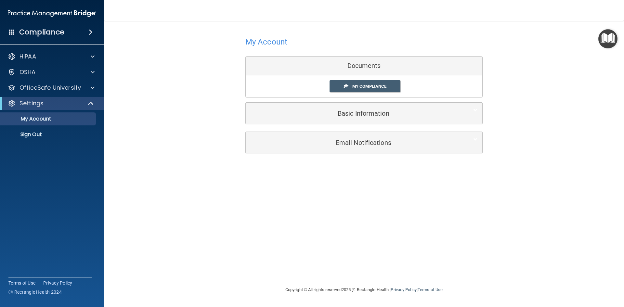
click at [377, 68] on div "Documents" at bounding box center [364, 66] width 237 height 19
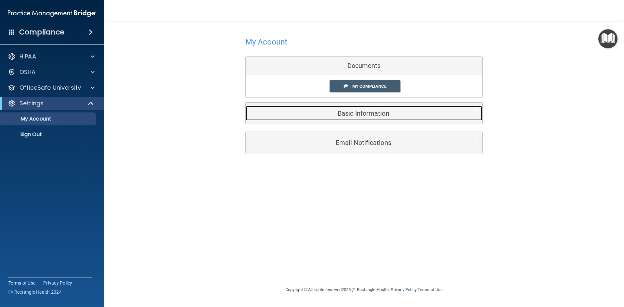
click at [351, 113] on h5 "Basic Information" at bounding box center [353, 113] width 207 height 7
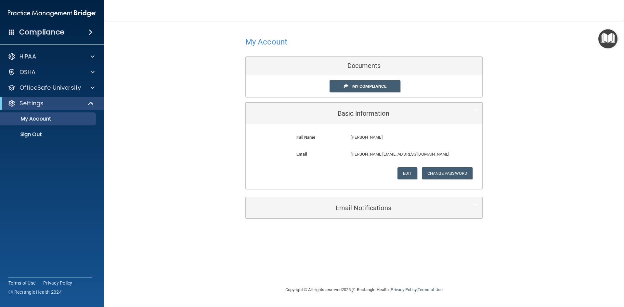
click at [176, 154] on div "My Account Documents My Compliance My Compliance My BAA Basic Information Full …" at bounding box center [364, 126] width 494 height 199
click at [47, 118] on p "My Account" at bounding box center [48, 119] width 89 height 6
click at [42, 104] on p "Settings" at bounding box center [31, 103] width 24 height 8
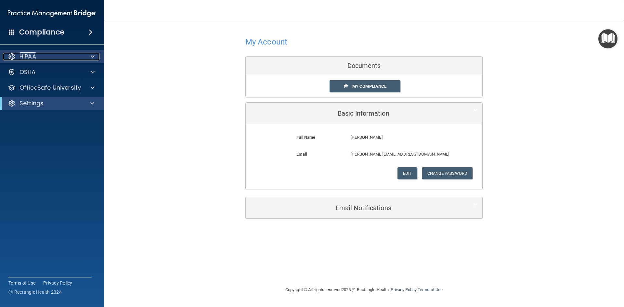
click at [29, 56] on p "HIPAA" at bounding box center [27, 57] width 17 height 8
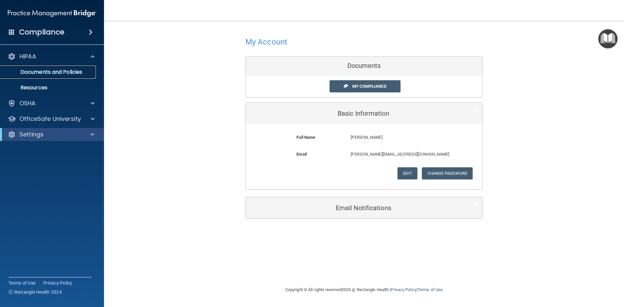
click at [59, 73] on p "Documents and Policies" at bounding box center [48, 72] width 89 height 6
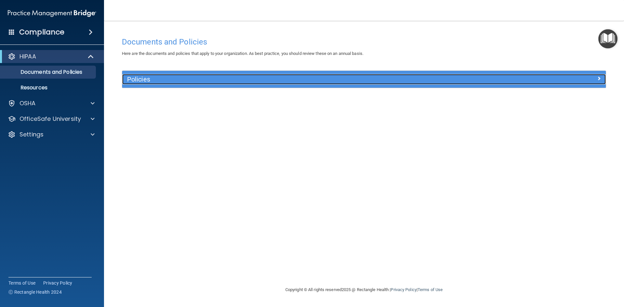
click at [140, 82] on h5 "Policies" at bounding box center [303, 79] width 353 height 7
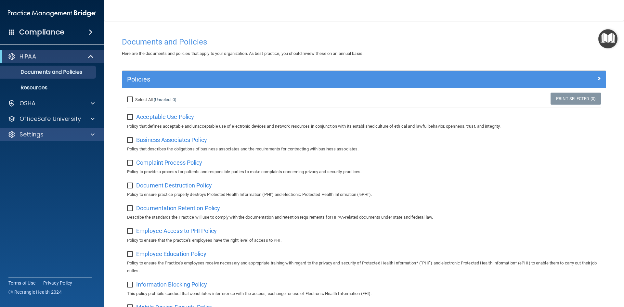
drag, startPoint x: 68, startPoint y: 145, endPoint x: 61, endPoint y: 139, distance: 8.7
click at [67, 145] on div "HIPAA Documents and Policies Report an Incident Business Associates Emergency P…" at bounding box center [52, 96] width 104 height 99
click at [53, 120] on p "OfficeSafe University" at bounding box center [49, 119] width 61 height 8
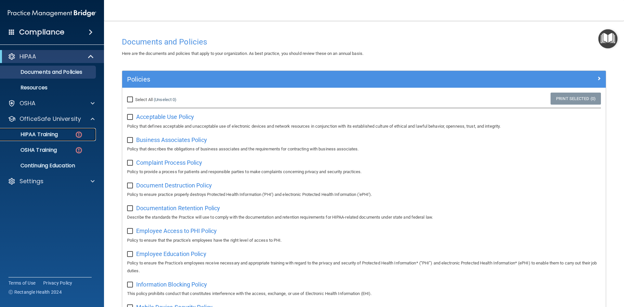
click at [46, 136] on p "HIPAA Training" at bounding box center [31, 134] width 54 height 6
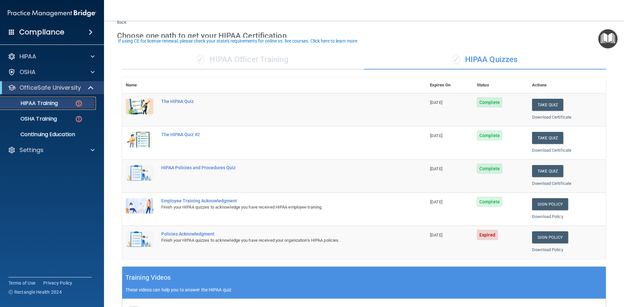
scroll to position [32, 0]
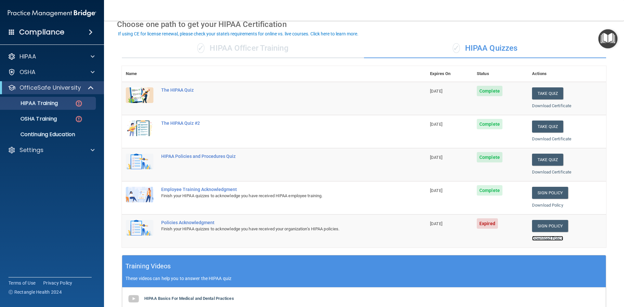
click at [543, 238] on link "Download Policy" at bounding box center [547, 238] width 31 height 5
click at [138, 230] on img at bounding box center [140, 228] width 28 height 16
click at [185, 227] on div "Finish your HIPAA quizzes to acknowledge you have received your organization’s …" at bounding box center [277, 229] width 232 height 8
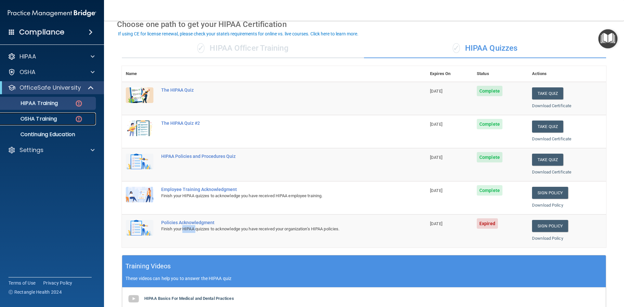
click at [48, 117] on p "OSHA Training" at bounding box center [30, 119] width 53 height 6
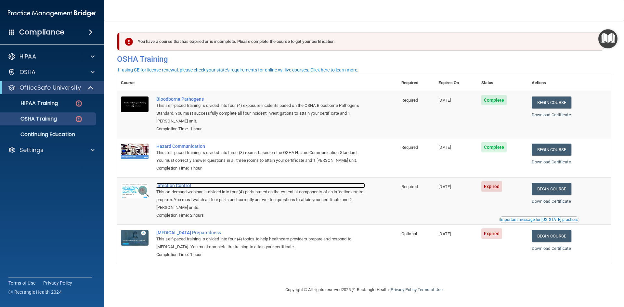
click at [178, 186] on div "Infection Control" at bounding box center [260, 185] width 209 height 5
click at [556, 240] on link "Begin Course" at bounding box center [552, 236] width 40 height 12
click at [564, 191] on link "Begin Course" at bounding box center [552, 189] width 40 height 12
click at [559, 189] on link "Begin Course" at bounding box center [552, 189] width 40 height 12
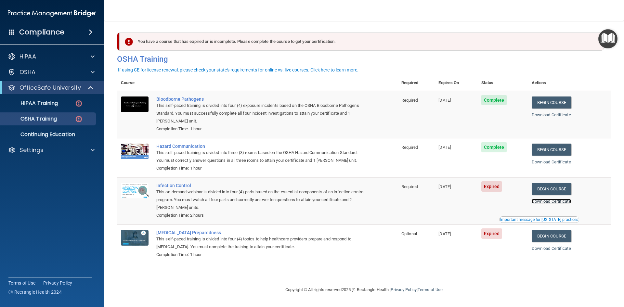
click at [559, 200] on link "Download Certificate" at bounding box center [551, 201] width 39 height 5
click at [525, 221] on div "Important message for [US_STATE] practices" at bounding box center [539, 220] width 78 height 4
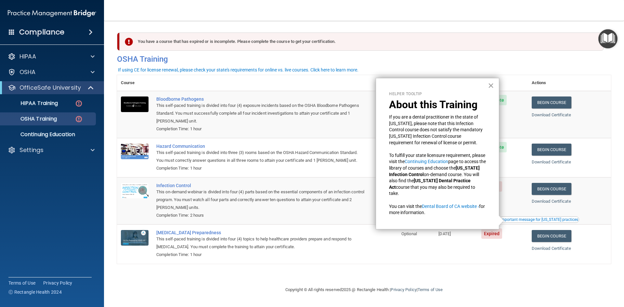
click at [492, 86] on button "×" at bounding box center [491, 85] width 6 height 10
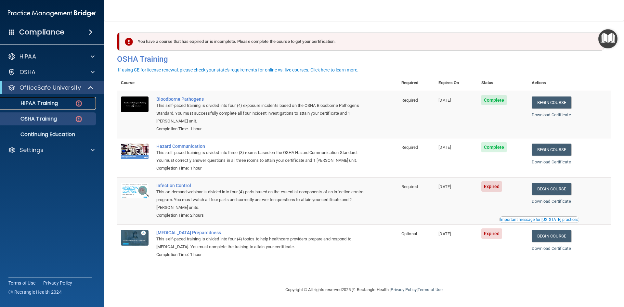
click at [53, 105] on p "HIPAA Training" at bounding box center [31, 103] width 54 height 6
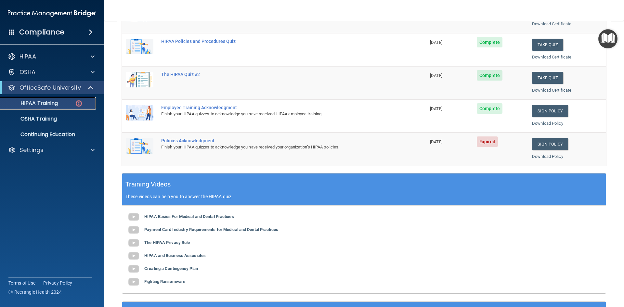
scroll to position [130, 0]
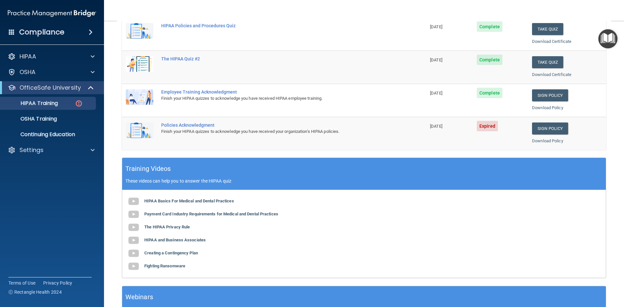
click at [138, 131] on img at bounding box center [140, 130] width 28 height 16
click at [542, 141] on link "Download Policy" at bounding box center [547, 140] width 31 height 5
click at [552, 129] on link "Sign Policy" at bounding box center [550, 128] width 36 height 12
click at [550, 129] on link "Sign Policy" at bounding box center [550, 128] width 36 height 12
click at [292, 122] on div "Policies Acknowledgment" at bounding box center [277, 124] width 232 height 5
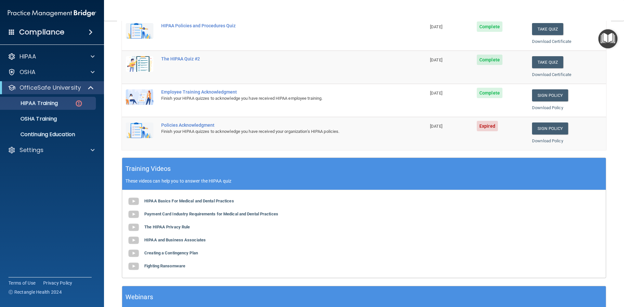
click at [137, 129] on img at bounding box center [140, 130] width 28 height 16
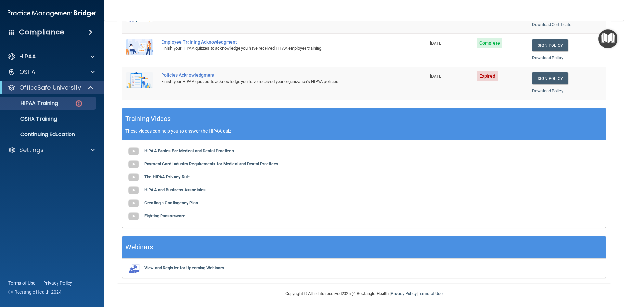
scroll to position [182, 0]
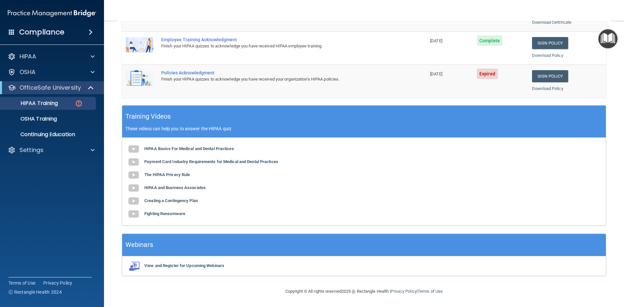
drag, startPoint x: 583, startPoint y: 282, endPoint x: 572, endPoint y: 274, distance: 13.2
click at [581, 281] on footer "Copyright © All rights reserved 2025 @ Rectangle Health | Privacy Policy | Term…" at bounding box center [364, 290] width 494 height 19
click at [542, 87] on link "Download Policy" at bounding box center [547, 88] width 31 height 5
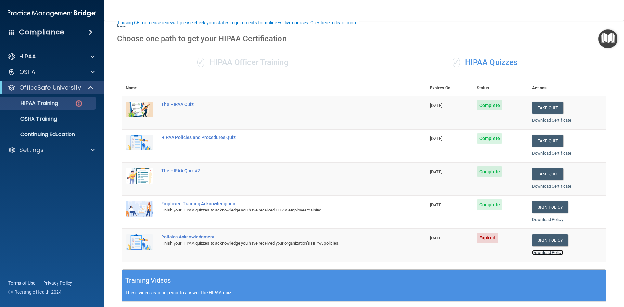
scroll to position [65, 0]
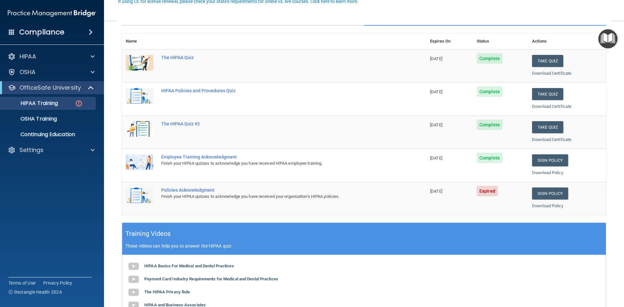
click at [136, 192] on img at bounding box center [140, 195] width 28 height 16
click at [136, 193] on img at bounding box center [140, 195] width 28 height 16
click at [48, 120] on p "OSHA Training" at bounding box center [30, 119] width 53 height 6
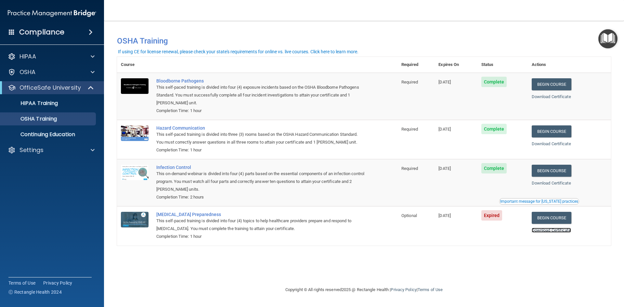
click at [555, 230] on link "Download Certificate" at bounding box center [551, 230] width 39 height 5
click at [561, 219] on link "Begin Course" at bounding box center [552, 218] width 40 height 12
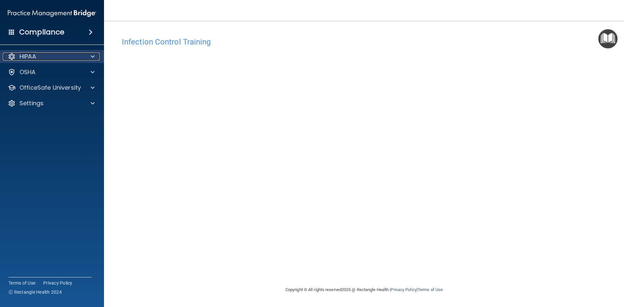
click at [38, 55] on div "HIPAA" at bounding box center [43, 57] width 81 height 8
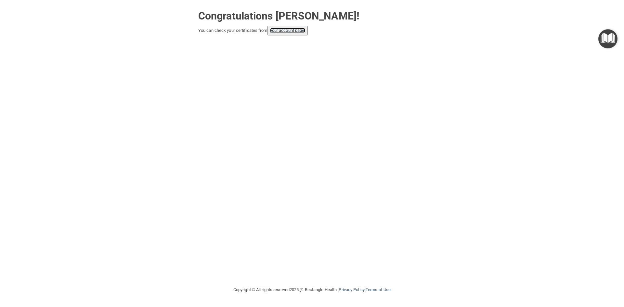
click at [291, 33] on link "your account page!" at bounding box center [287, 30] width 35 height 5
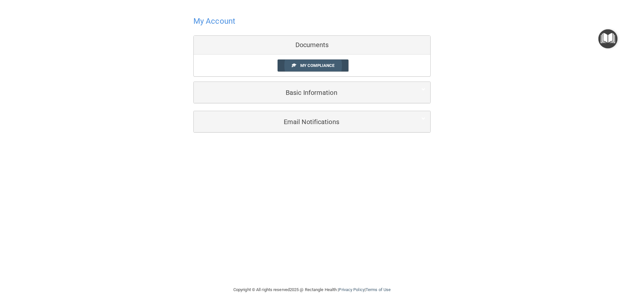
click at [310, 63] on span "My Compliance" at bounding box center [317, 65] width 34 height 5
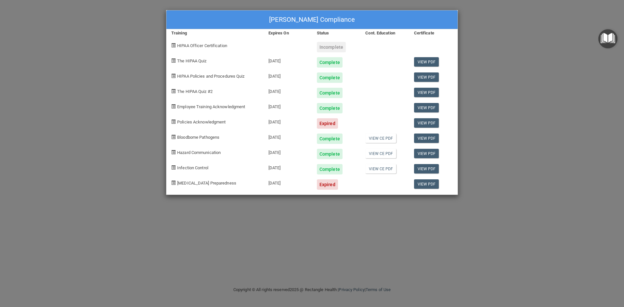
click at [173, 121] on span at bounding box center [173, 122] width 4 height 4
click at [325, 125] on div "Expired" at bounding box center [327, 123] width 21 height 10
click at [423, 126] on link "View PDF" at bounding box center [426, 122] width 25 height 9
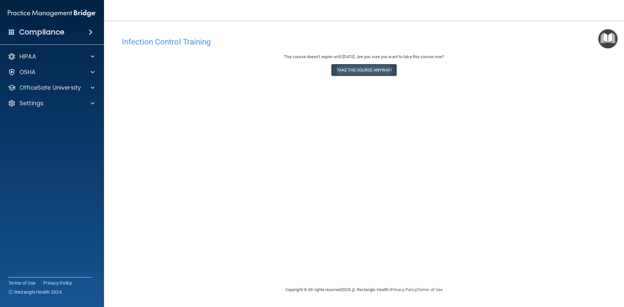
click at [369, 70] on button "Take the course anyway!" at bounding box center [363, 70] width 65 height 12
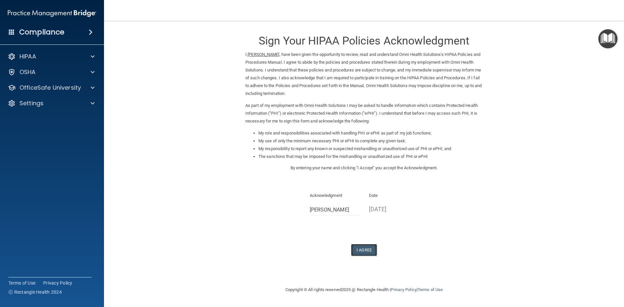
click at [365, 252] on button "I Agree" at bounding box center [364, 250] width 26 height 12
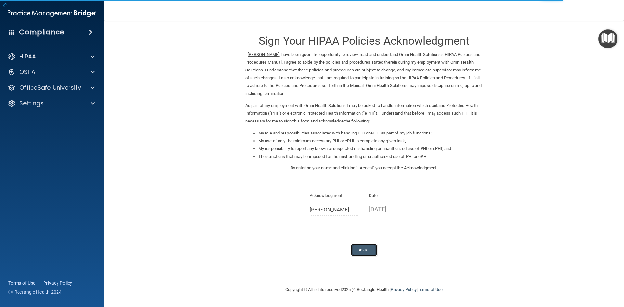
click at [366, 250] on button "I Agree" at bounding box center [364, 250] width 26 height 12
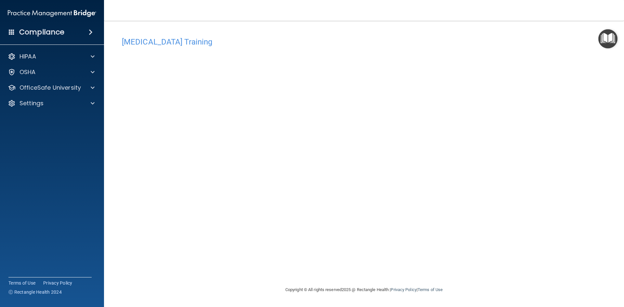
click at [49, 33] on h4 "Compliance" at bounding box center [41, 32] width 45 height 9
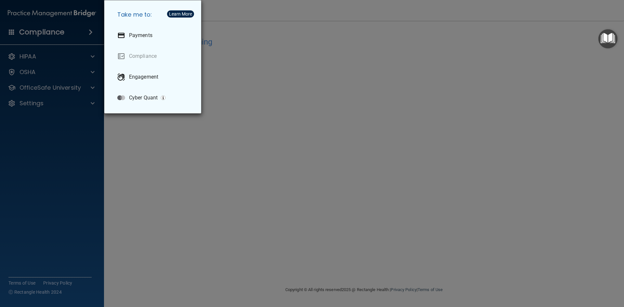
click at [272, 32] on div "Take me to: Payments Compliance Engagement Cyber Quant" at bounding box center [312, 153] width 624 height 307
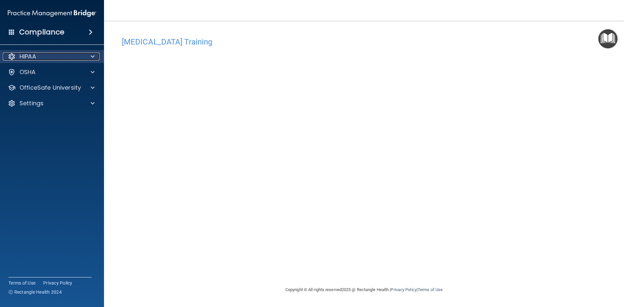
click at [47, 58] on div "HIPAA" at bounding box center [43, 57] width 81 height 8
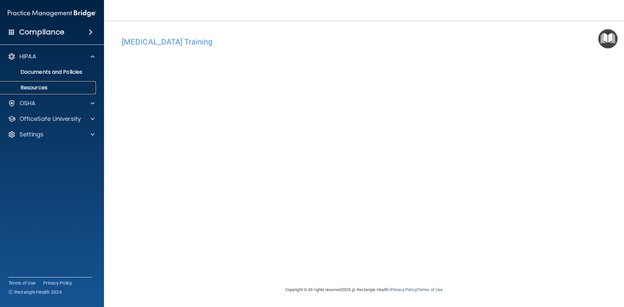
click at [41, 89] on p "Resources" at bounding box center [48, 87] width 89 height 6
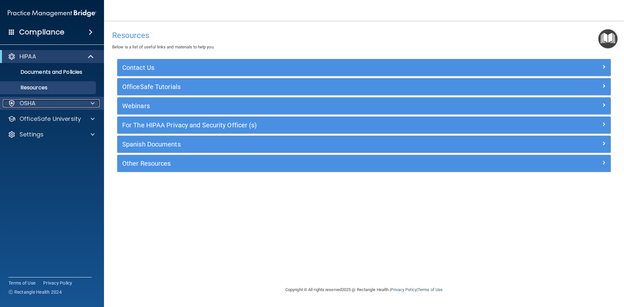
click at [24, 102] on p "OSHA" at bounding box center [27, 103] width 16 height 8
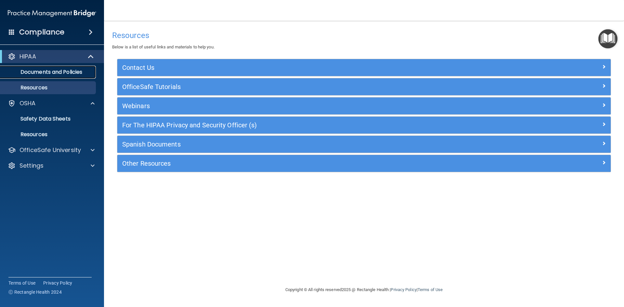
click at [54, 71] on p "Documents and Policies" at bounding box center [48, 72] width 89 height 6
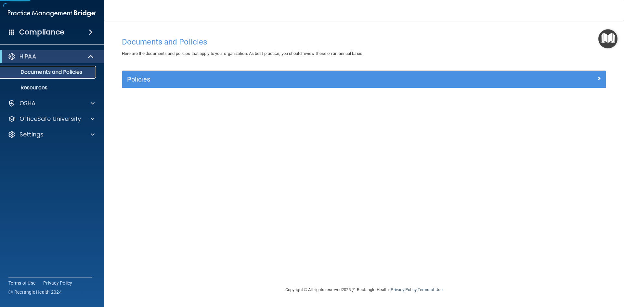
click at [54, 71] on p "Documents and Policies" at bounding box center [48, 72] width 89 height 6
click at [34, 86] on p "Resources" at bounding box center [48, 87] width 89 height 6
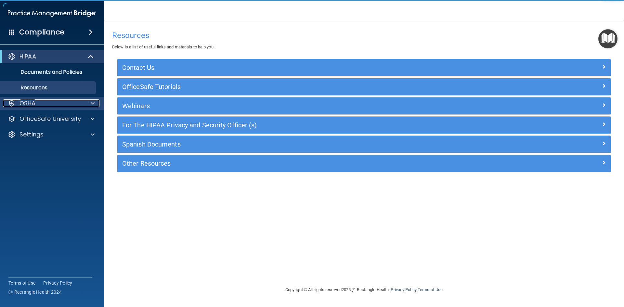
click at [25, 102] on p "OSHA" at bounding box center [27, 103] width 16 height 8
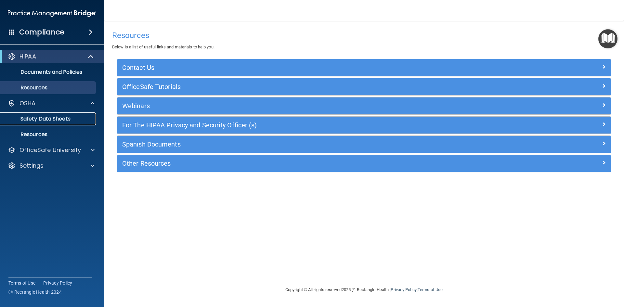
click at [58, 117] on p "Safety Data Sheets" at bounding box center [48, 119] width 89 height 6
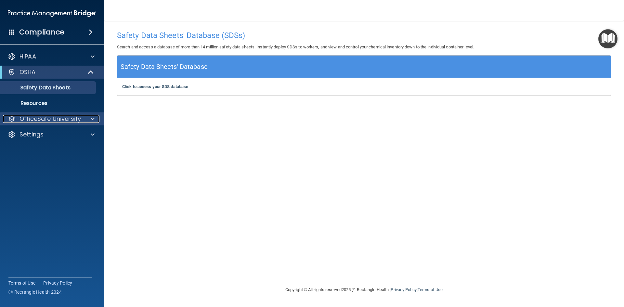
click at [56, 117] on p "OfficeSafe University" at bounding box center [49, 119] width 61 height 8
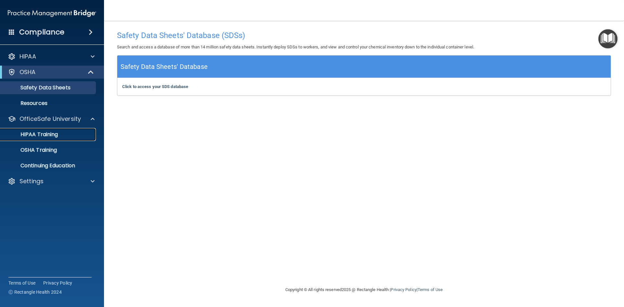
click at [50, 132] on p "HIPAA Training" at bounding box center [31, 134] width 54 height 6
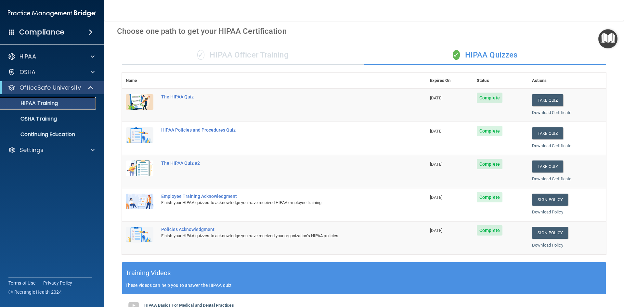
scroll to position [20, 0]
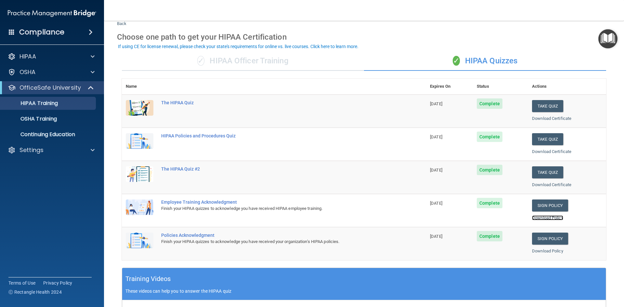
click at [553, 218] on link "Download Policy" at bounding box center [547, 217] width 31 height 5
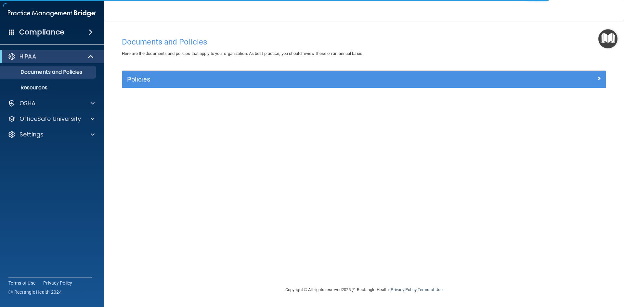
click at [14, 1] on div "Compliance" at bounding box center [51, 19] width 91 height 39
